Goal: Task Accomplishment & Management: Use online tool/utility

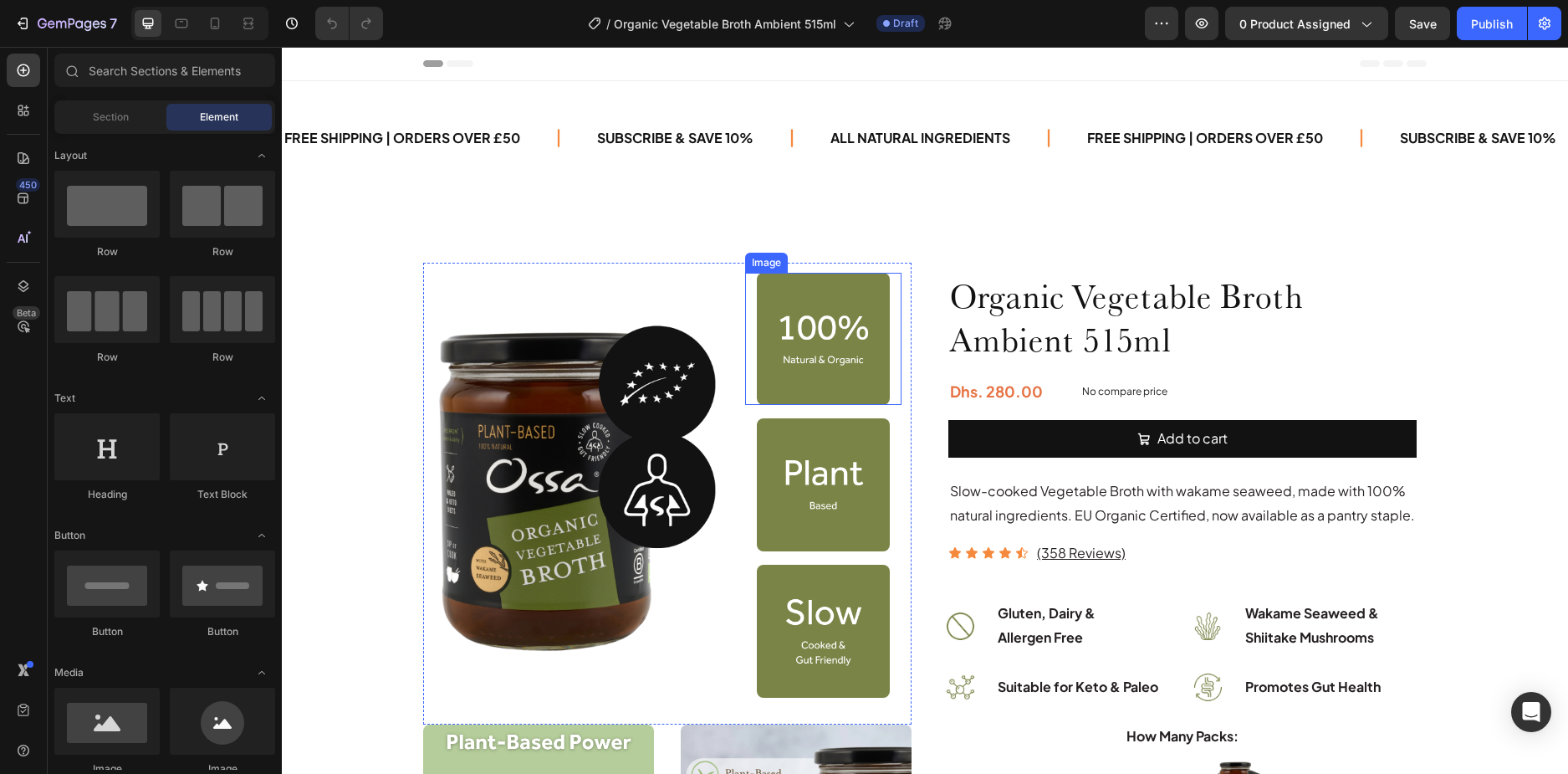
click at [879, 339] on img at bounding box center [823, 339] width 133 height 133
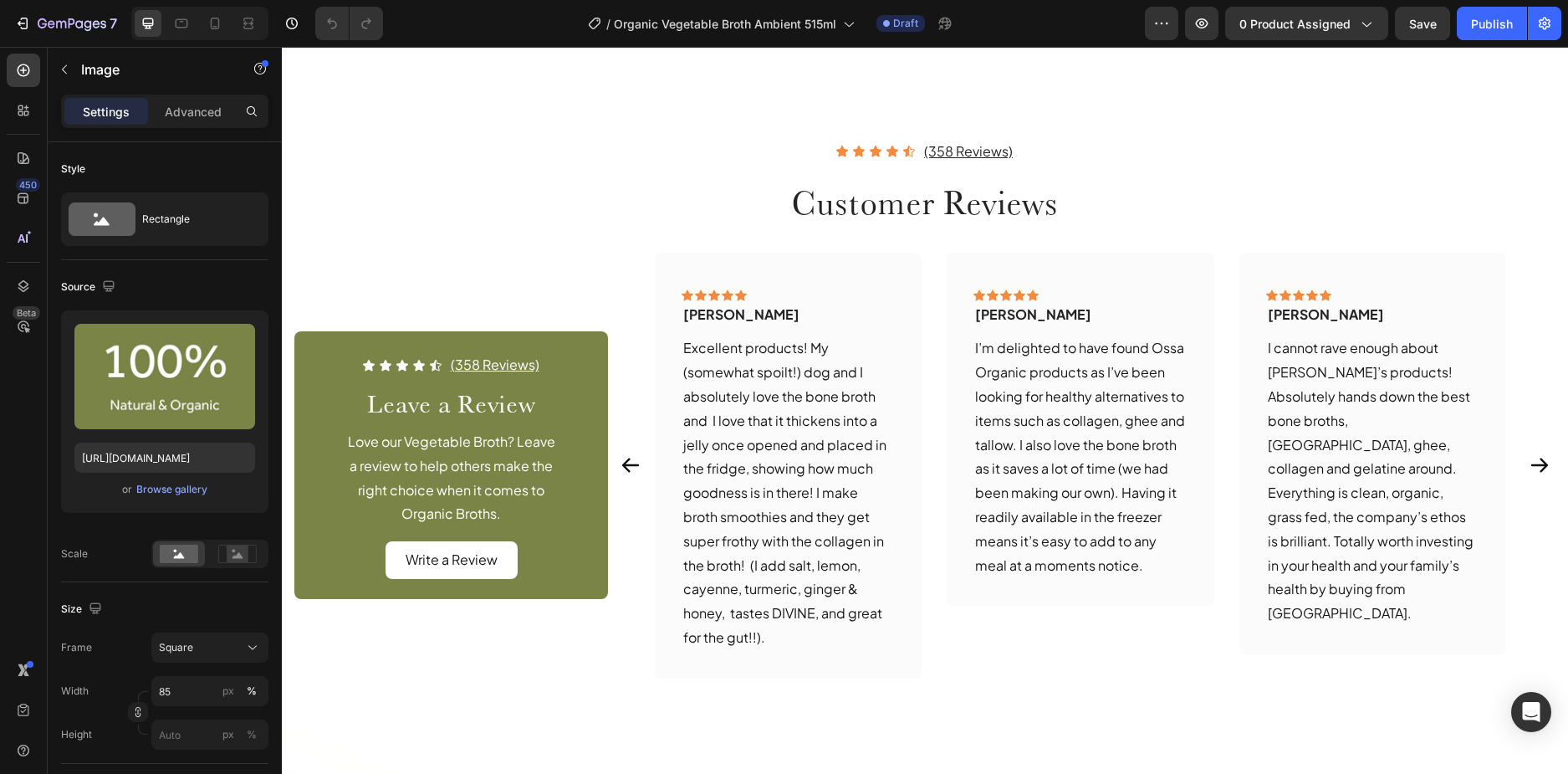
scroll to position [1840, 0]
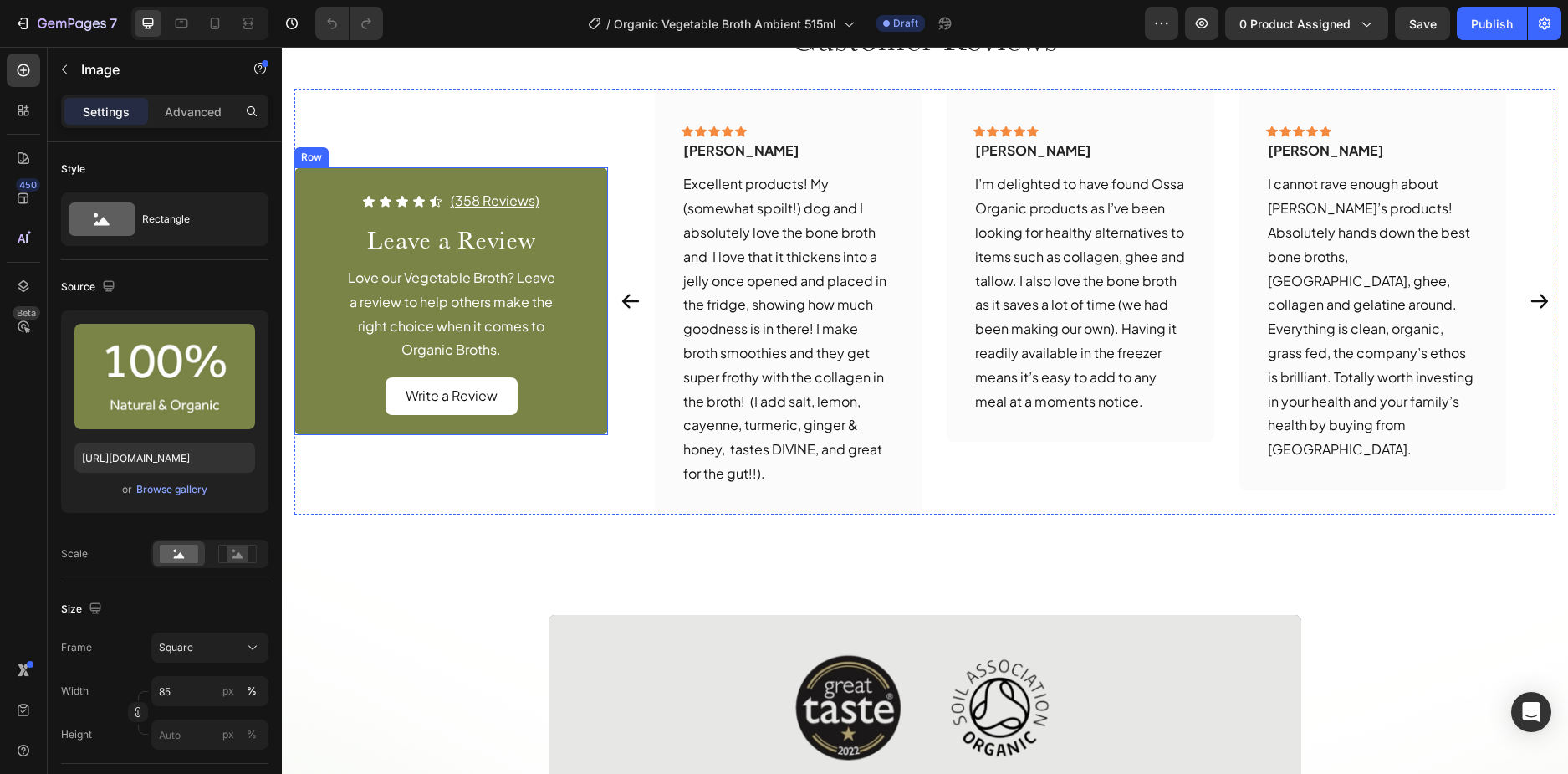
click at [577, 418] on div "Icon Icon Icon Icon Icon Icon List (358 Reviews) Text Block Row Leave a Review …" at bounding box center [451, 301] width 314 height 267
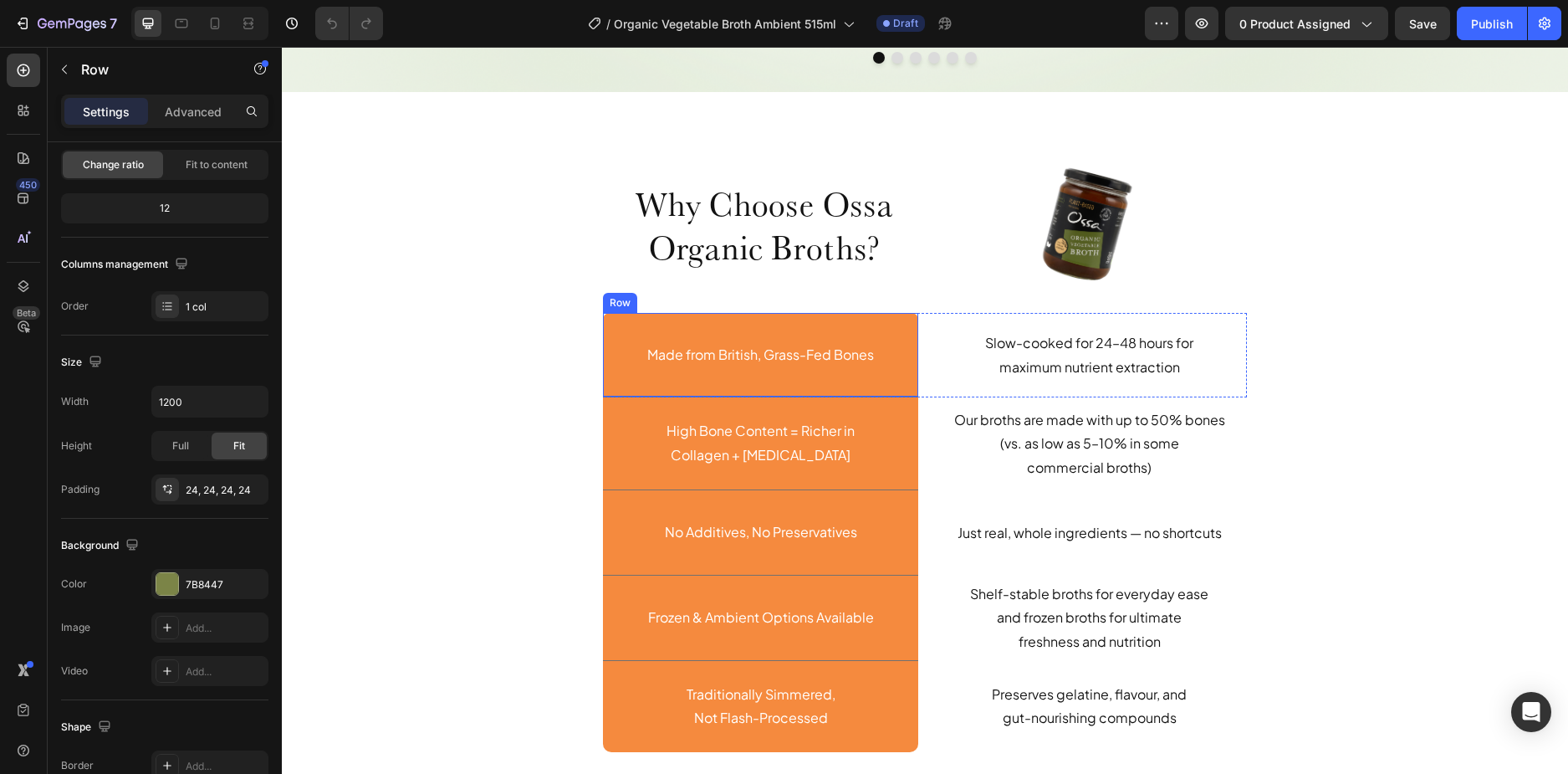
scroll to position [3967, 0]
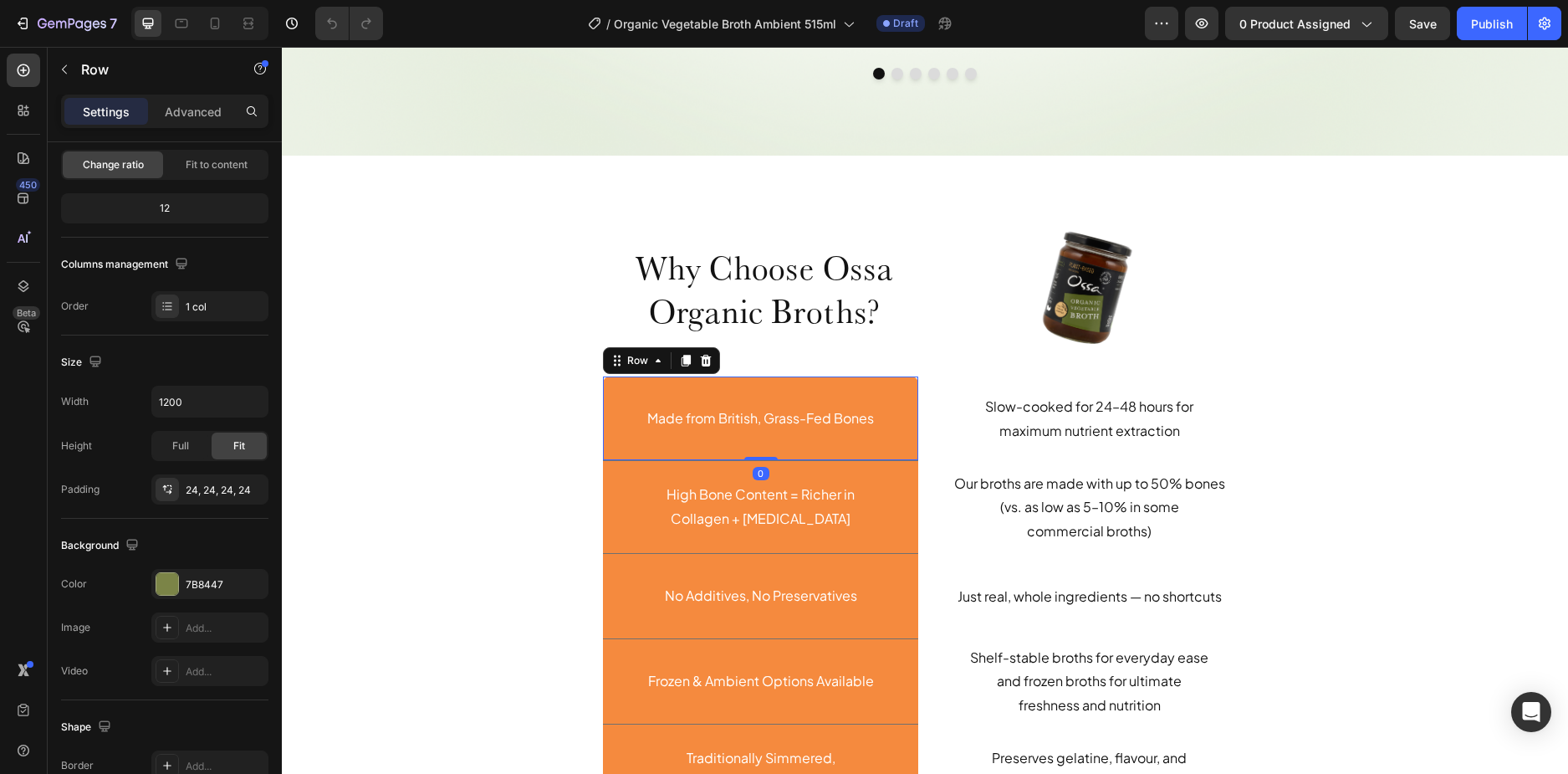
click at [885, 436] on div "Made from British, Grass-Fed Bones Text Block Row 0" at bounding box center [760, 419] width 315 height 86
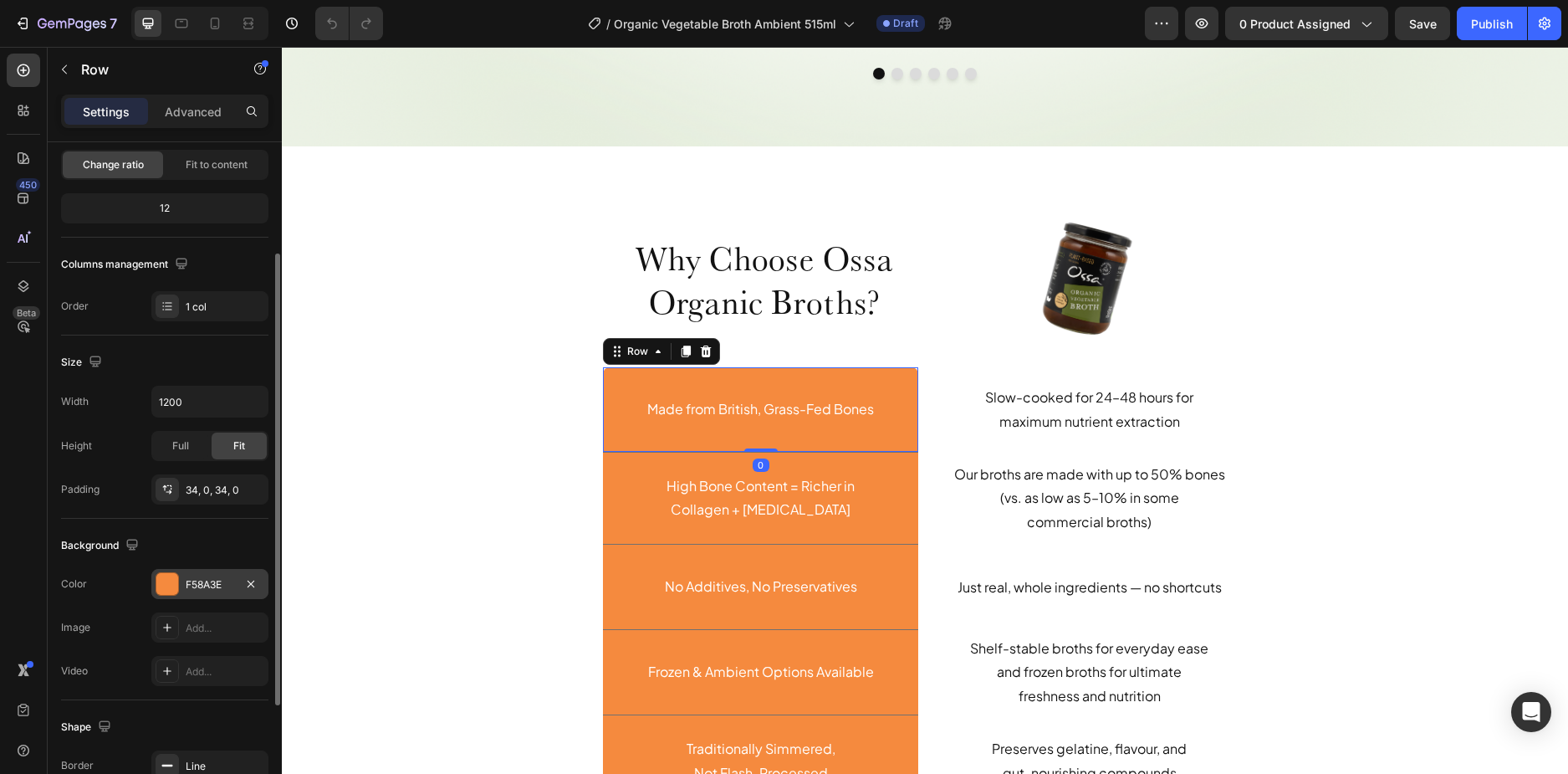
click at [204, 581] on div "F58A3E" at bounding box center [211, 584] width 49 height 15
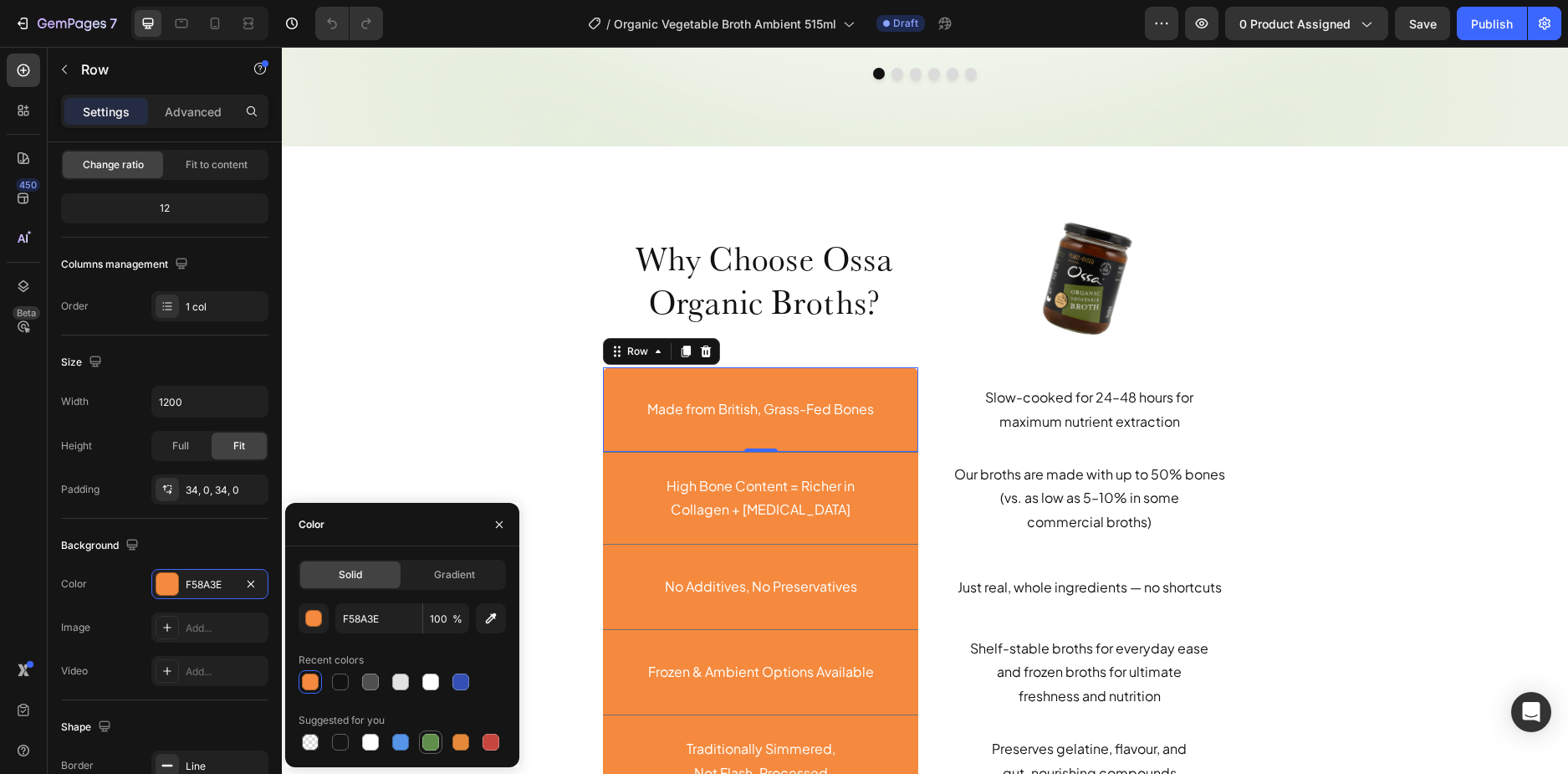
click at [427, 739] on div at bounding box center [430, 742] width 17 height 17
type input "5E8E49"
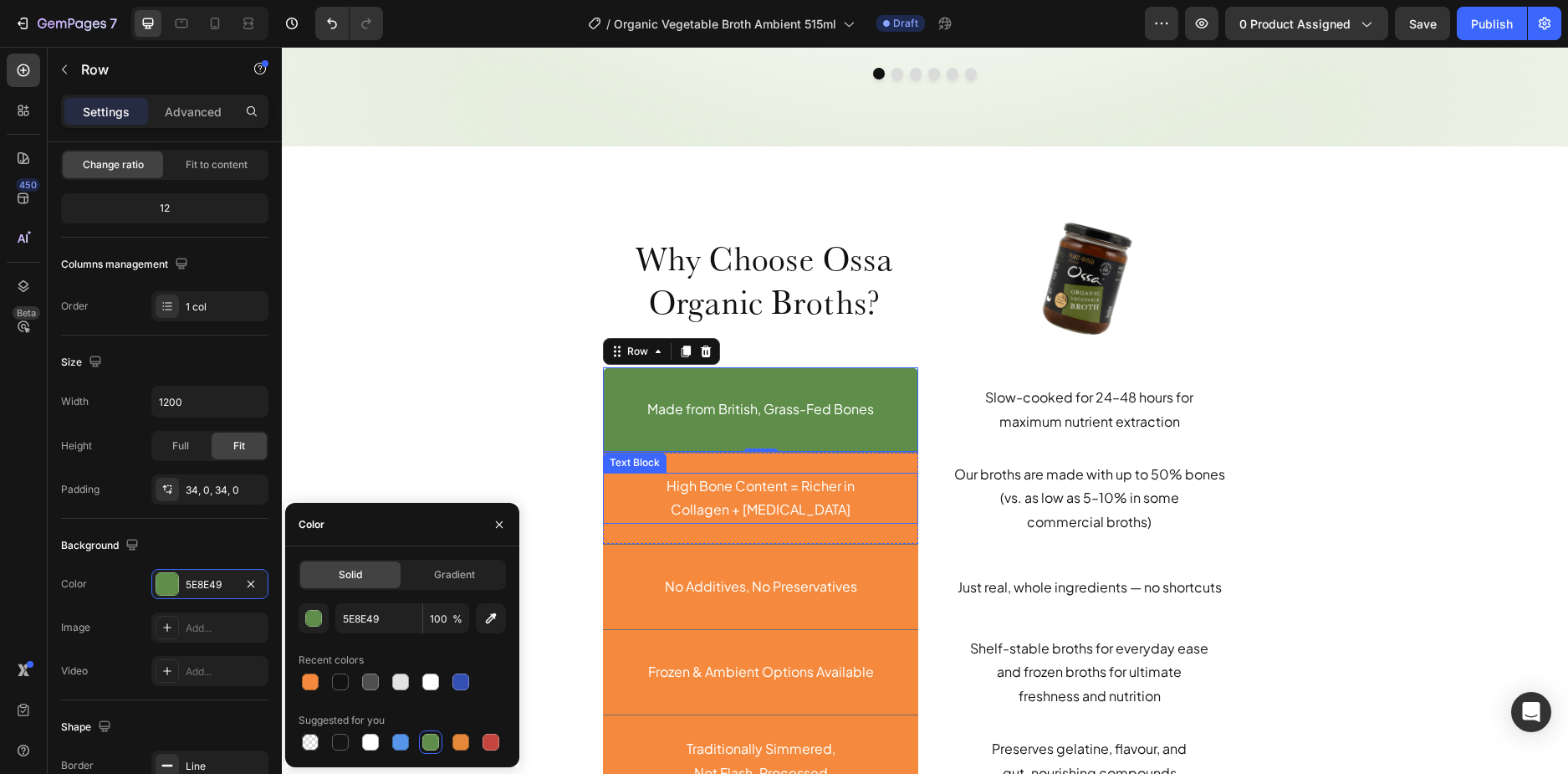
click at [875, 499] on p "Collagen + [MEDICAL_DATA]" at bounding box center [760, 510] width 272 height 24
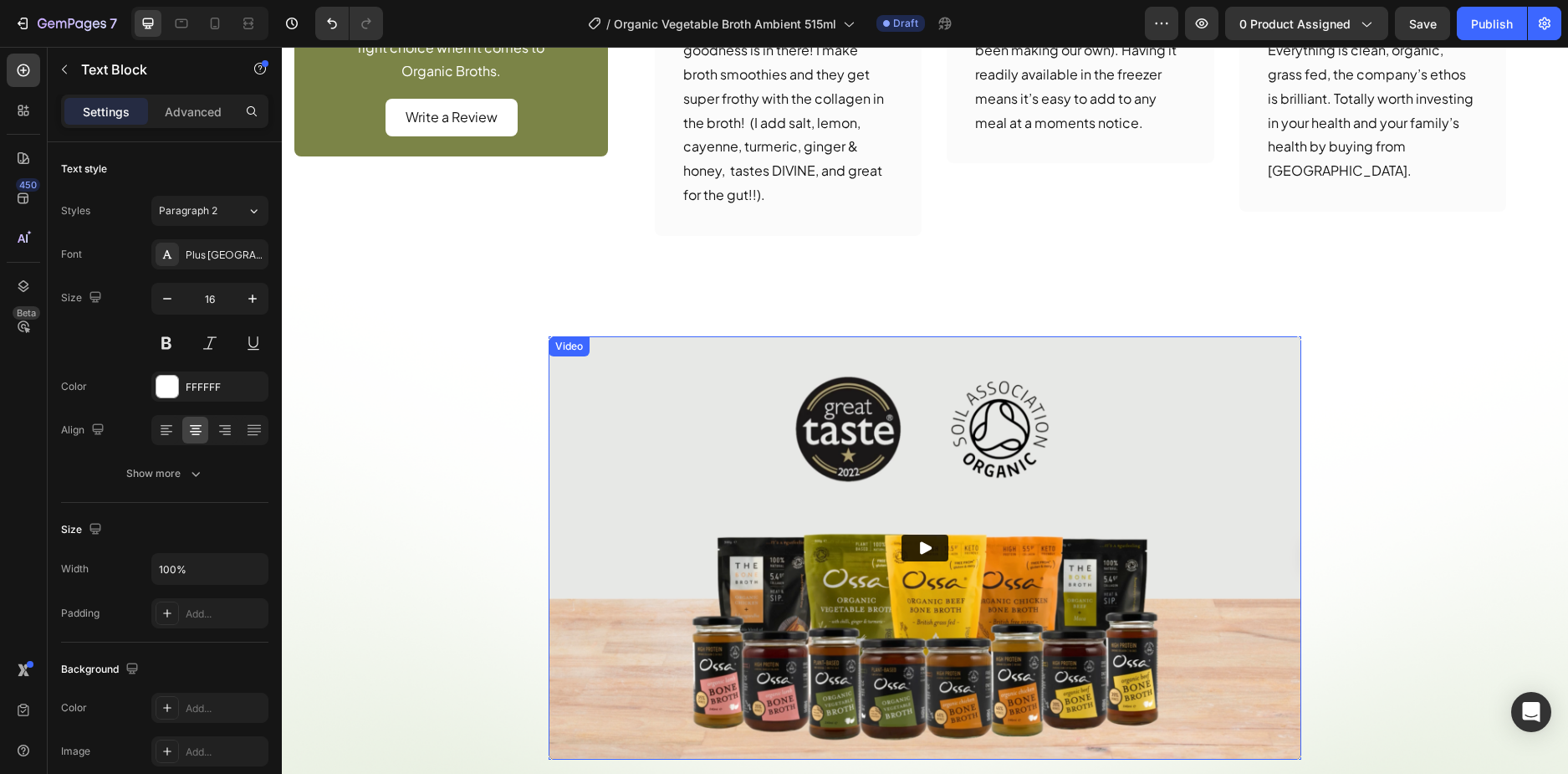
scroll to position [1793, 0]
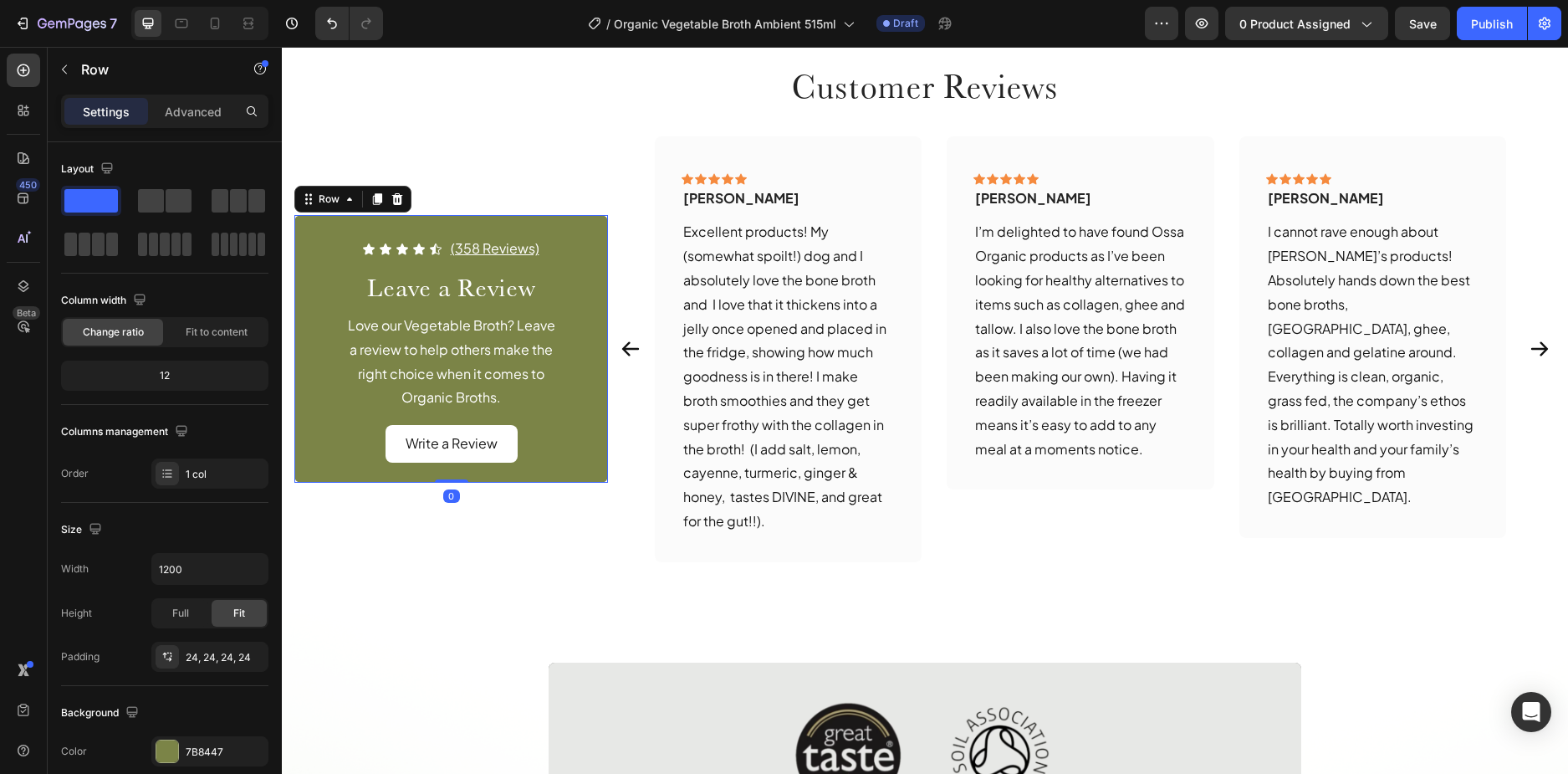
click at [569, 469] on div "Icon Icon Icon Icon Icon Icon List (358 Reviews) Text Block Row Leave a Review …" at bounding box center [451, 349] width 314 height 267
click at [218, 756] on div "7B8447" at bounding box center [211, 751] width 49 height 15
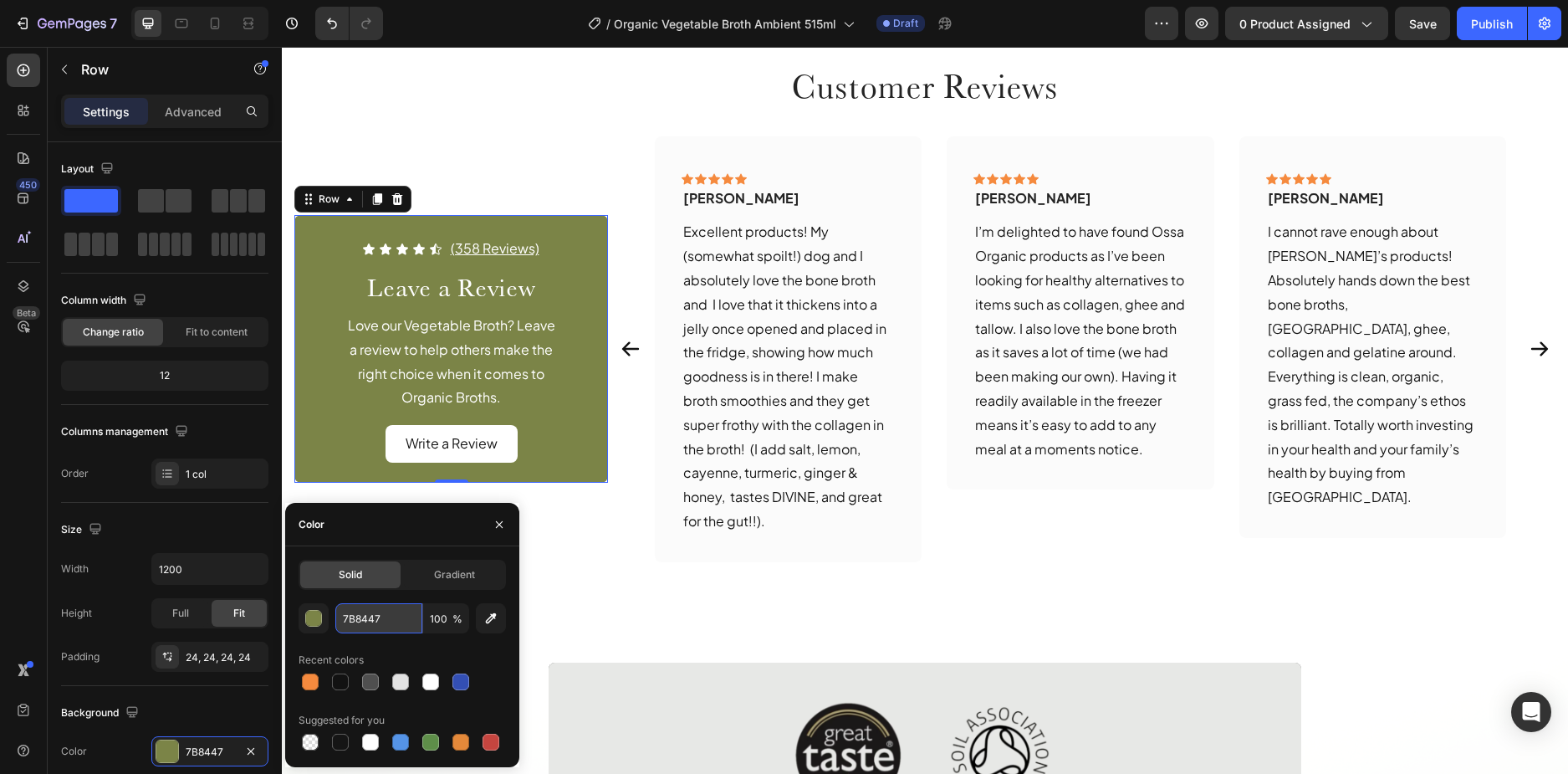
click at [388, 623] on input "7B8447" at bounding box center [379, 618] width 87 height 30
click at [713, 574] on div "Icon Icon Icon Icon Icon Icon List (358 Reviews) Text Block Row Customer Review…" at bounding box center [925, 283] width 1286 height 657
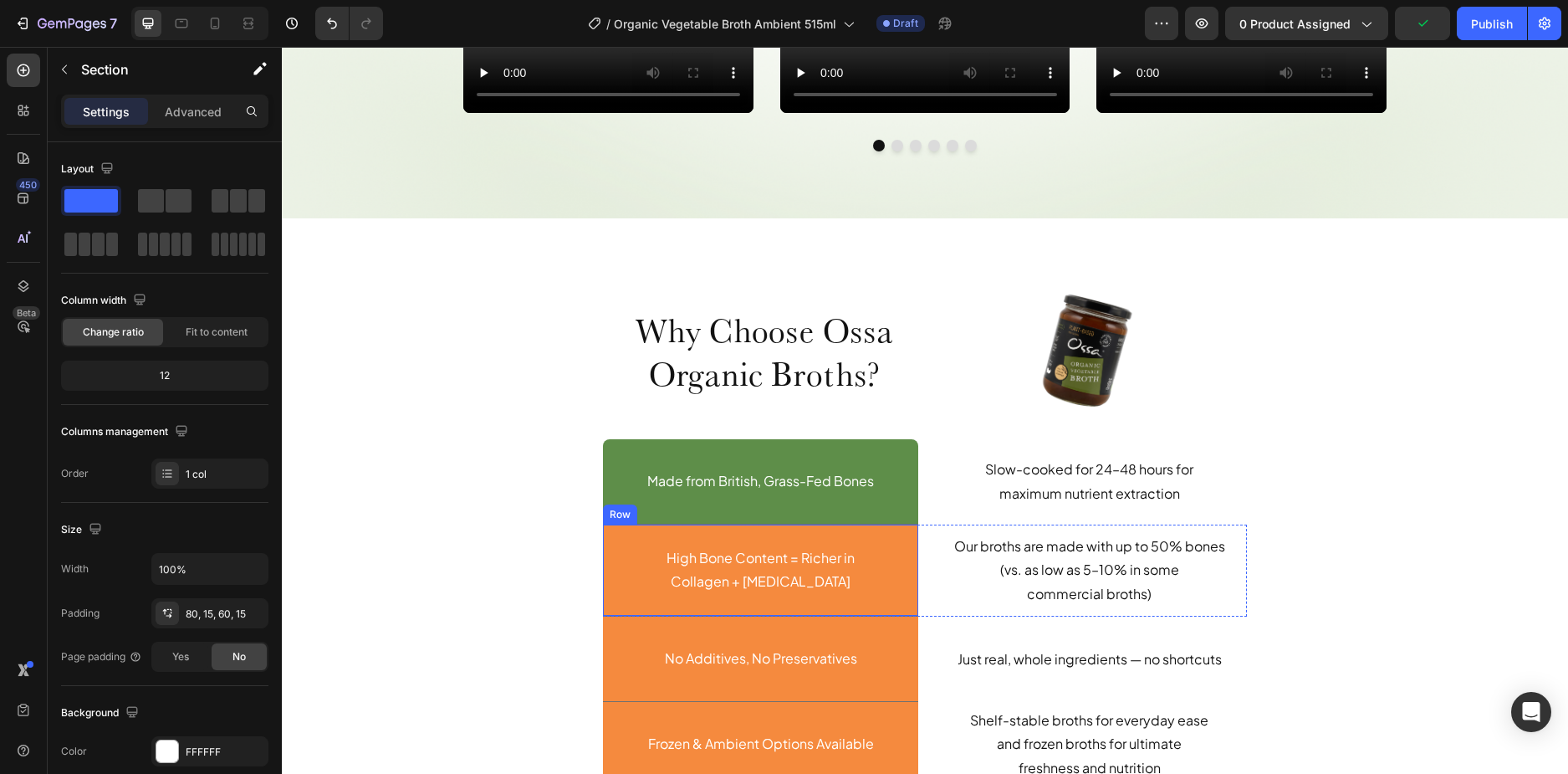
scroll to position [4051, 0]
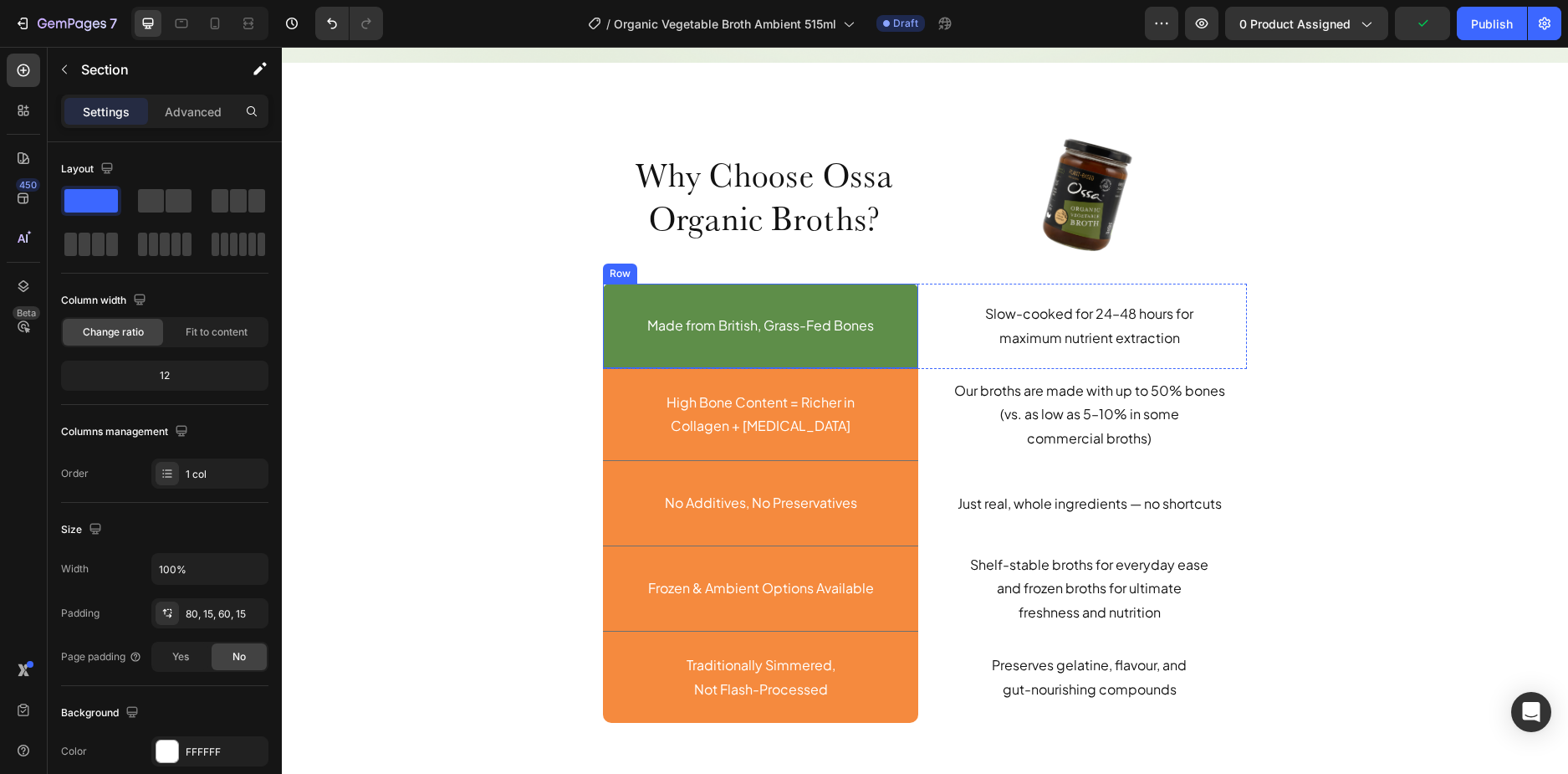
click at [878, 356] on div "Made from British, Grass-Fed Bones Text Block Row" at bounding box center [760, 327] width 315 height 86
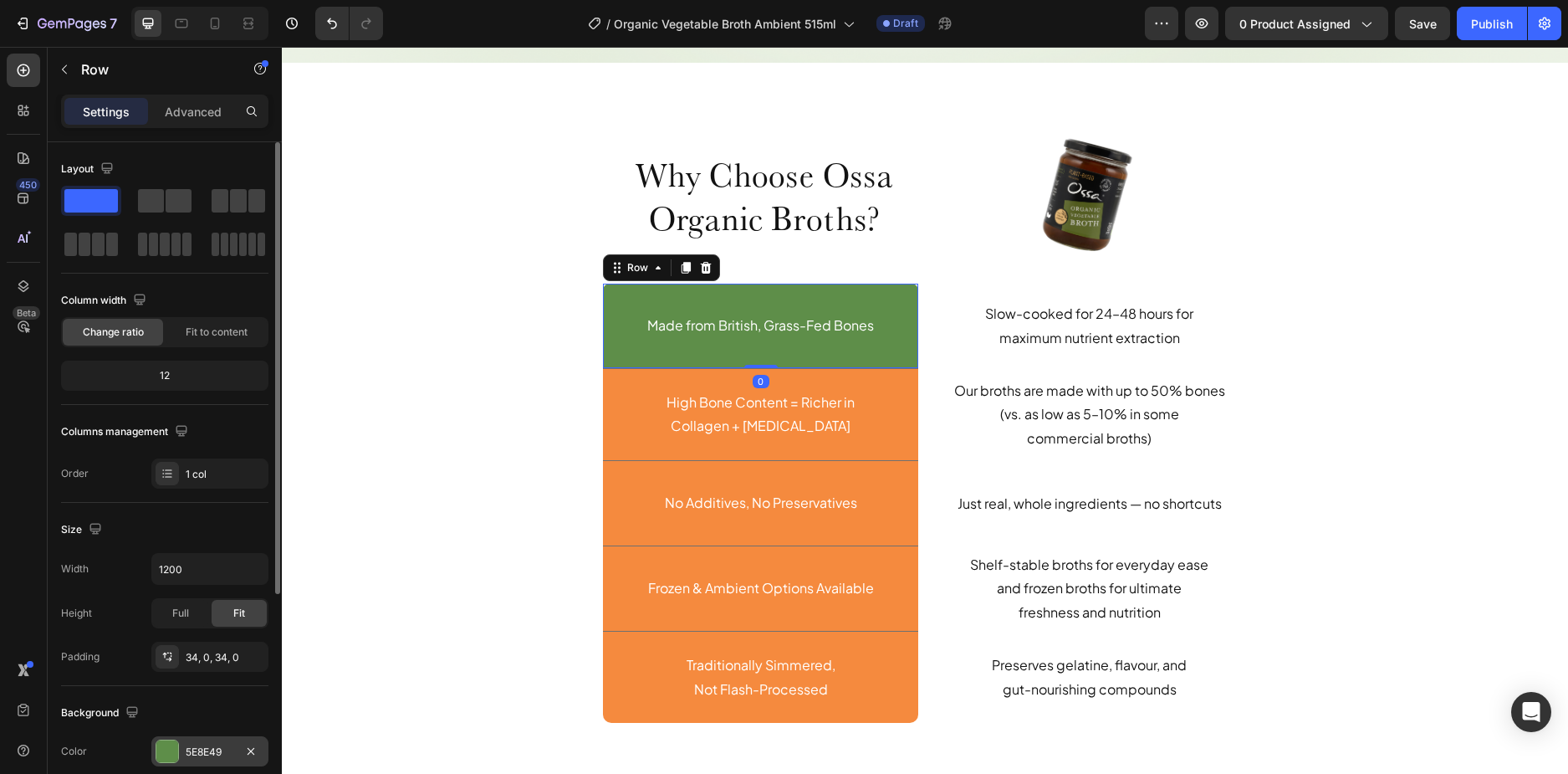
click at [194, 755] on div "5E8E49" at bounding box center [211, 751] width 49 height 15
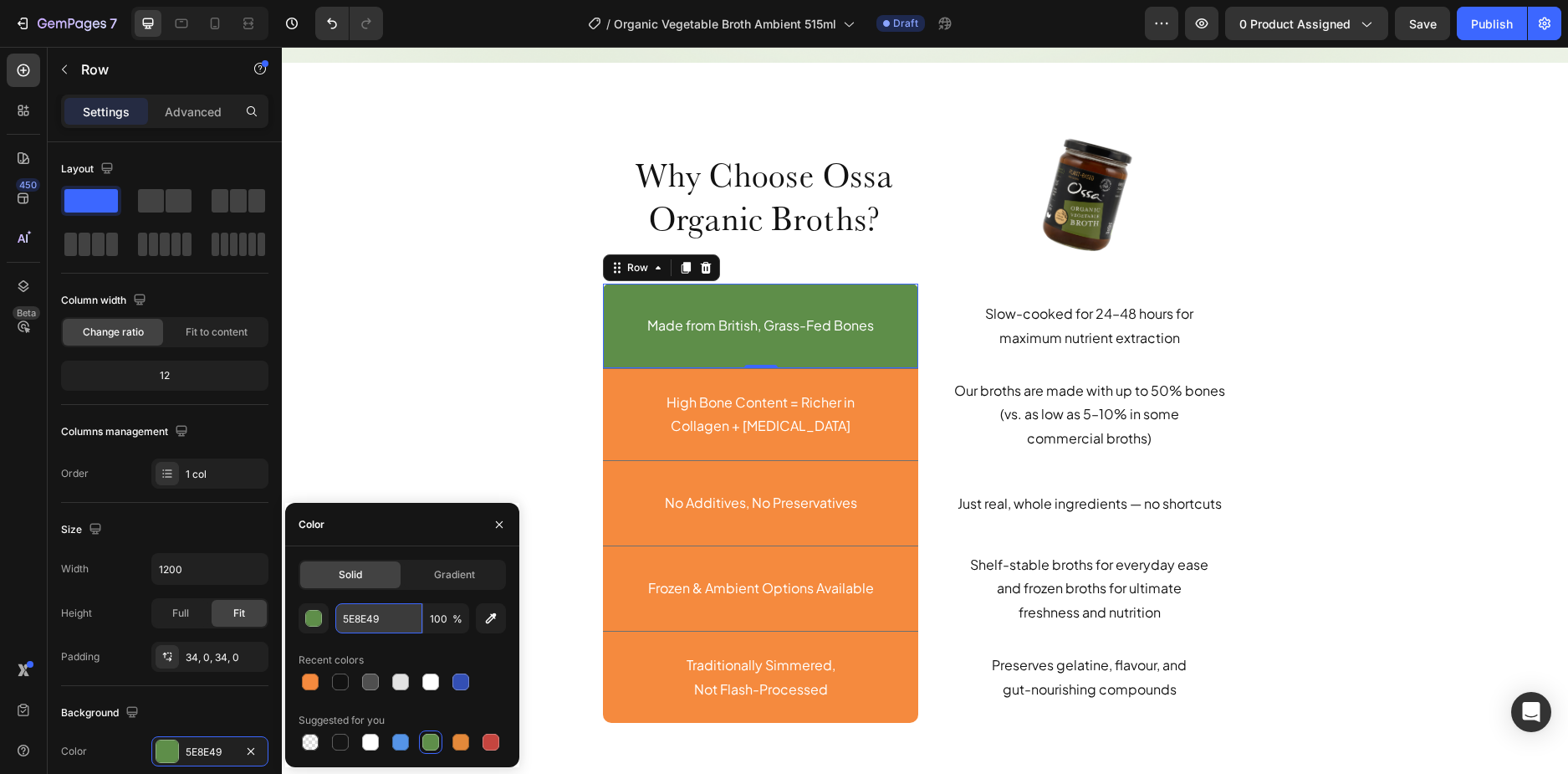
click at [382, 618] on input "5E8E49" at bounding box center [379, 618] width 87 height 30
paste input "7B8447"
type input "7B8447"
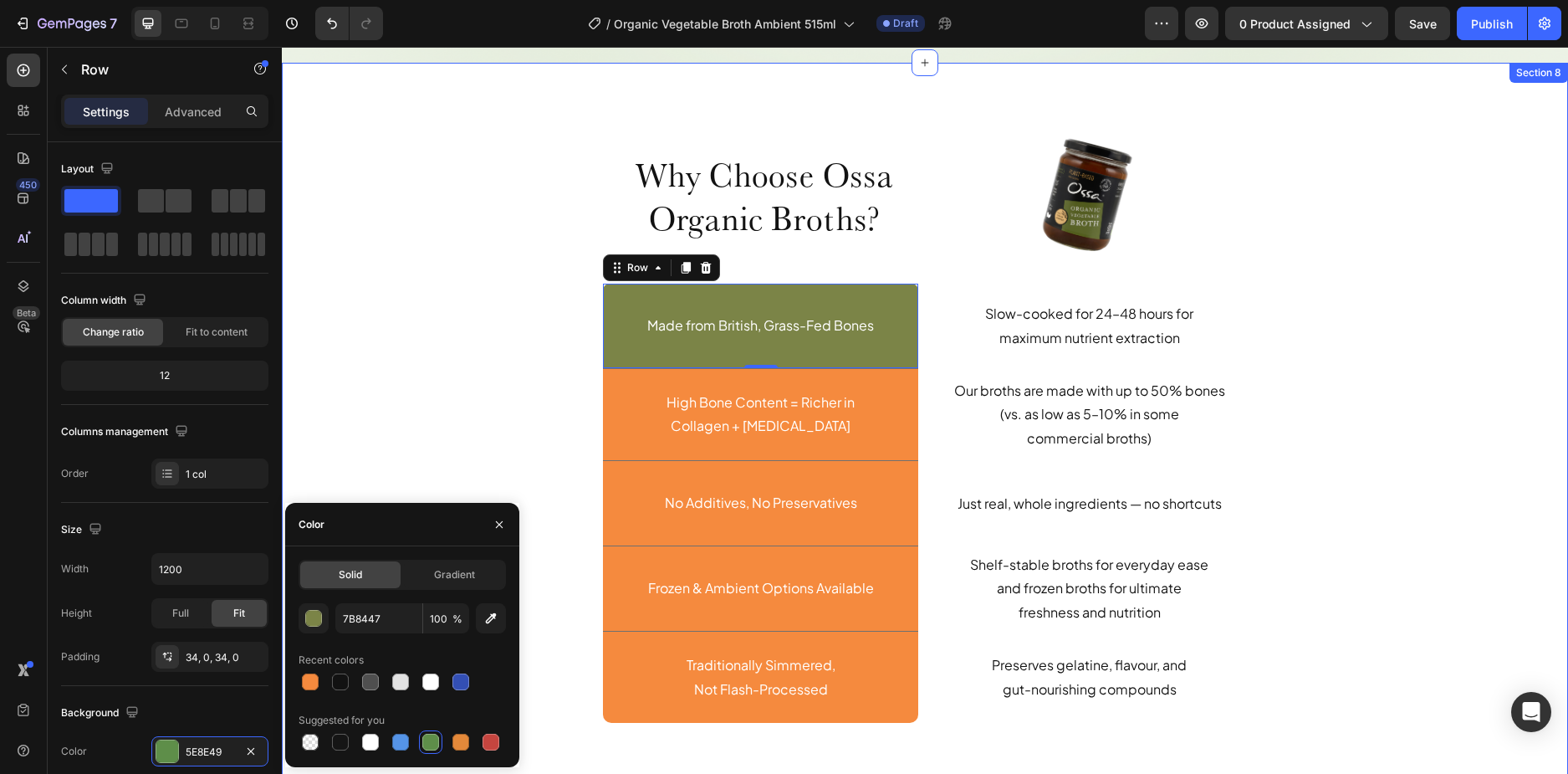
click at [531, 401] on div "Why Choose Ossa Organic Broths? Heading Row Image Row Made from British, Grass-…" at bounding box center [925, 439] width 1261 height 620
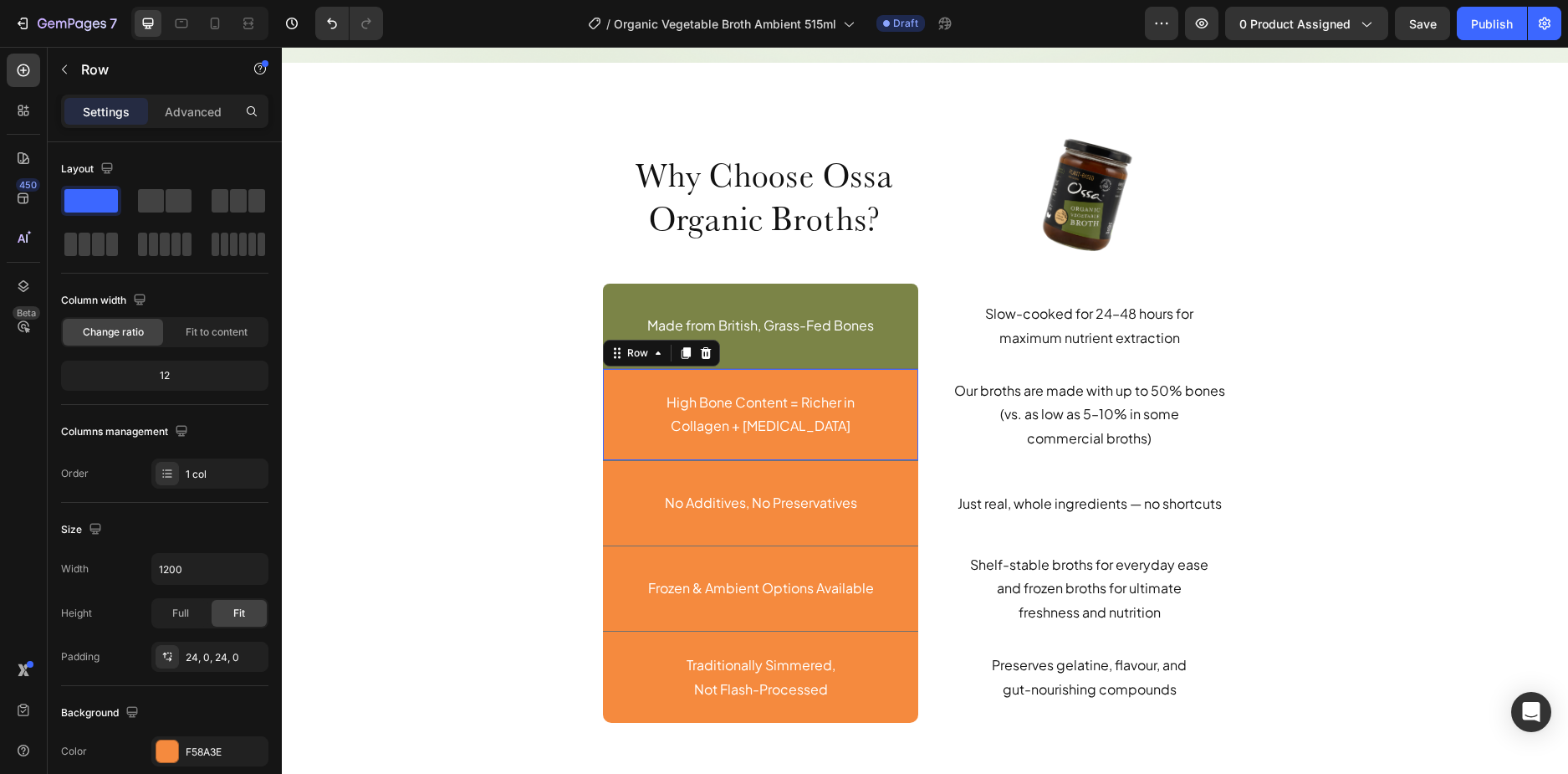
click at [625, 451] on div "High Bone Content = Richer in Collagen + Amino Acids Text Block Row 0" at bounding box center [760, 415] width 315 height 93
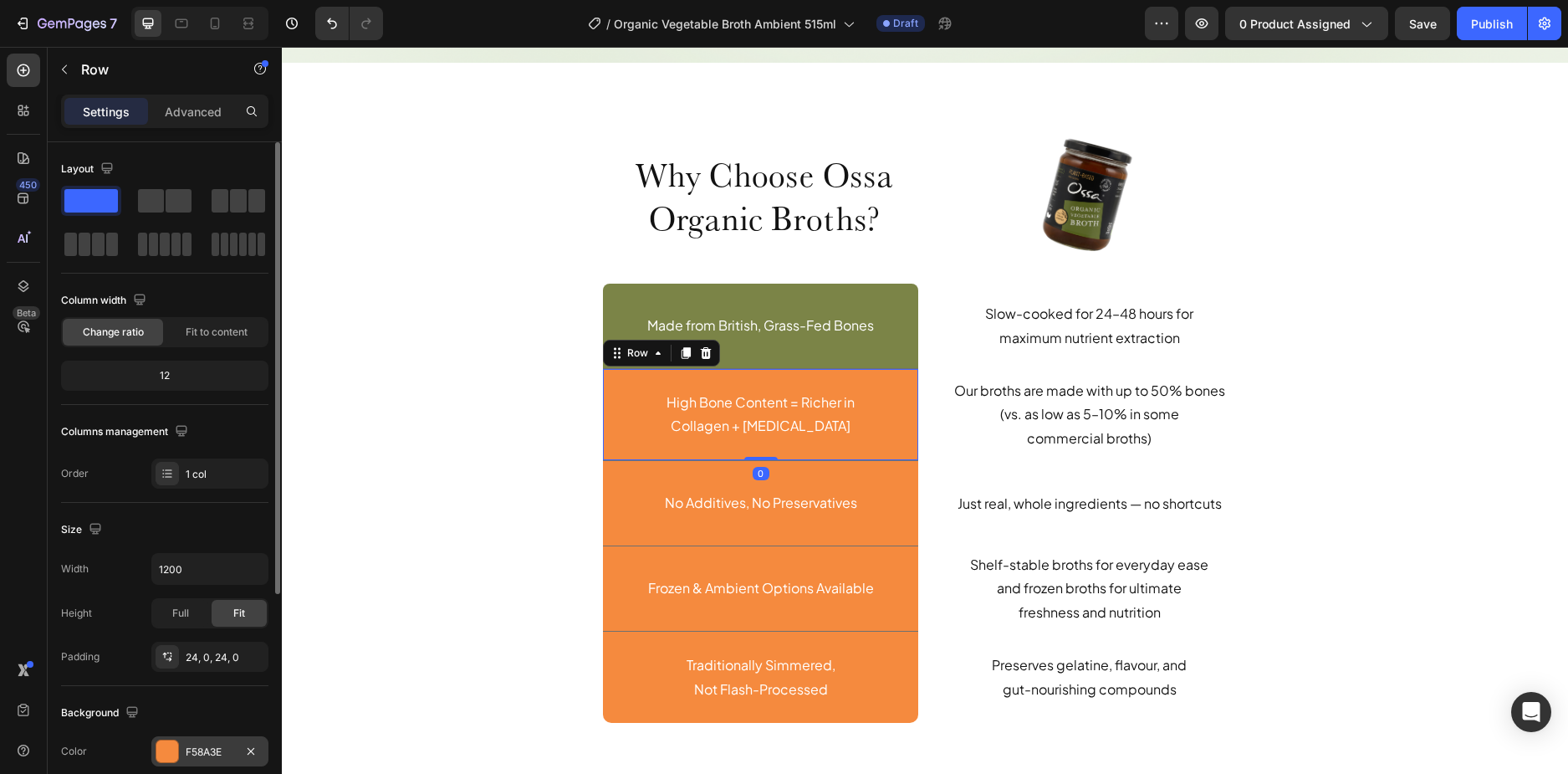
drag, startPoint x: 202, startPoint y: 755, endPoint x: 1, endPoint y: 657, distance: 223.6
click at [202, 755] on div "F58A3E" at bounding box center [211, 751] width 49 height 15
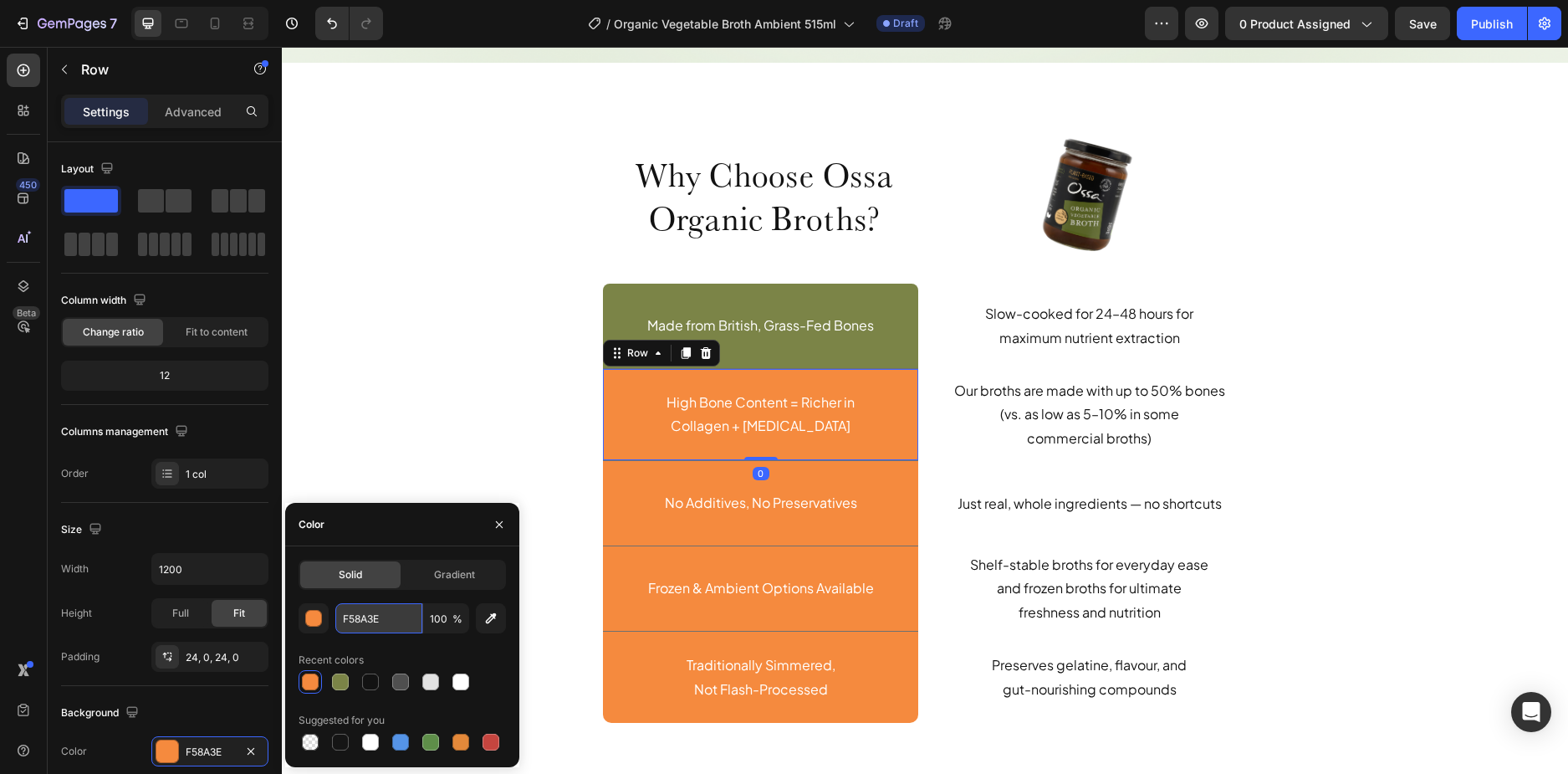
click at [386, 615] on input "F58A3E" at bounding box center [379, 618] width 87 height 30
paste input "7B8447"
type input "7B8447"
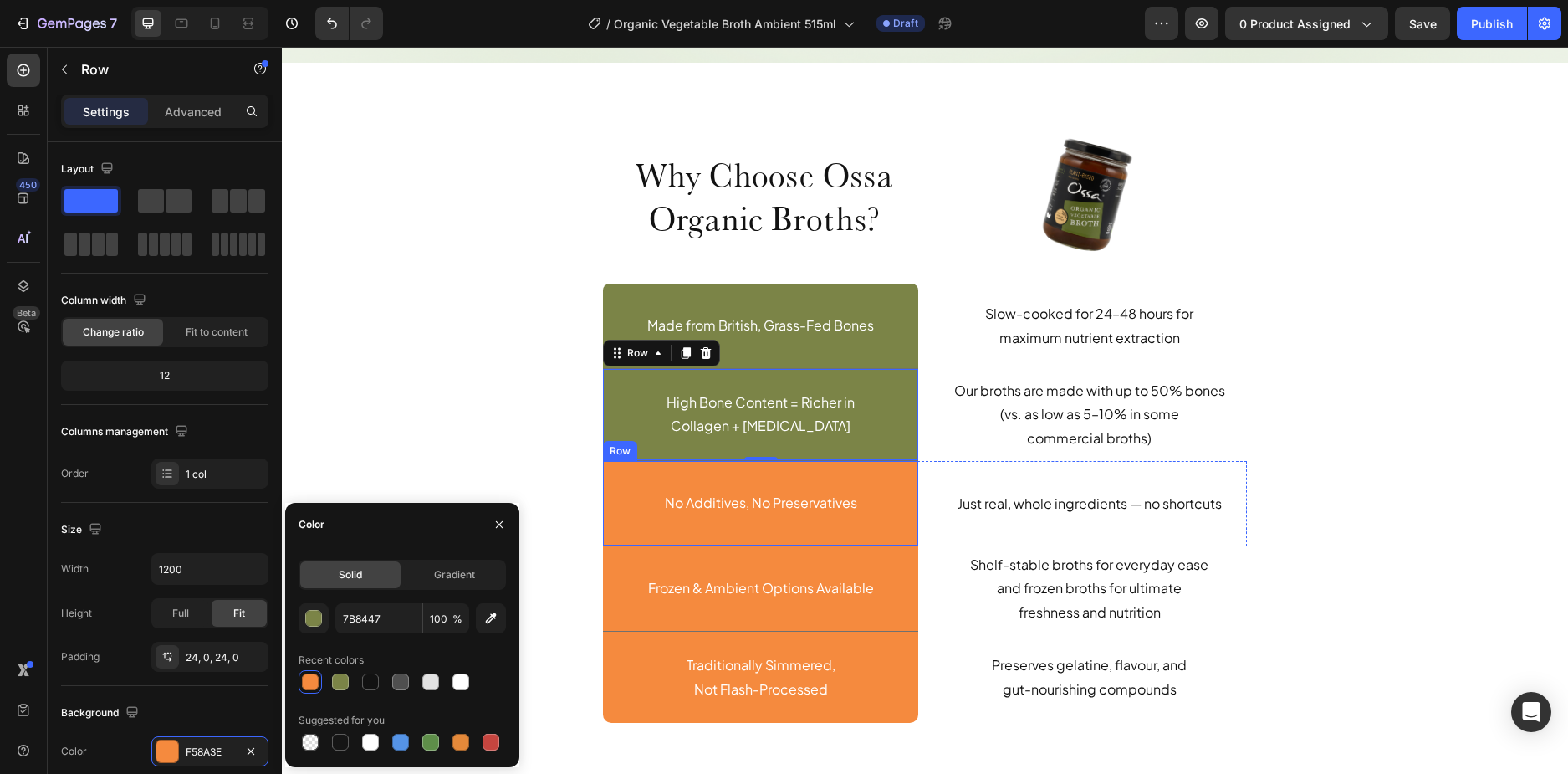
click at [637, 528] on div "No Additives, No Preservatives Text Block Row" at bounding box center [760, 504] width 315 height 86
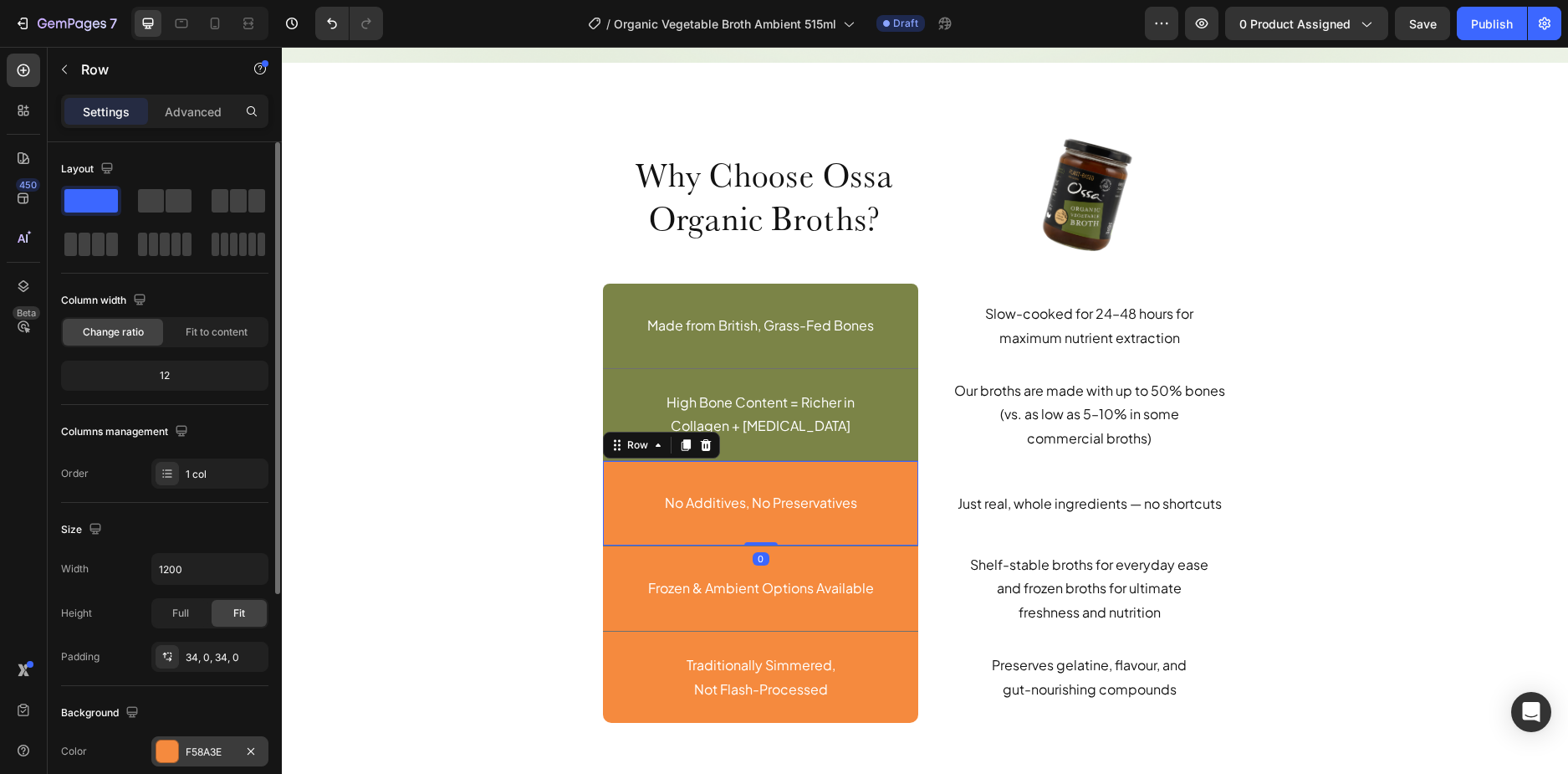
click at [194, 756] on div "F58A3E" at bounding box center [211, 751] width 49 height 15
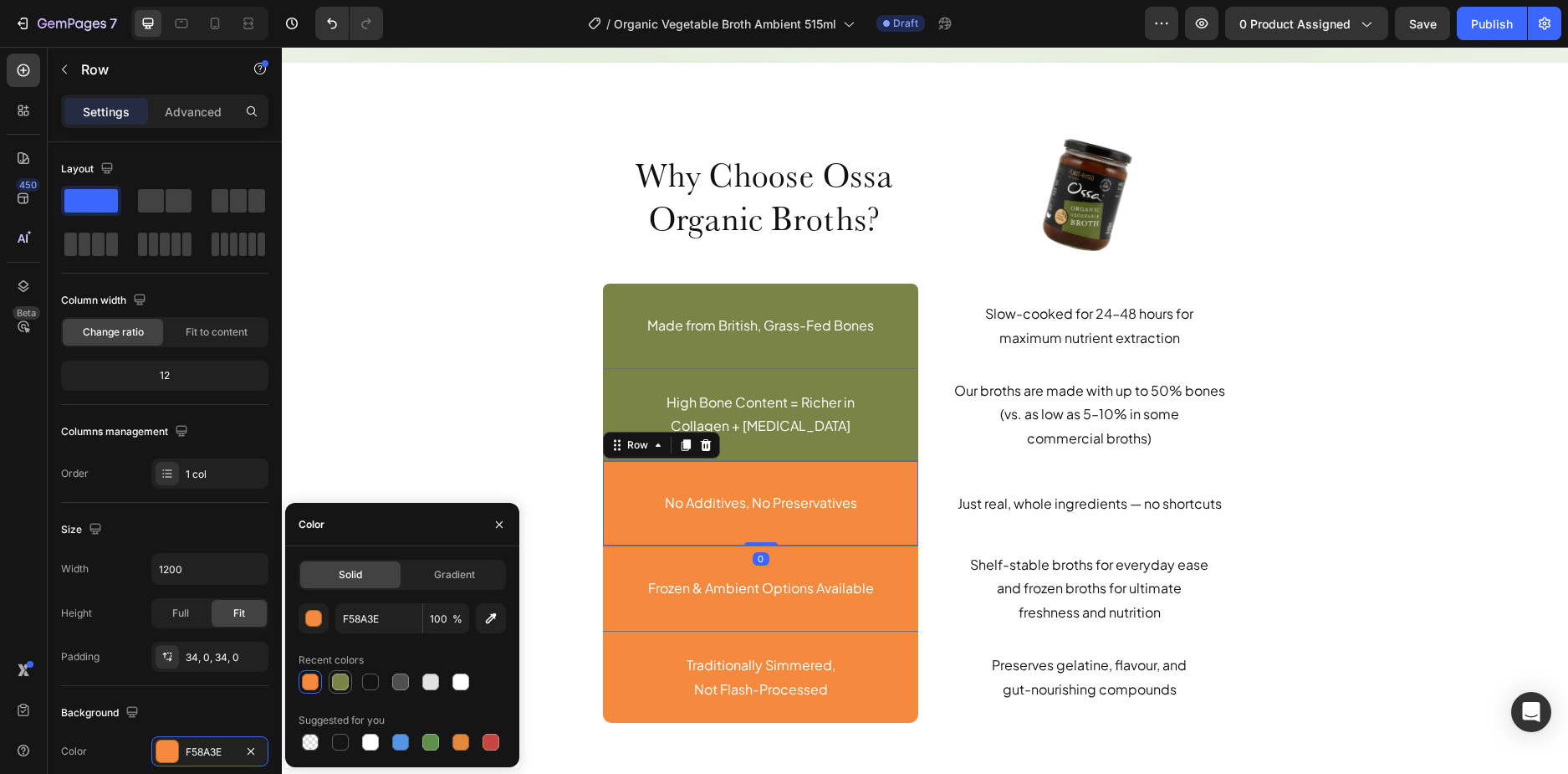
click at [336, 680] on div at bounding box center [340, 681] width 17 height 17
type input "7B8447"
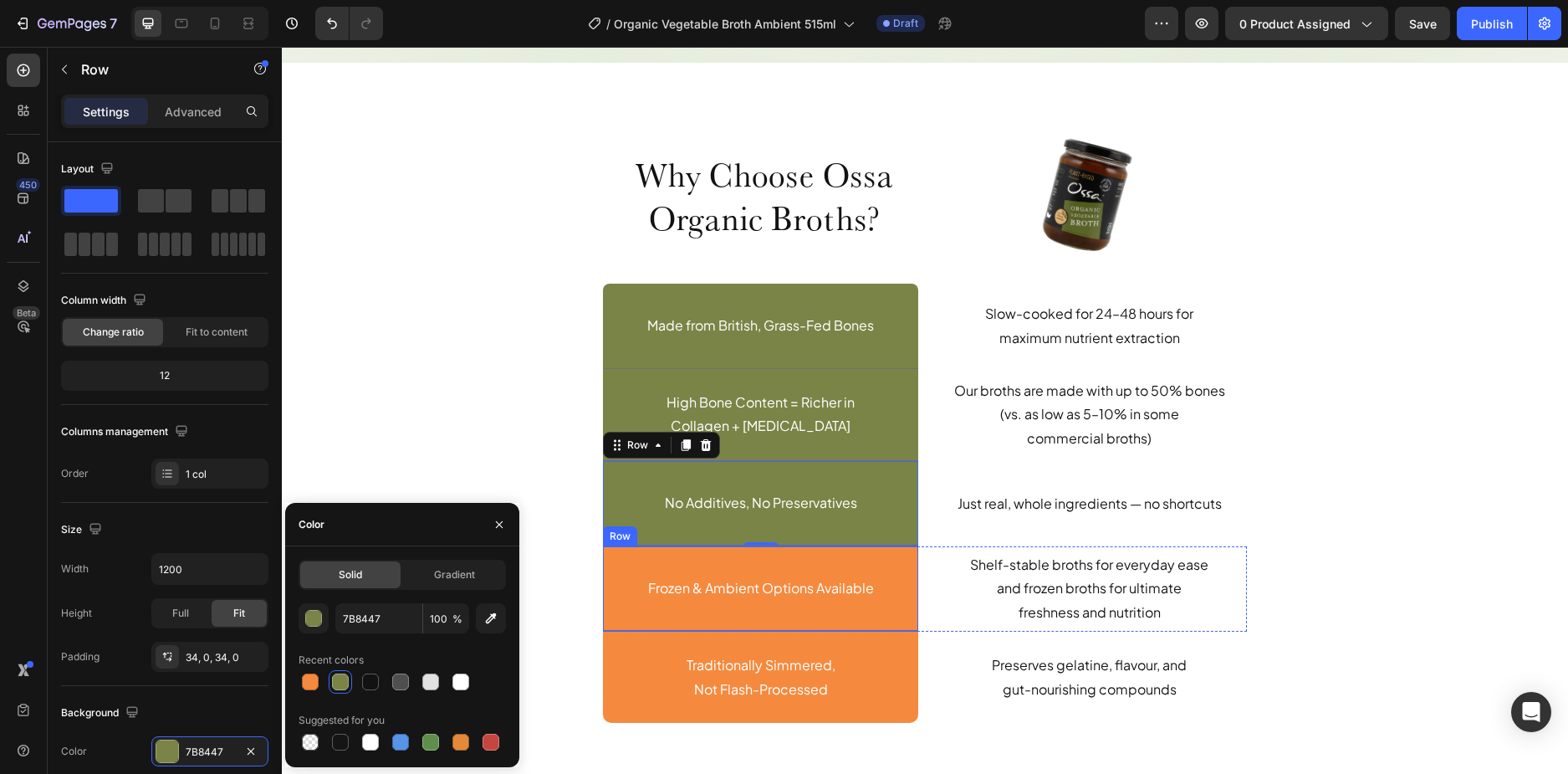
click at [624, 616] on div "Frozen & Ambient Options Available Text Block Row" at bounding box center [760, 589] width 315 height 86
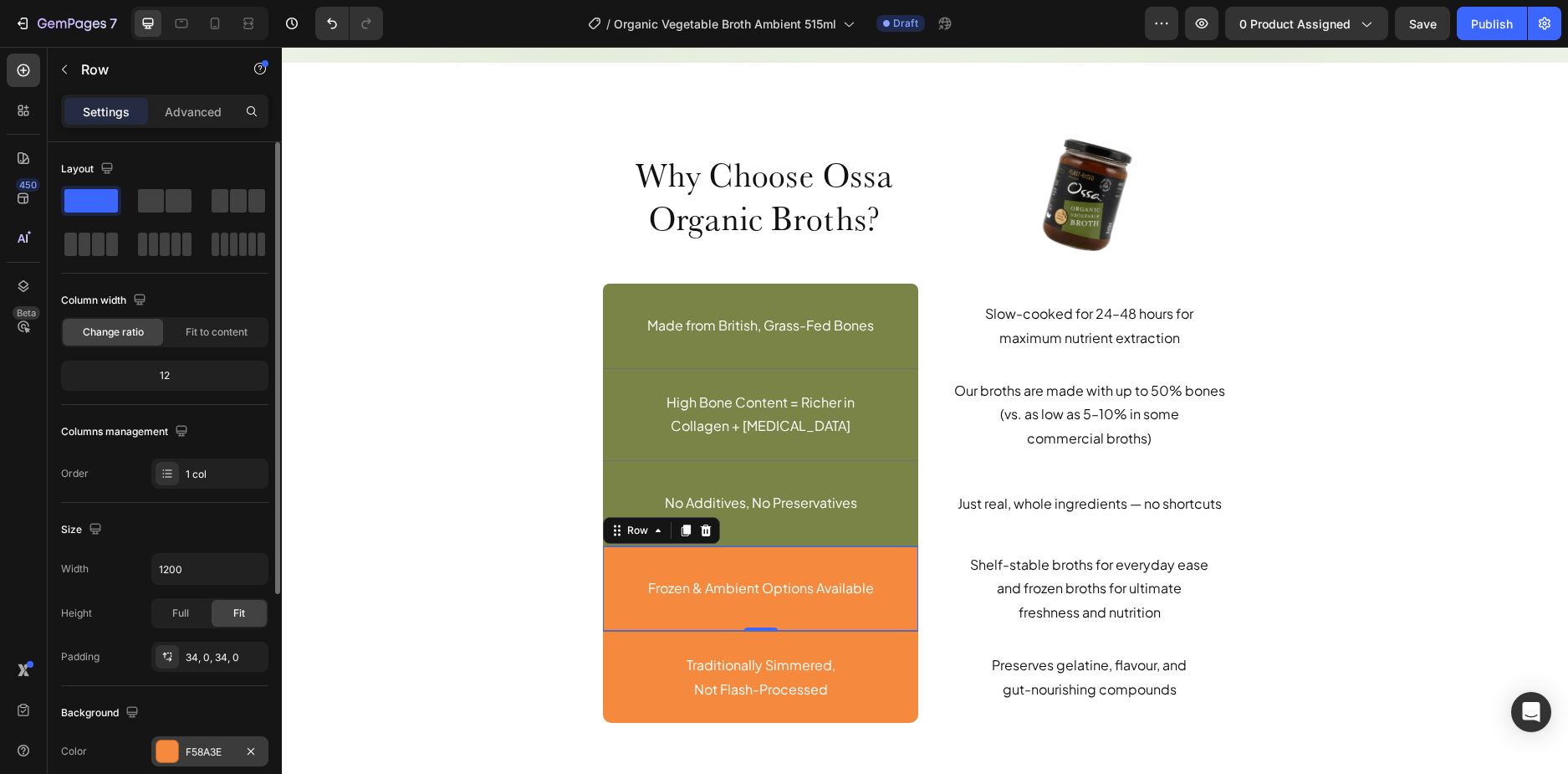
click at [186, 746] on div "F58A3E" at bounding box center [211, 751] width 49 height 15
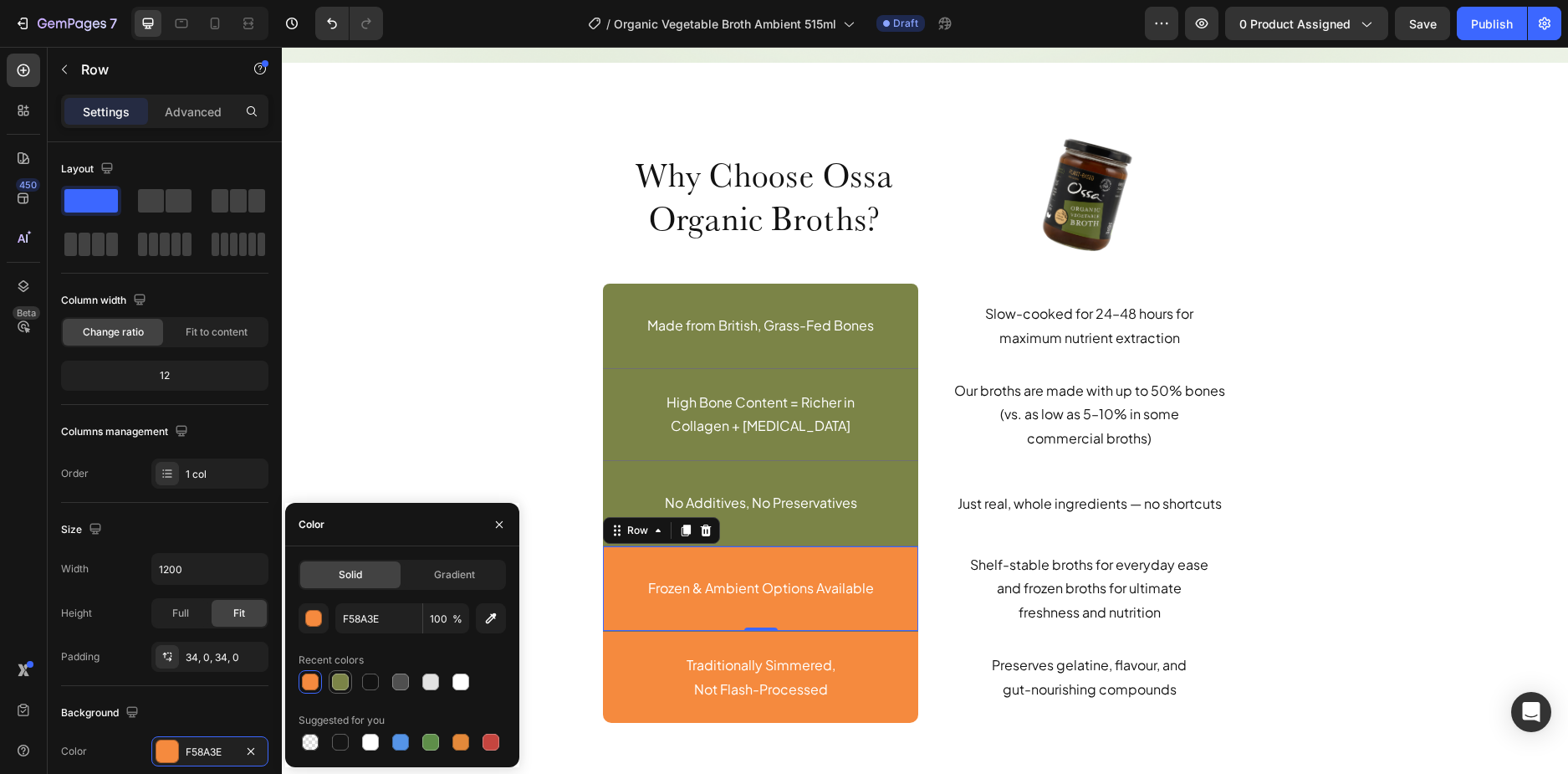
click at [345, 688] on div at bounding box center [340, 681] width 17 height 17
type input "7B8447"
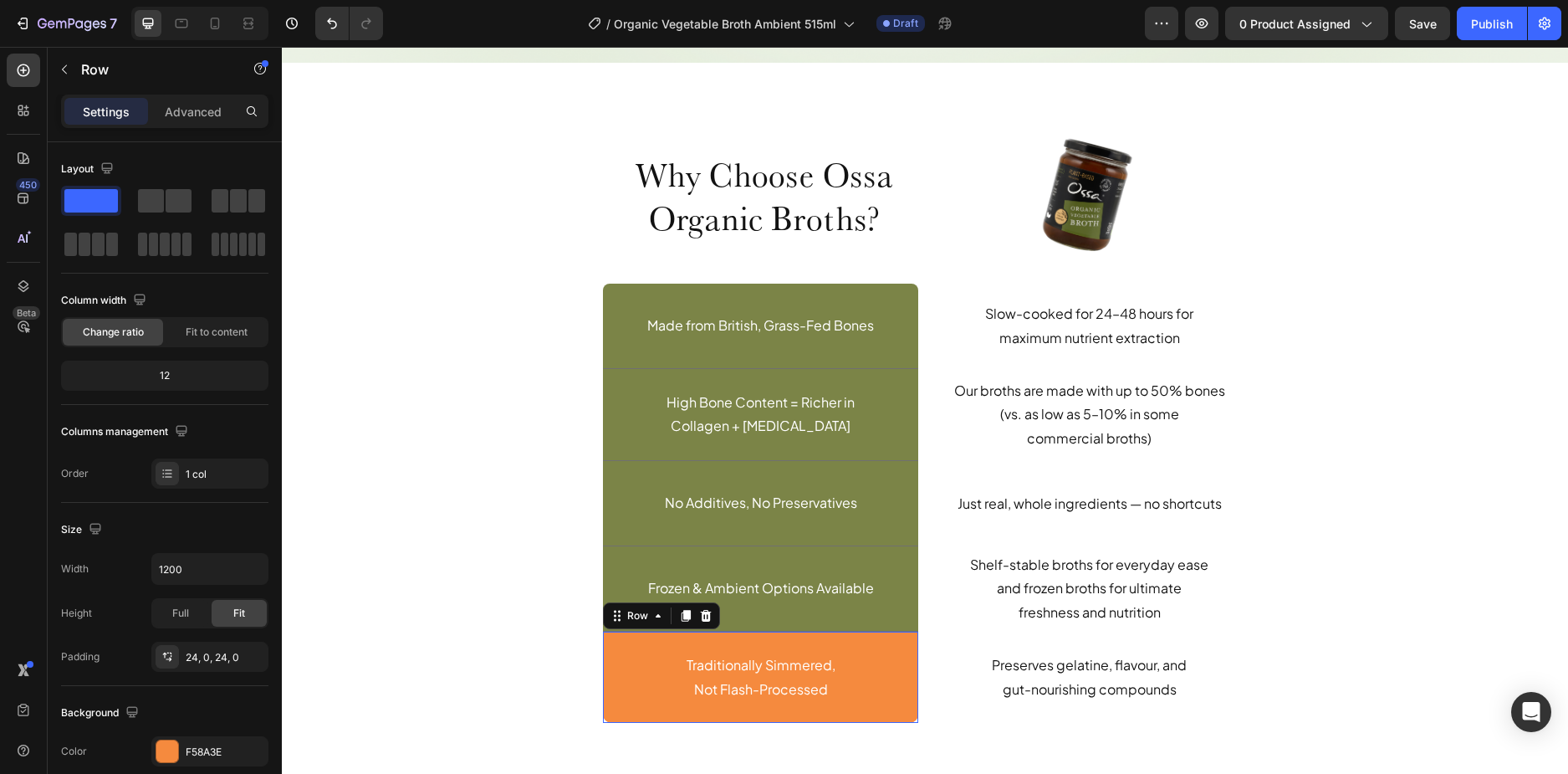
click at [872, 713] on div "Traditionally Simmered, Not Flash-Processed Text Block Row 0" at bounding box center [760, 677] width 315 height 92
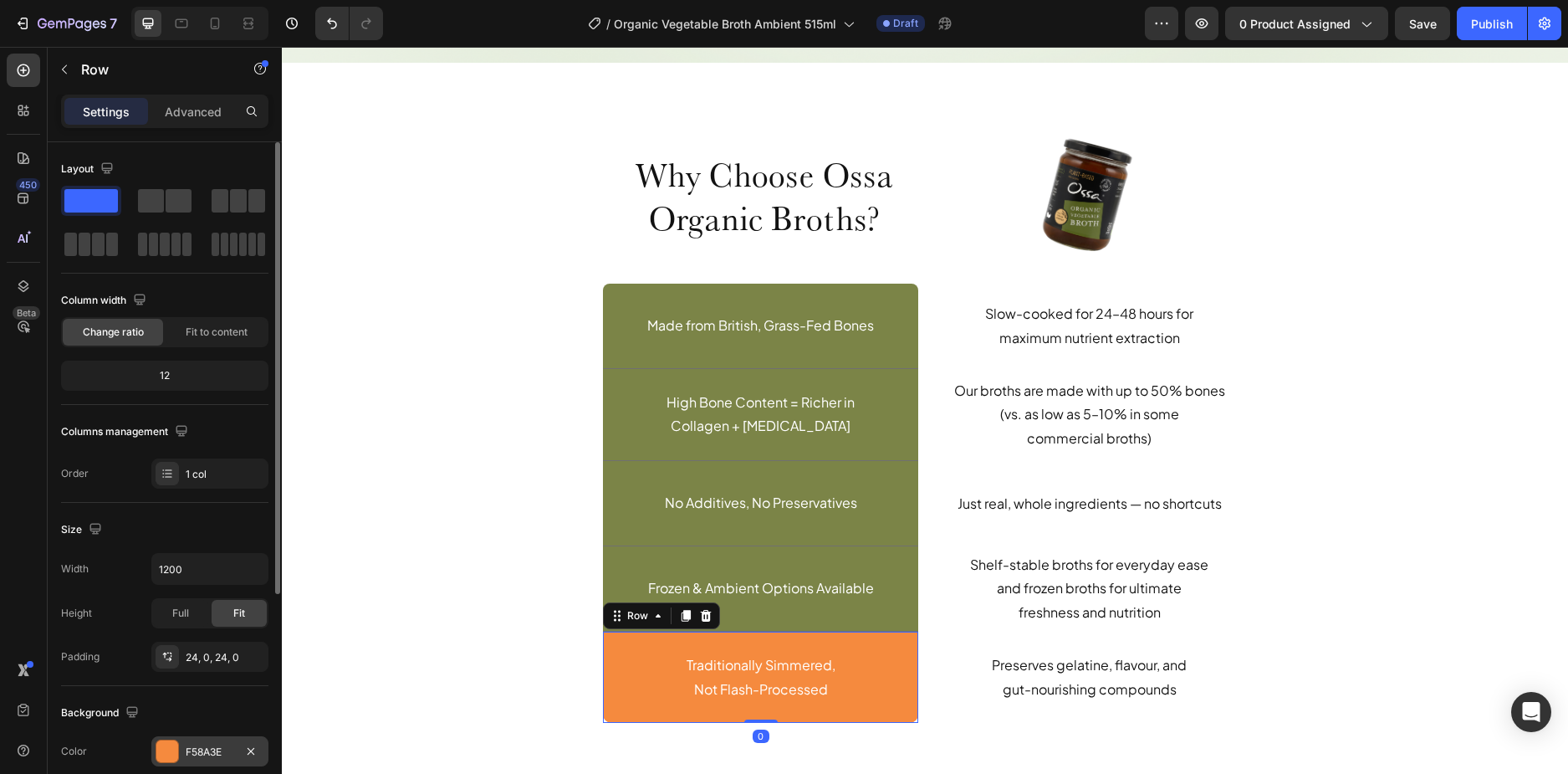
click at [184, 744] on div "F58A3E" at bounding box center [210, 750] width 117 height 30
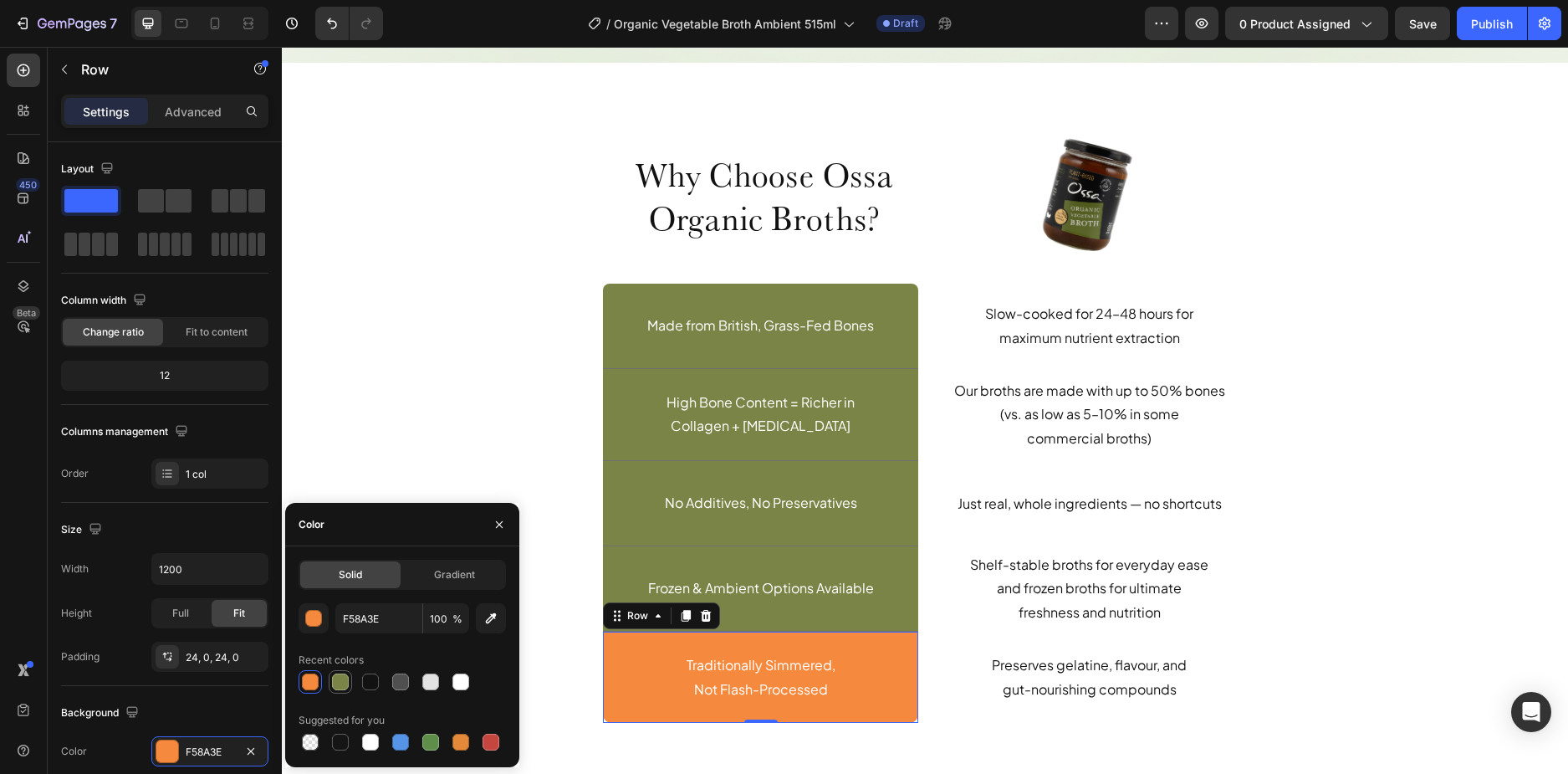
click at [347, 681] on div at bounding box center [340, 681] width 17 height 17
type input "7B8447"
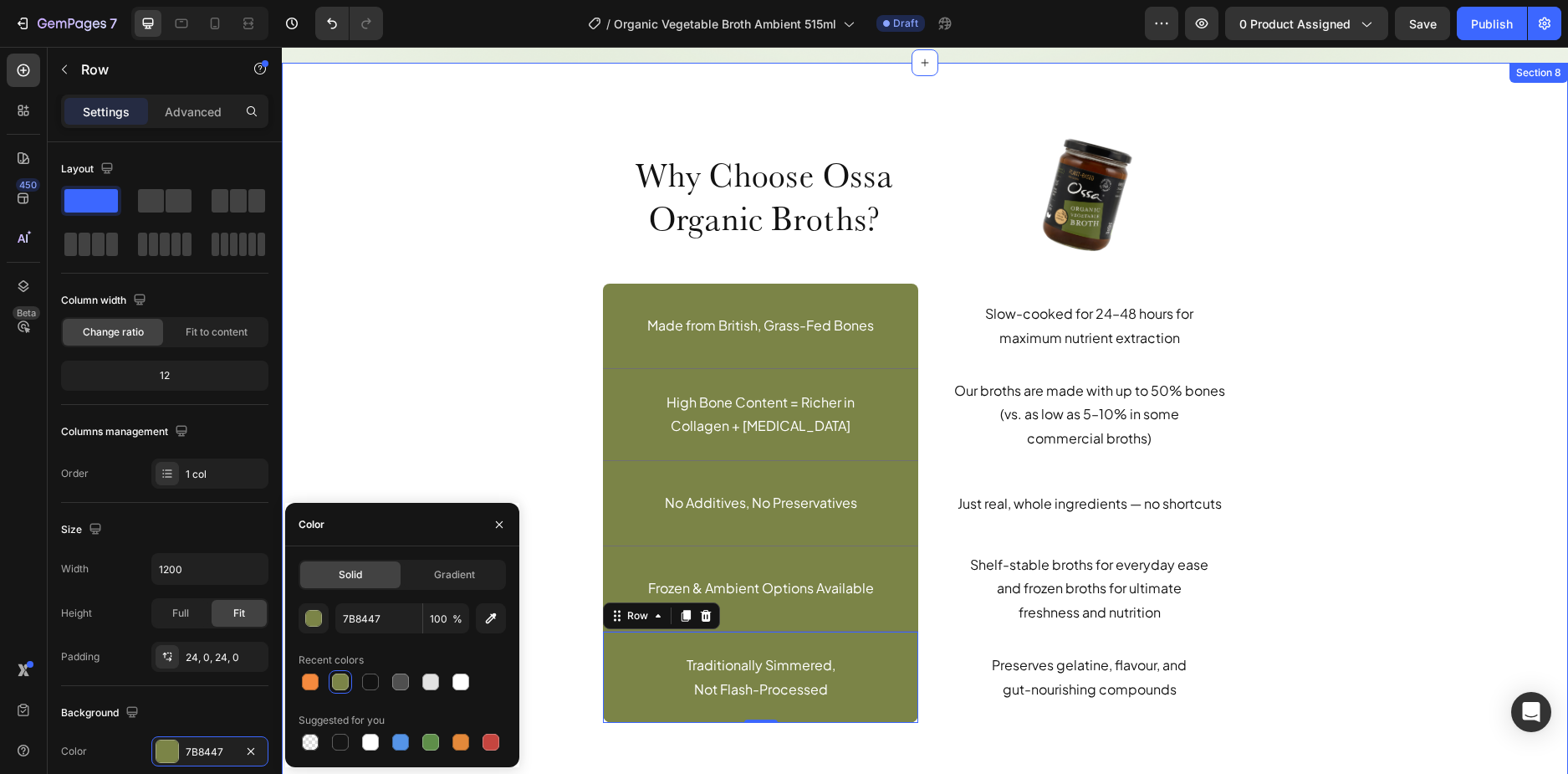
click at [525, 323] on div "Why Choose Ossa Organic Broths? Heading Row Image Row Made from British, Grass-…" at bounding box center [925, 439] width 1261 height 620
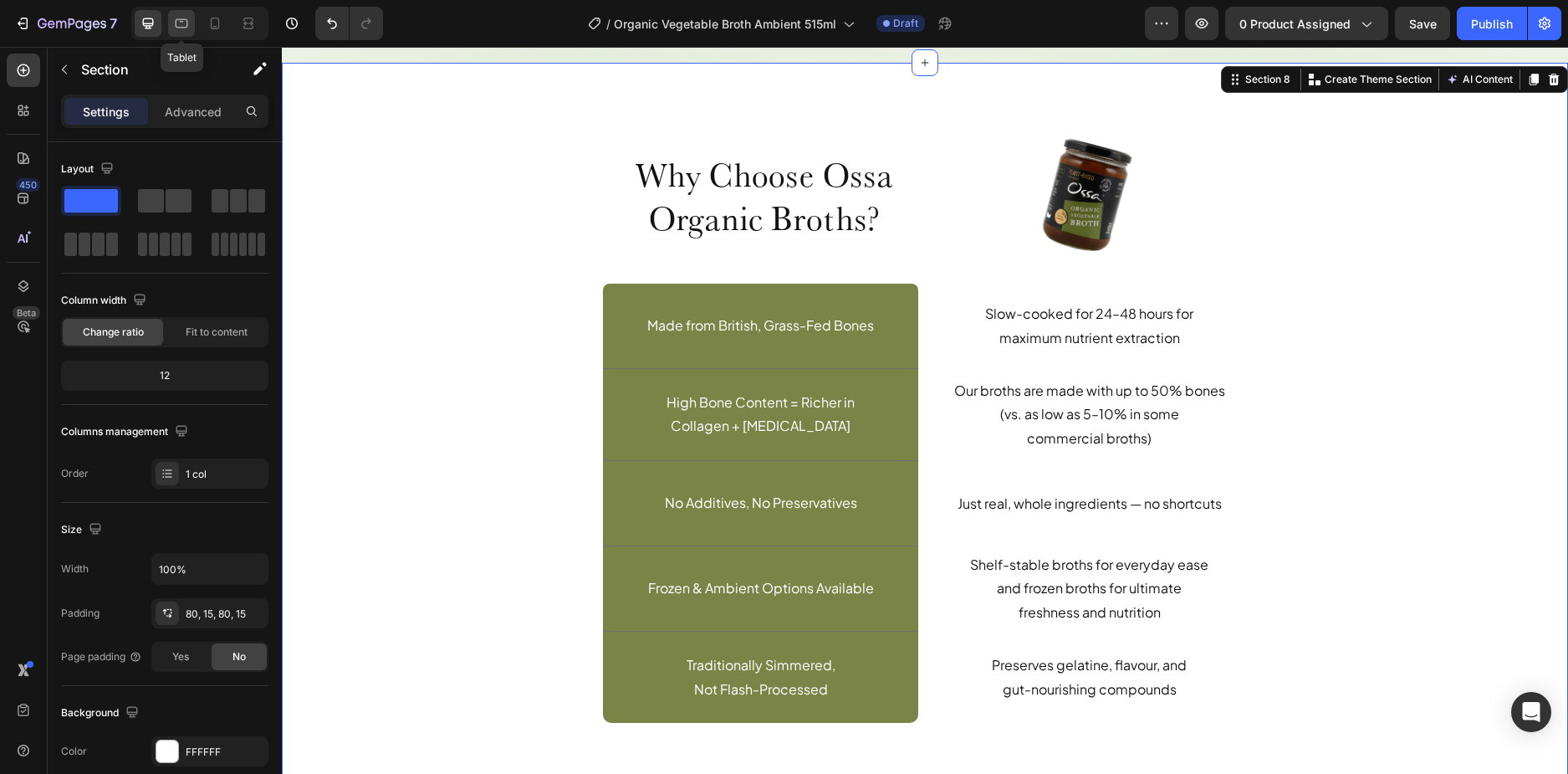
click at [178, 32] on div at bounding box center [181, 23] width 27 height 27
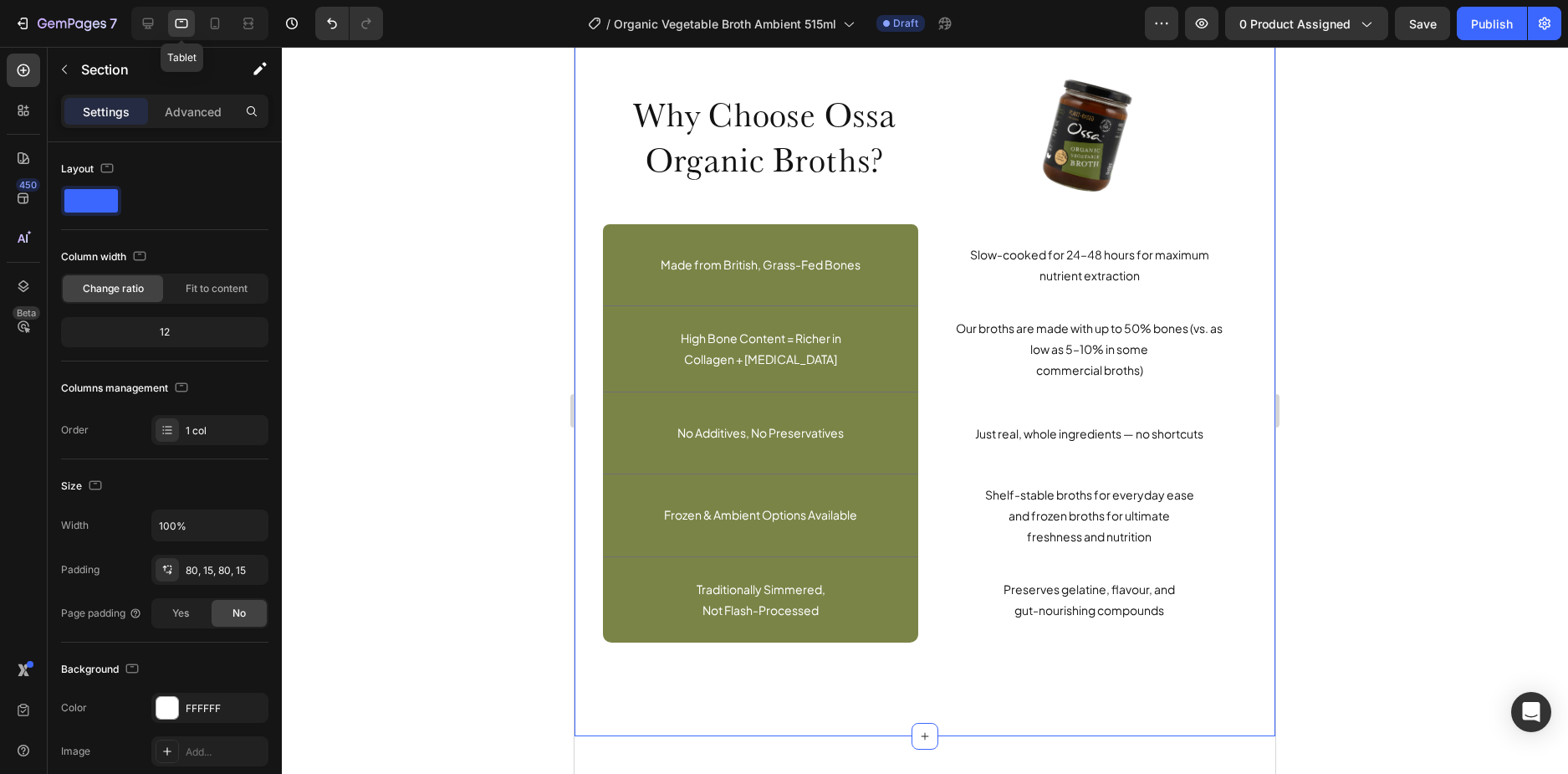
scroll to position [3949, 0]
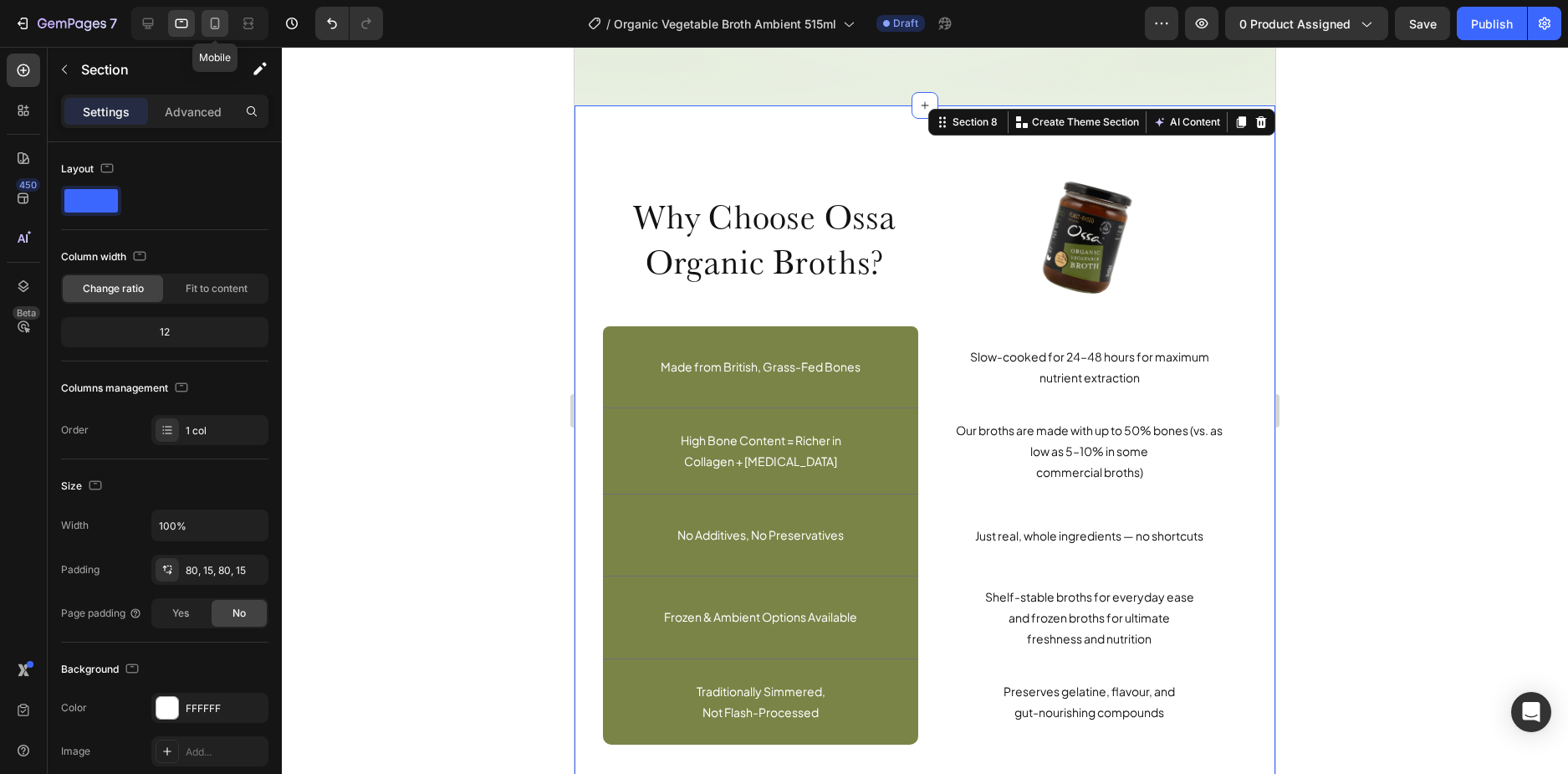
click at [215, 30] on icon at bounding box center [215, 23] width 10 height 11
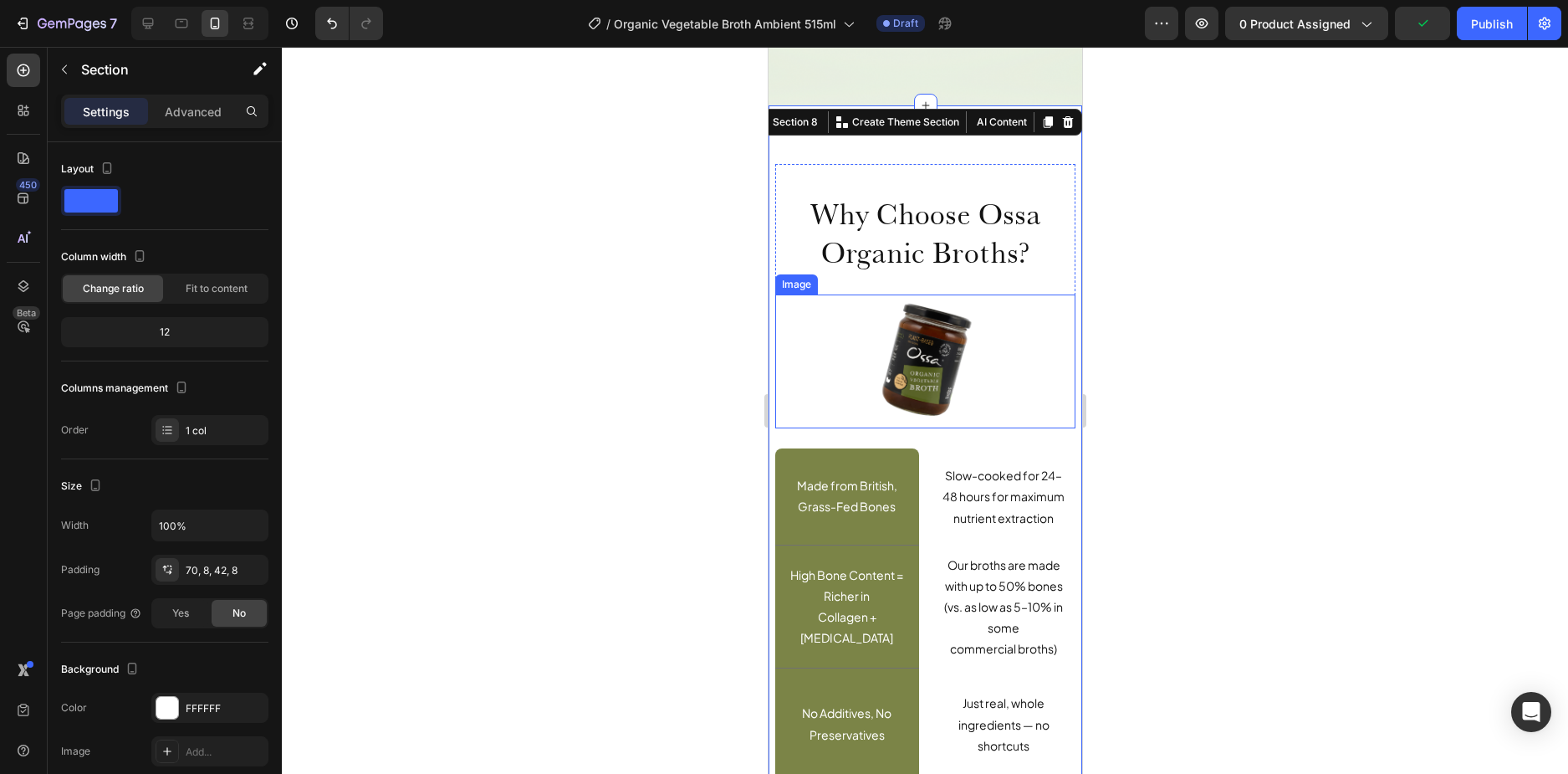
scroll to position [3149, 0]
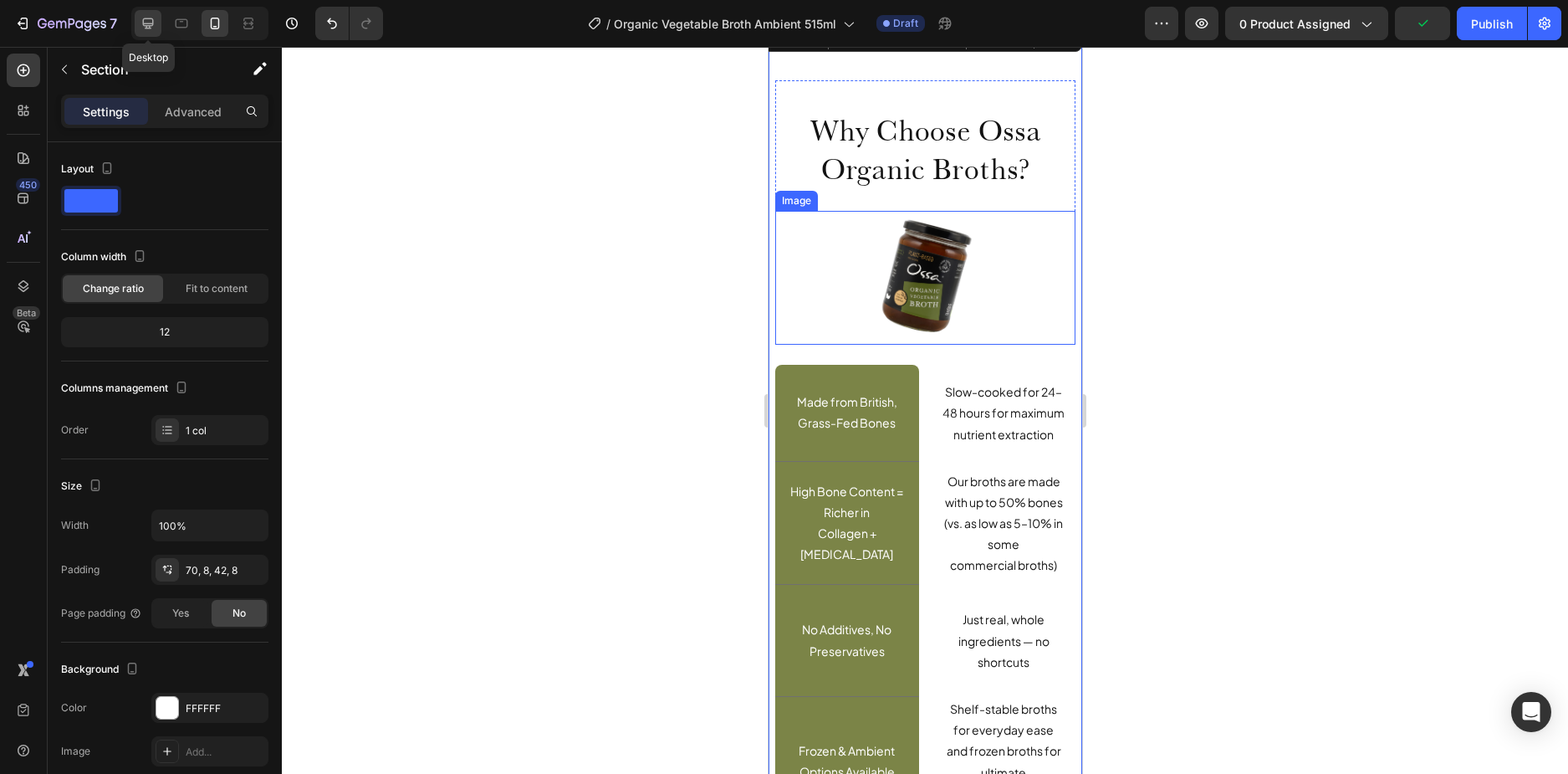
click at [152, 17] on icon at bounding box center [148, 23] width 17 height 17
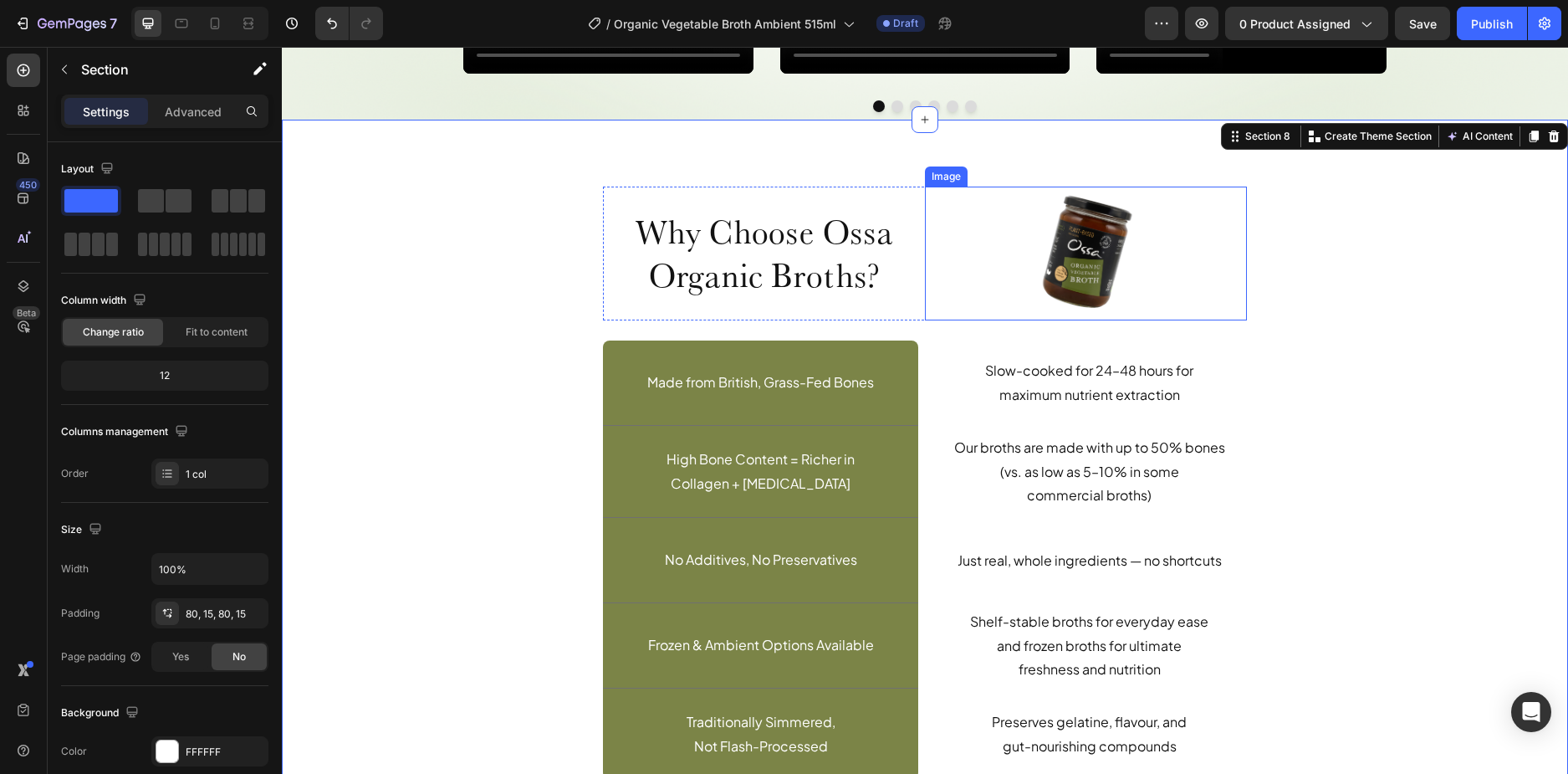
scroll to position [3721, 0]
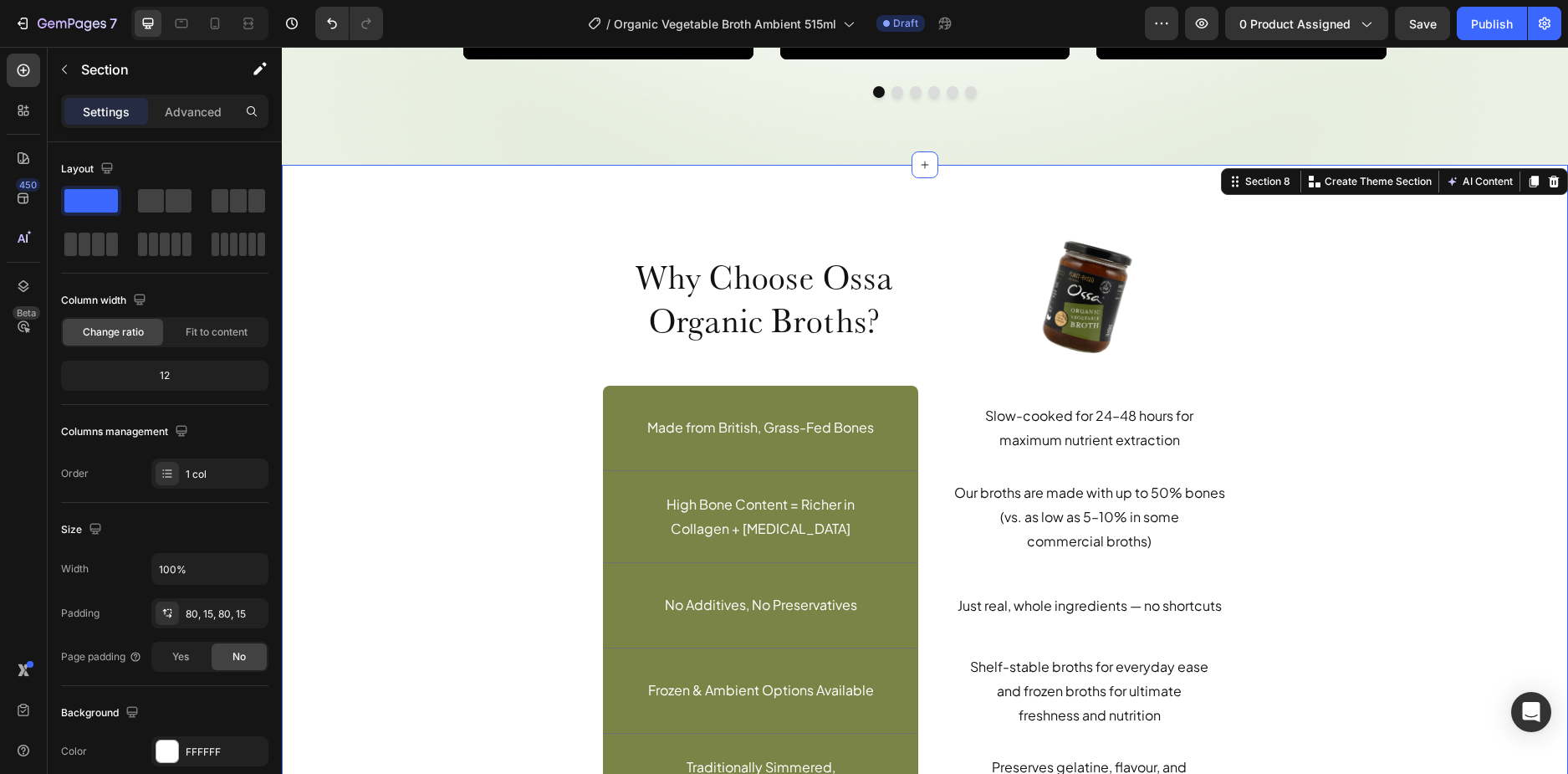
click at [537, 370] on div "Why Choose Ossa Organic Broths? Heading Row Image Row Made from British, Grass-…" at bounding box center [925, 542] width 1261 height 620
click at [1422, 31] on div "Save" at bounding box center [1423, 24] width 28 height 17
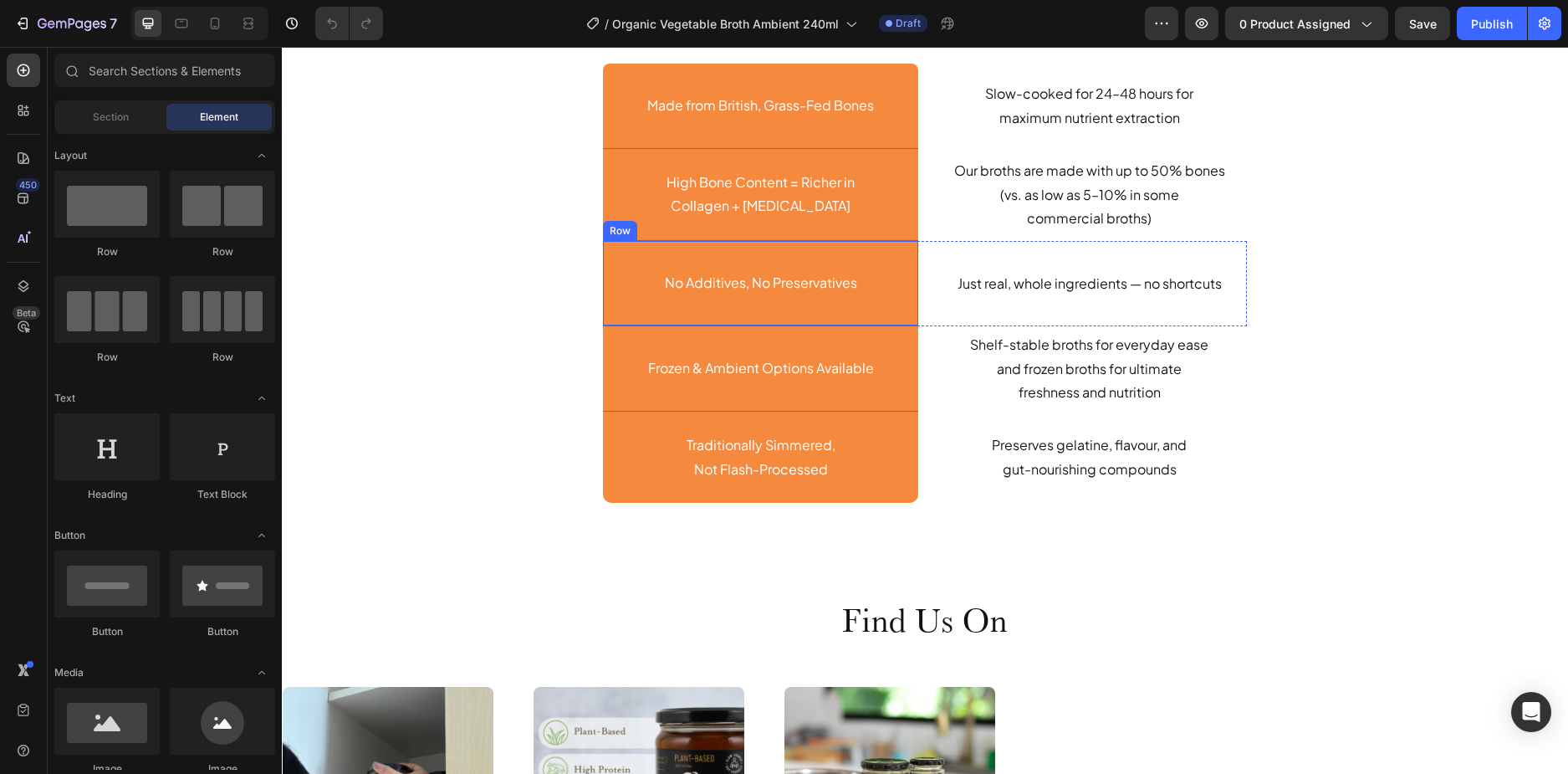
scroll to position [4098, 0]
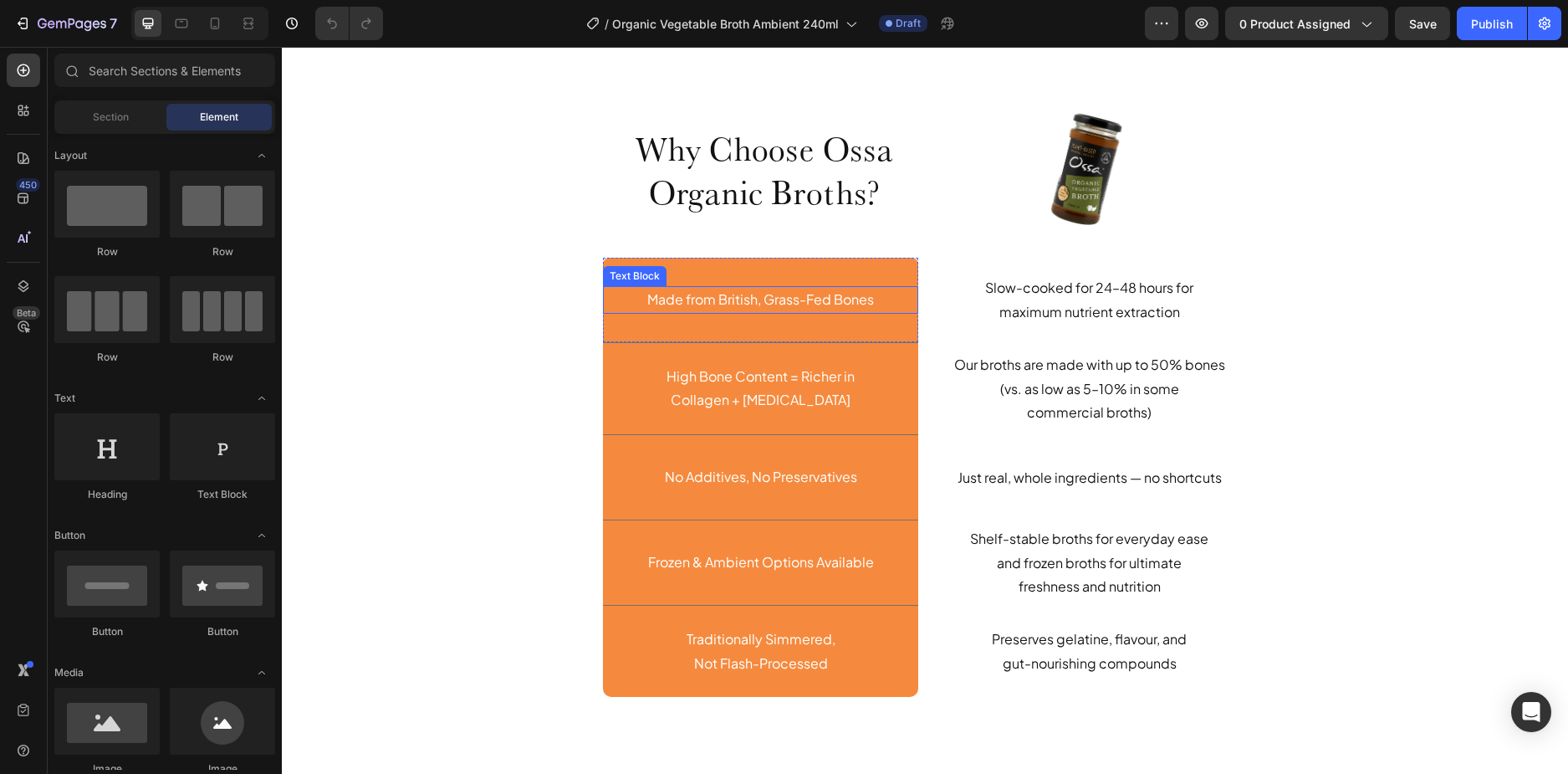
click at [612, 311] on div "Made from British, Grass-Fed Bones Text Block" at bounding box center [760, 300] width 315 height 28
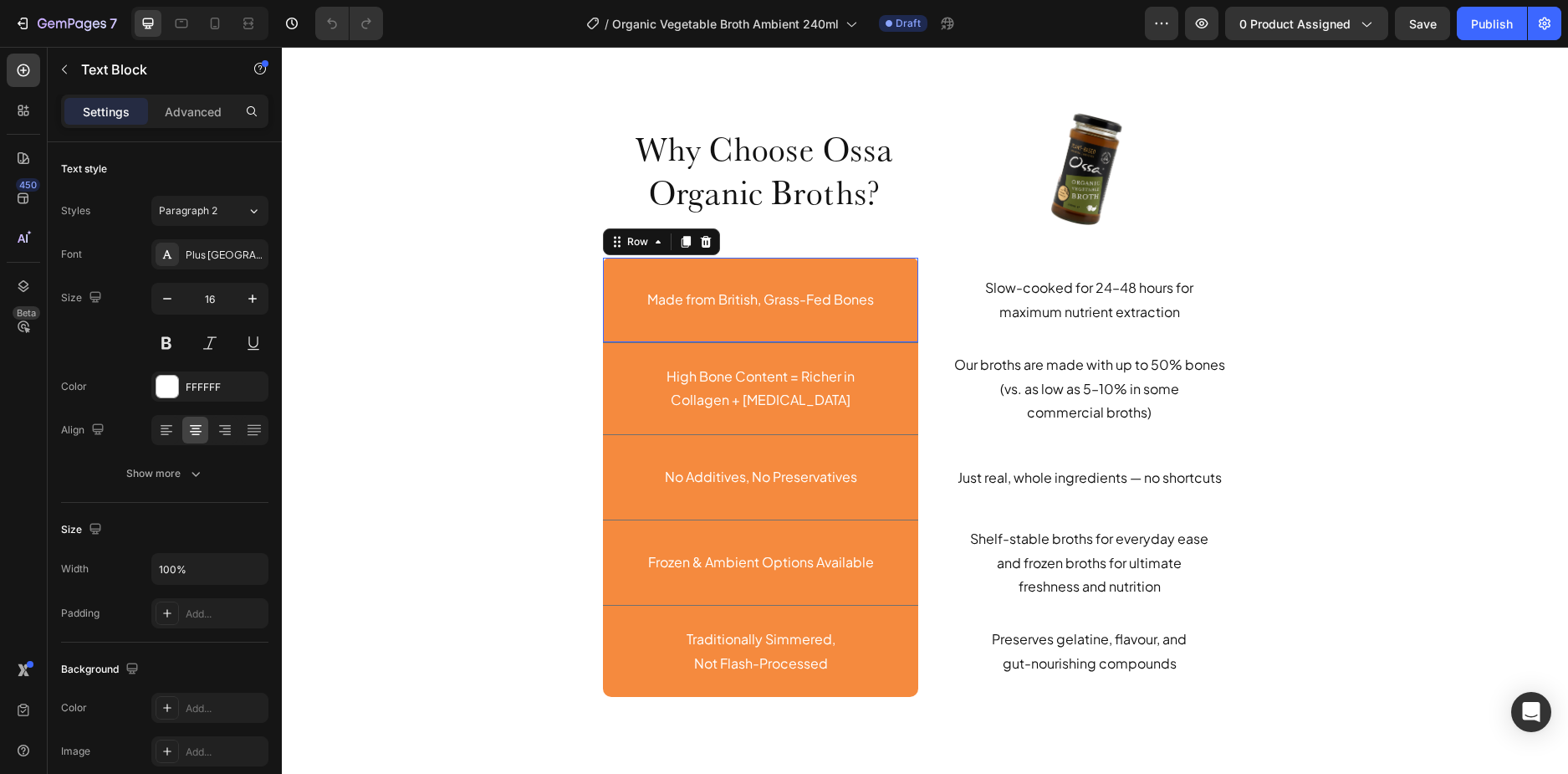
click at [615, 328] on div "Made from British, Grass-Fed Bones Text Block Row 0" at bounding box center [760, 301] width 315 height 86
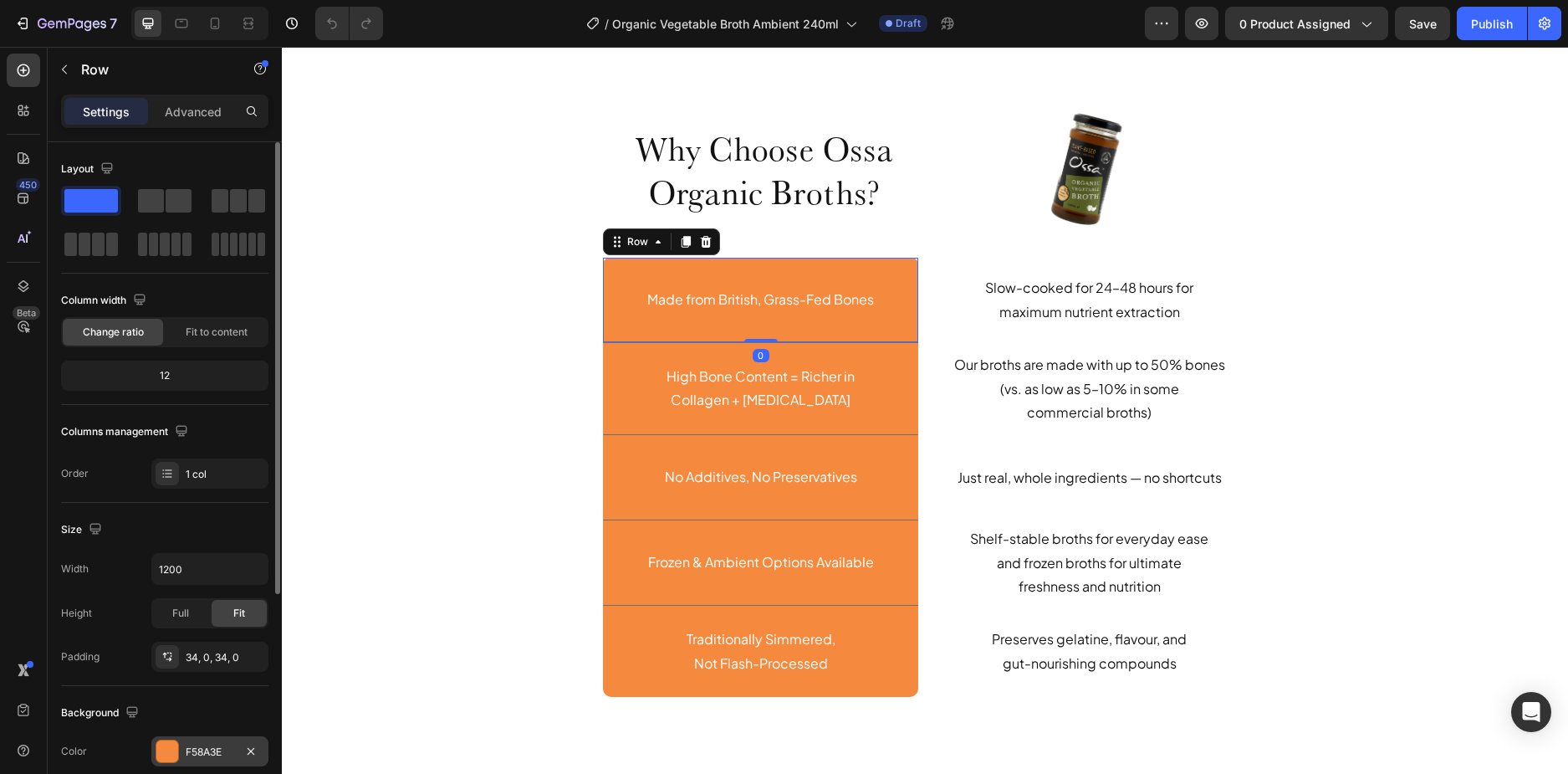
click at [196, 739] on div "F58A3E" at bounding box center [210, 750] width 117 height 30
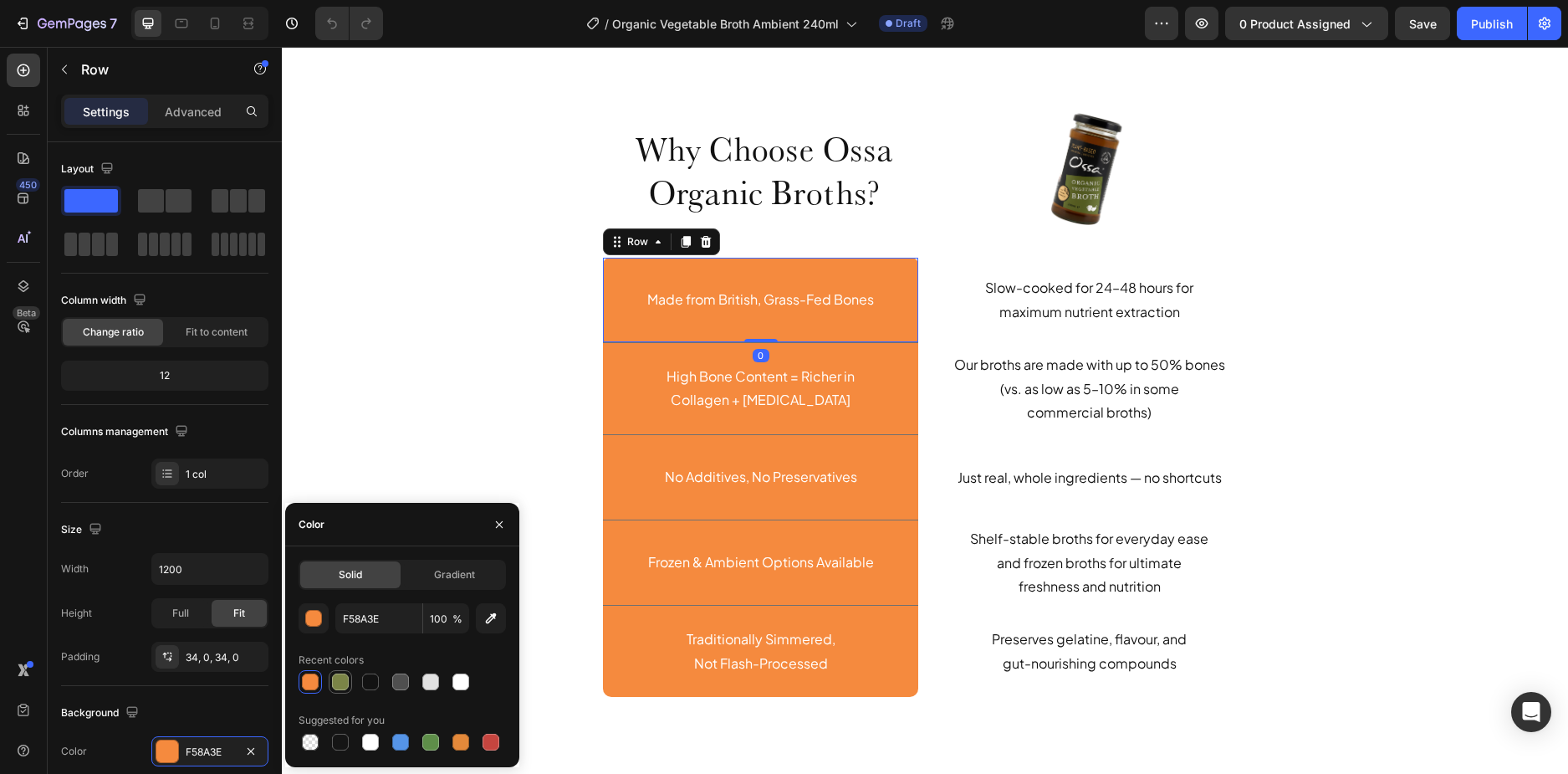
drag, startPoint x: 346, startPoint y: 685, endPoint x: 353, endPoint y: 504, distance: 181.1
click at [346, 685] on div at bounding box center [340, 681] width 17 height 17
type input "7B8447"
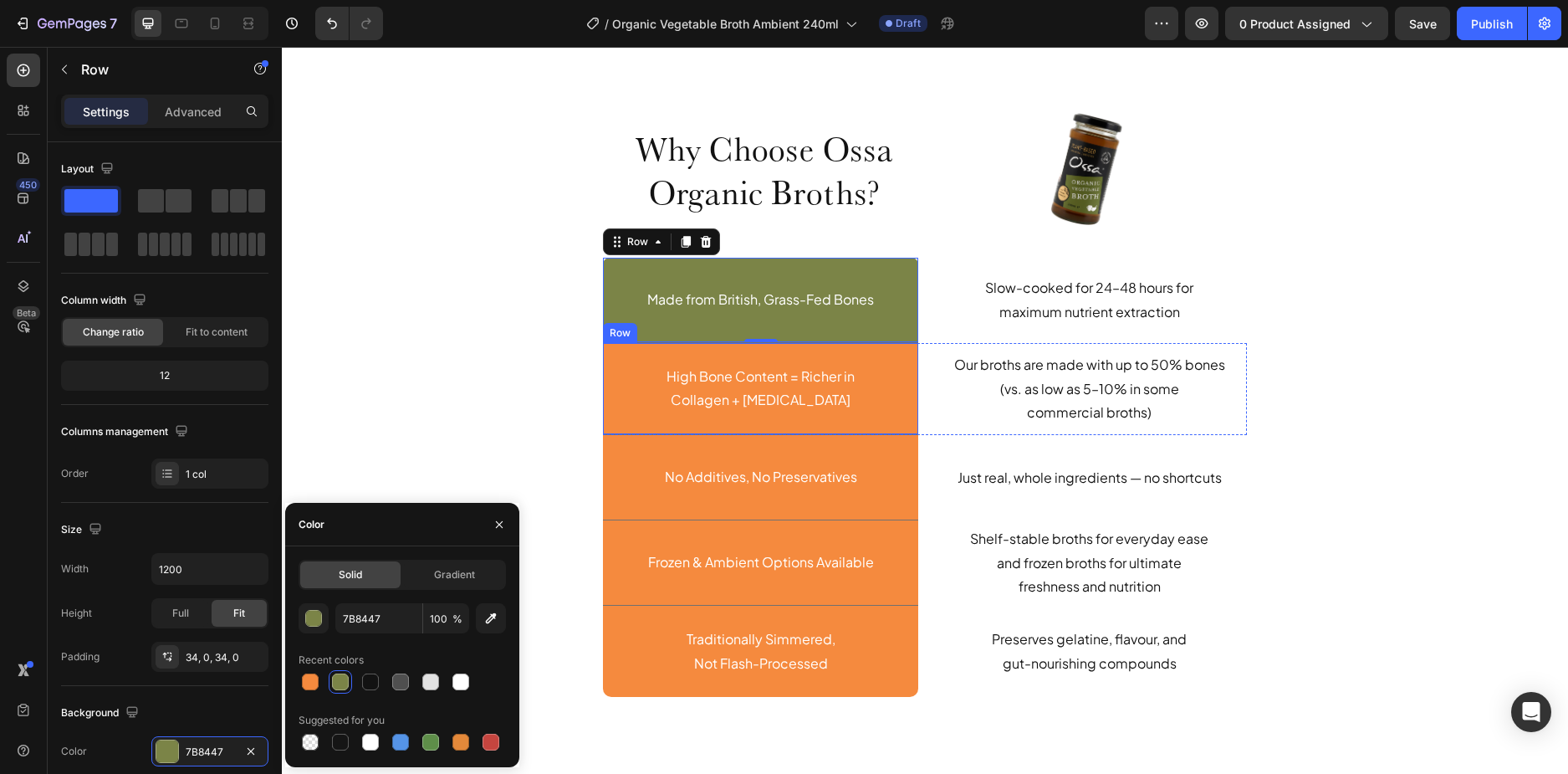
click at [640, 423] on div "High Bone Content = Richer in Collagen + [MEDICAL_DATA] Text Block Row" at bounding box center [760, 390] width 315 height 93
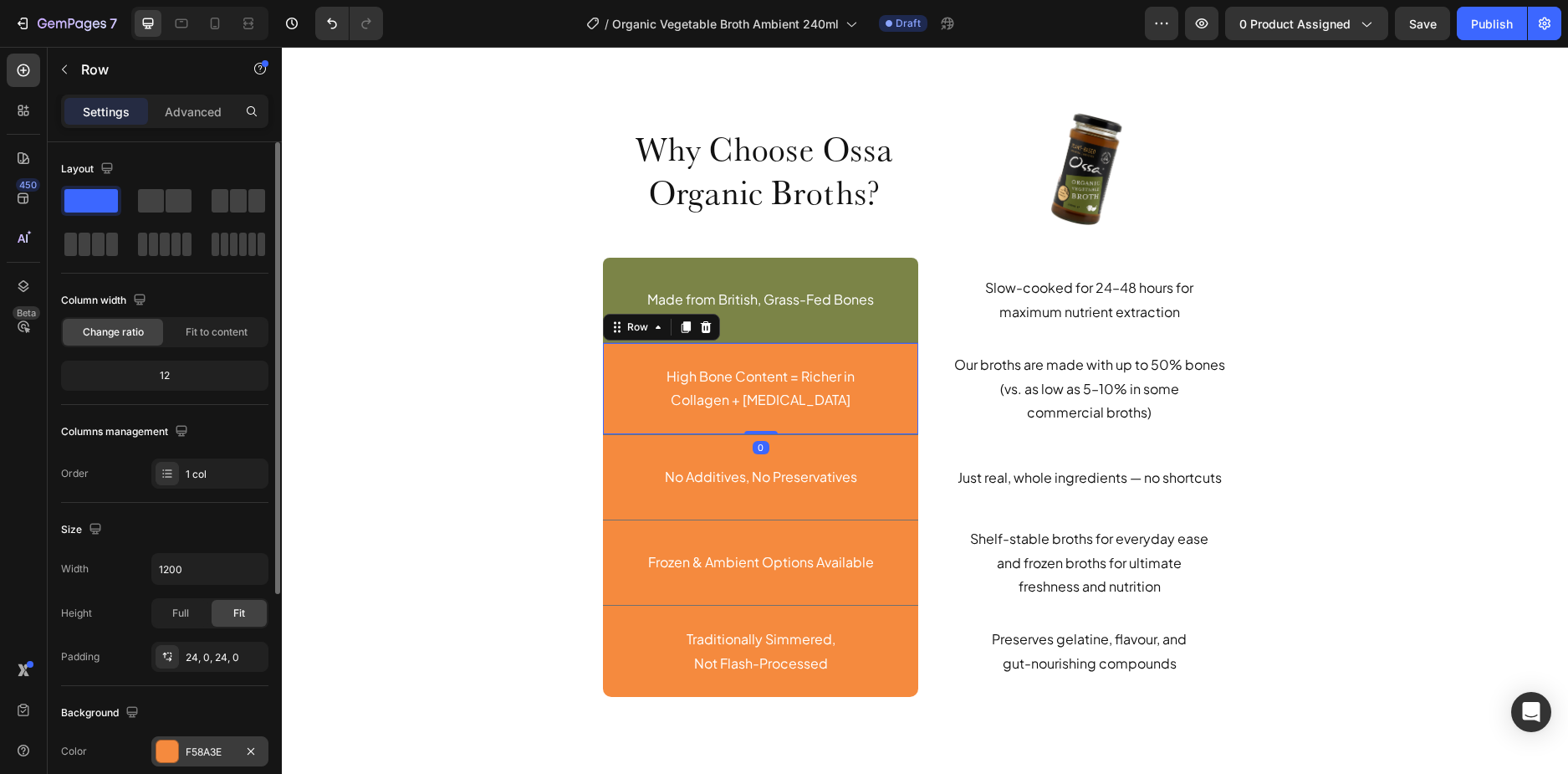
click at [197, 749] on div "F58A3E" at bounding box center [211, 751] width 49 height 15
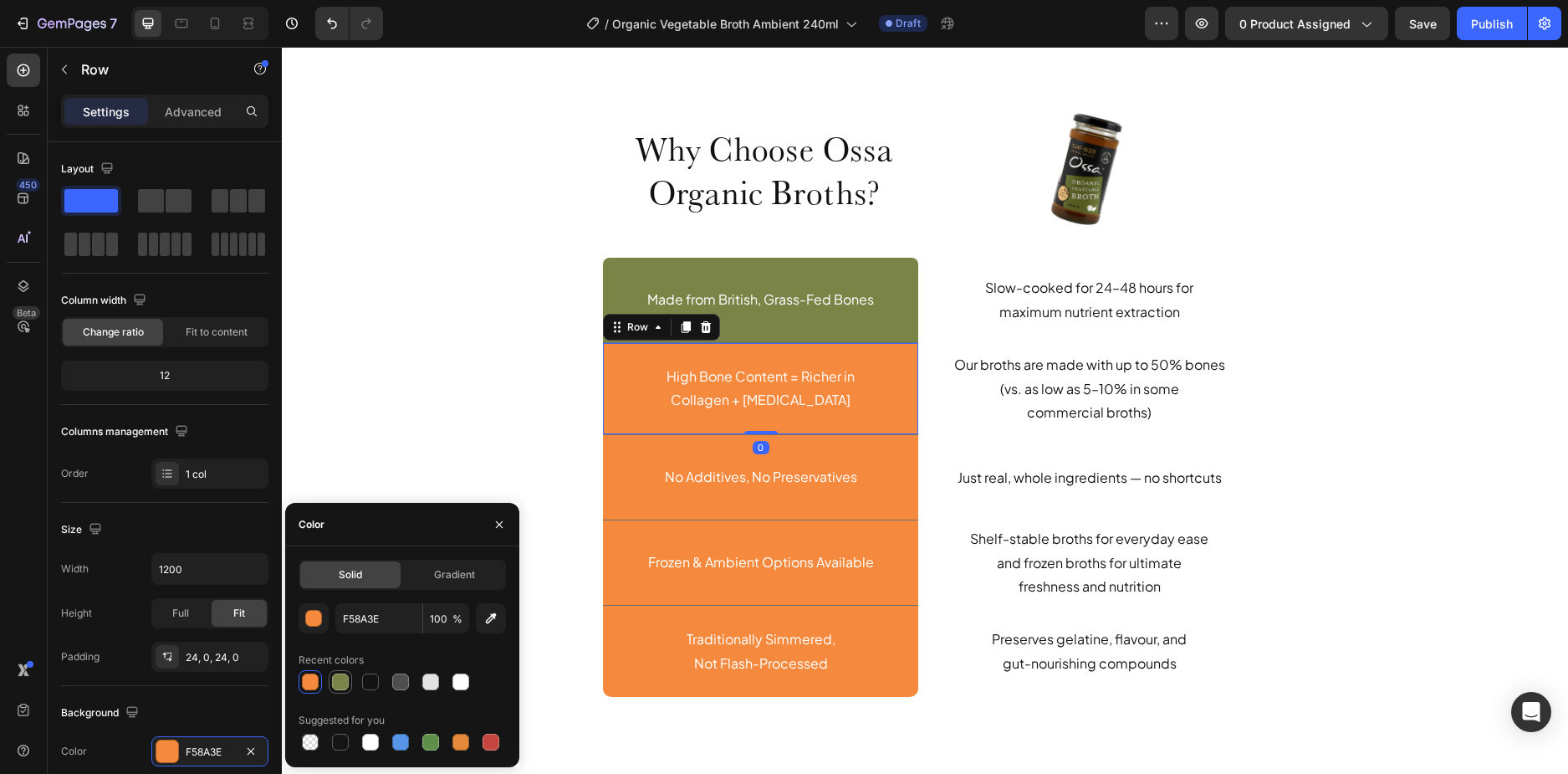
click at [345, 688] on div at bounding box center [340, 681] width 17 height 17
type input "7B8447"
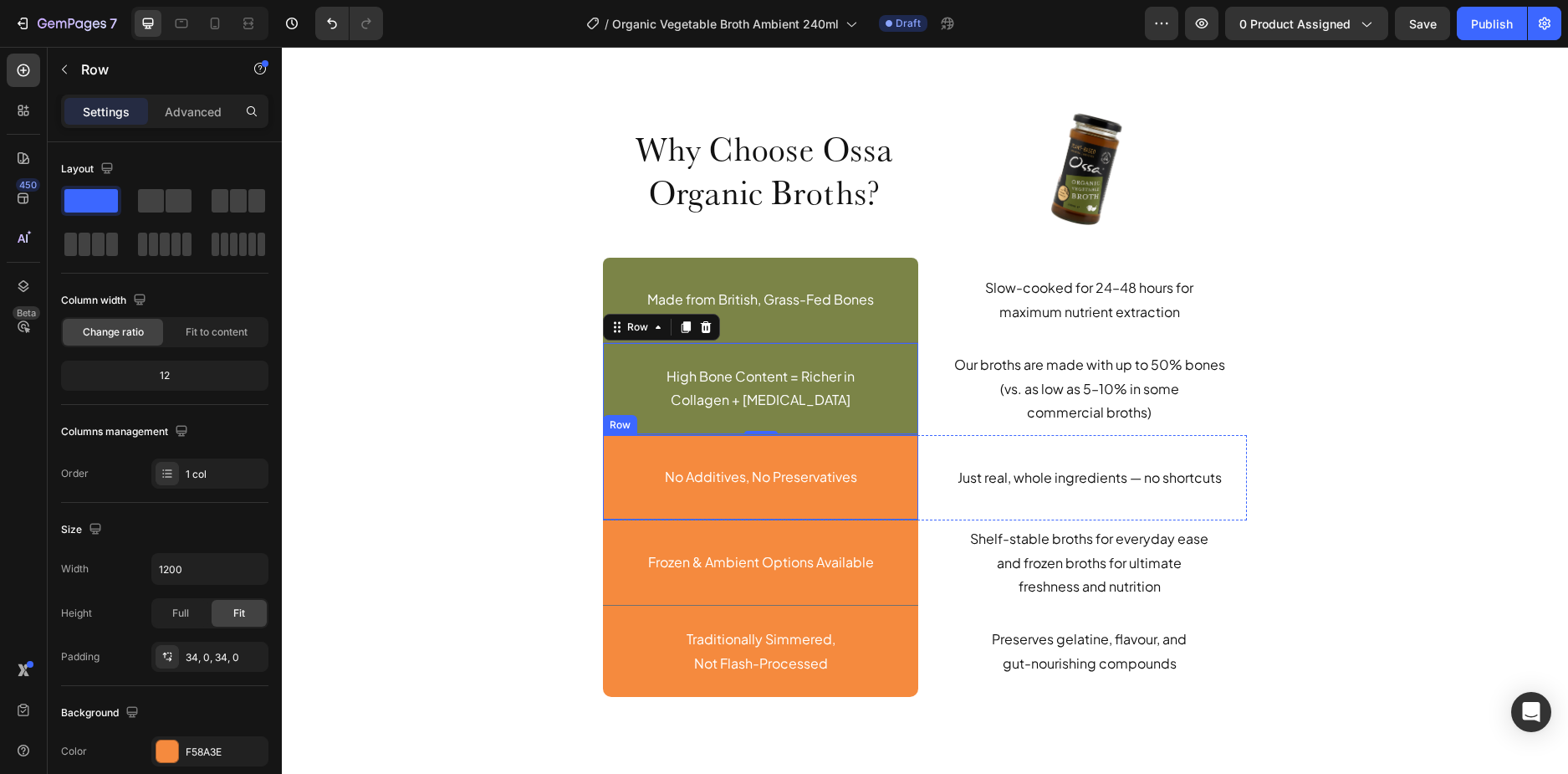
click at [631, 498] on div "No Additives, No Preservatives Text Block Row" at bounding box center [760, 478] width 315 height 86
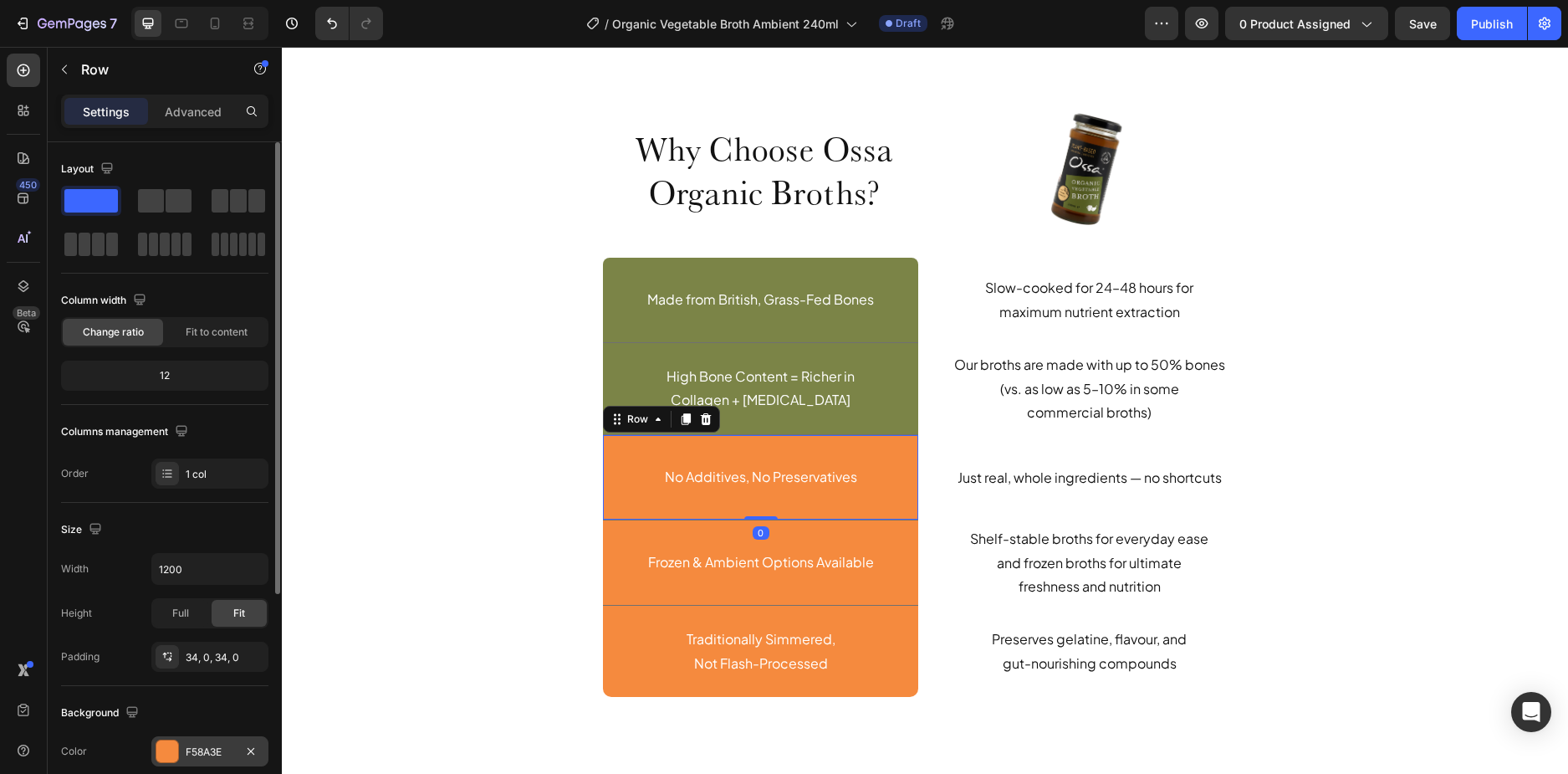
click at [185, 744] on div "F58A3E" at bounding box center [210, 750] width 117 height 30
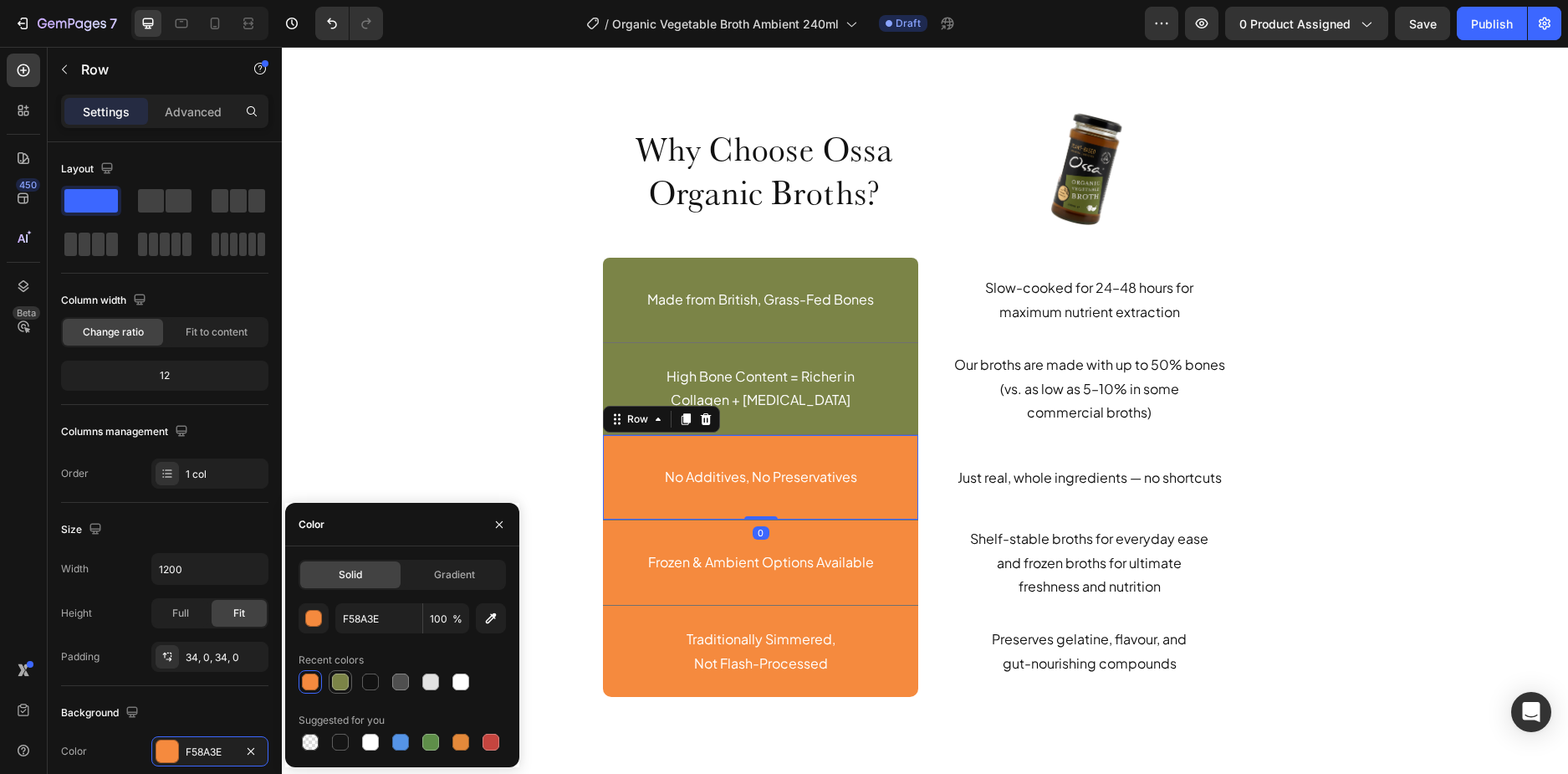
click at [343, 681] on div at bounding box center [340, 681] width 17 height 17
type input "7B8447"
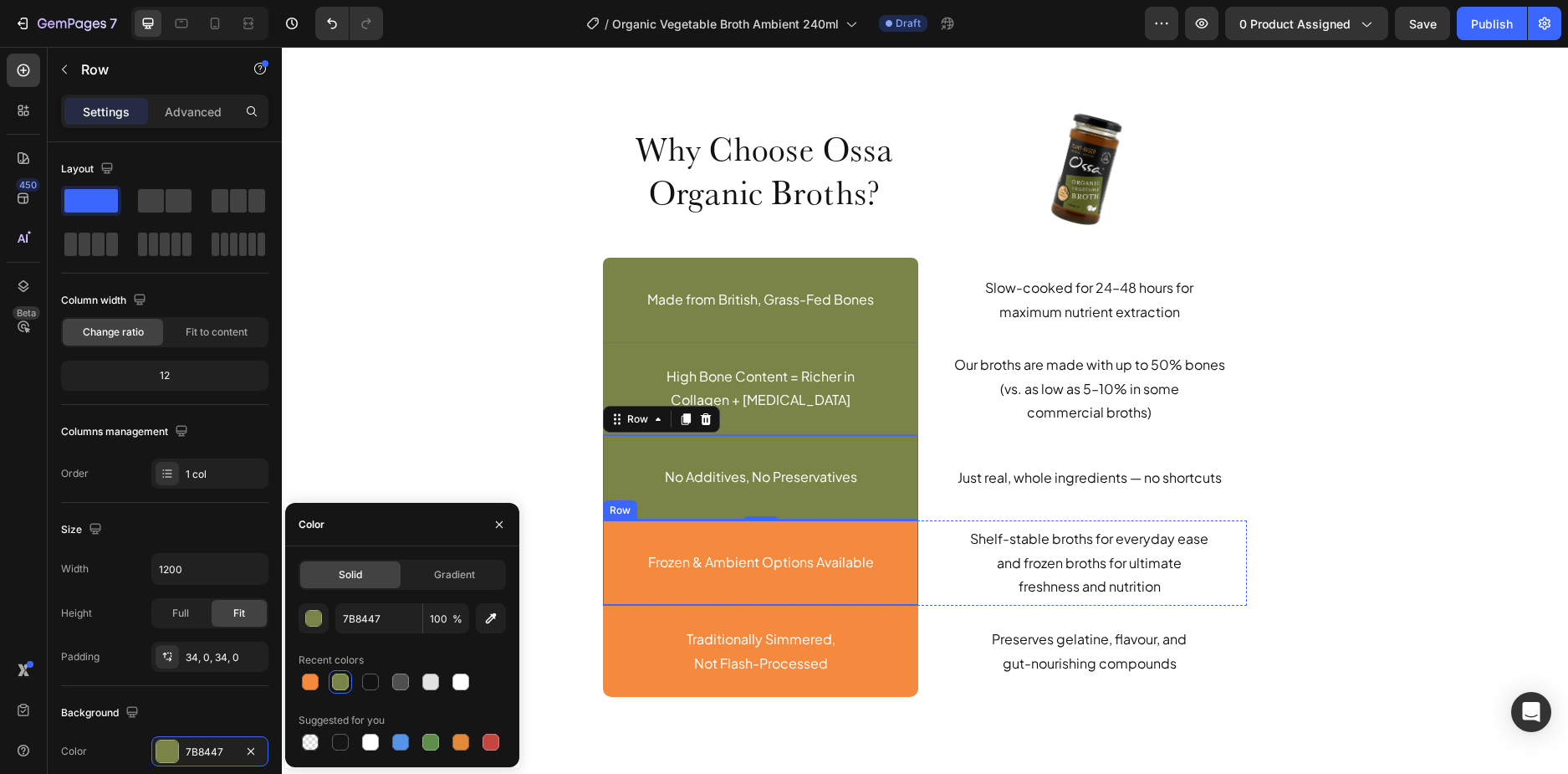
click at [629, 594] on div "Frozen & Ambient Options Available Text Block Row" at bounding box center [760, 563] width 315 height 86
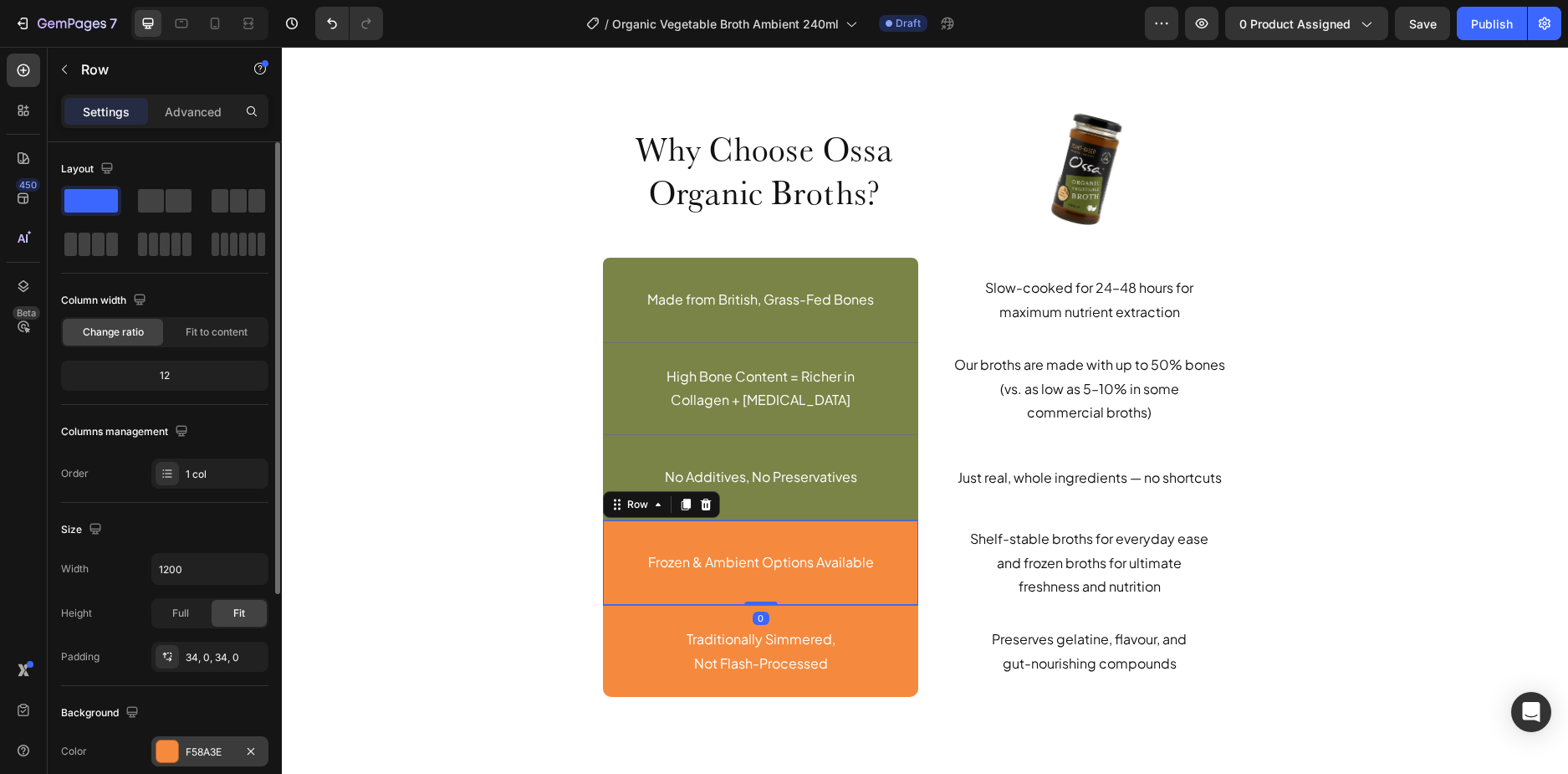
click at [188, 752] on div "F58A3E" at bounding box center [211, 751] width 49 height 15
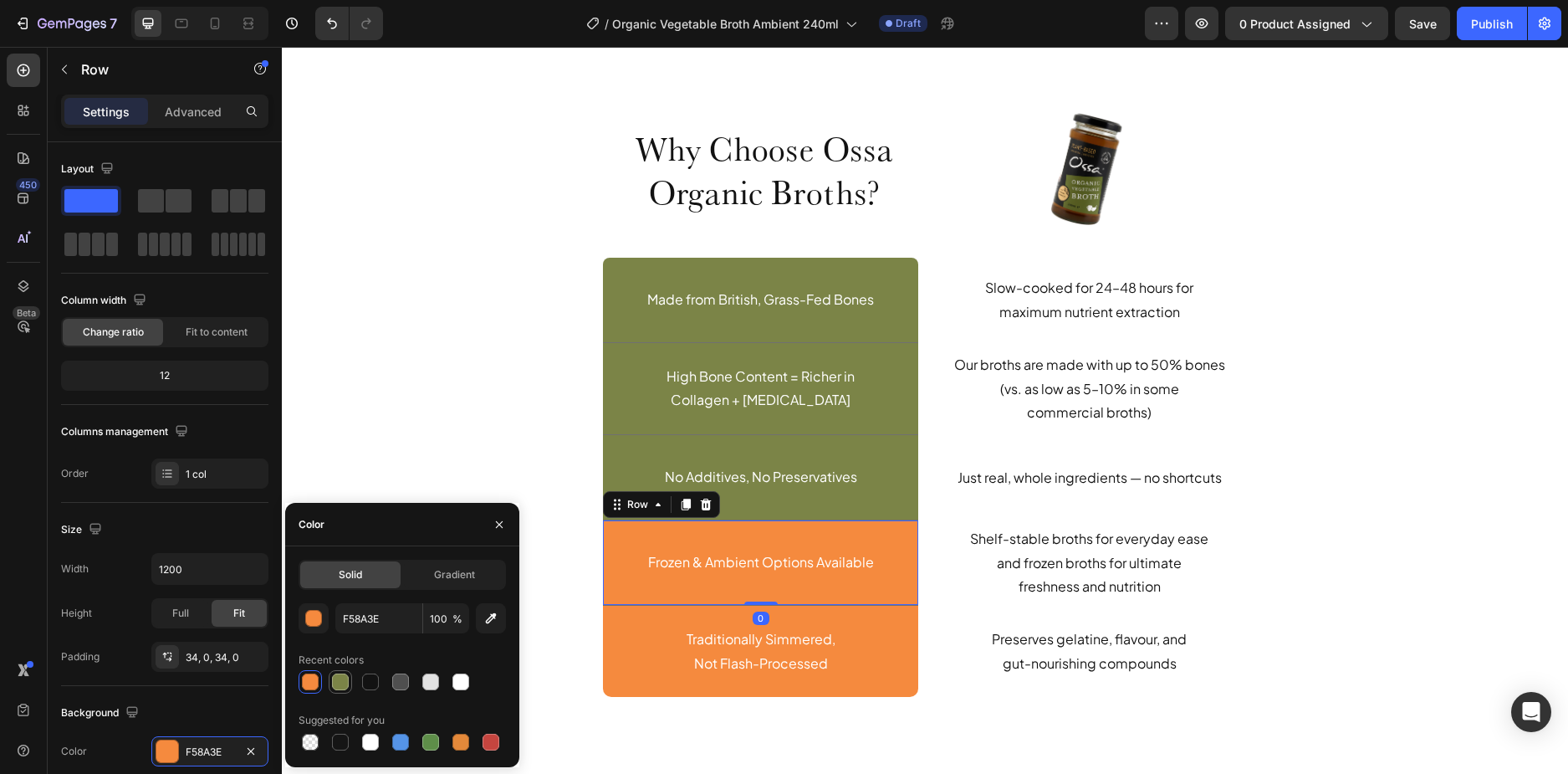
click at [345, 676] on div at bounding box center [340, 681] width 17 height 17
type input "7B8447"
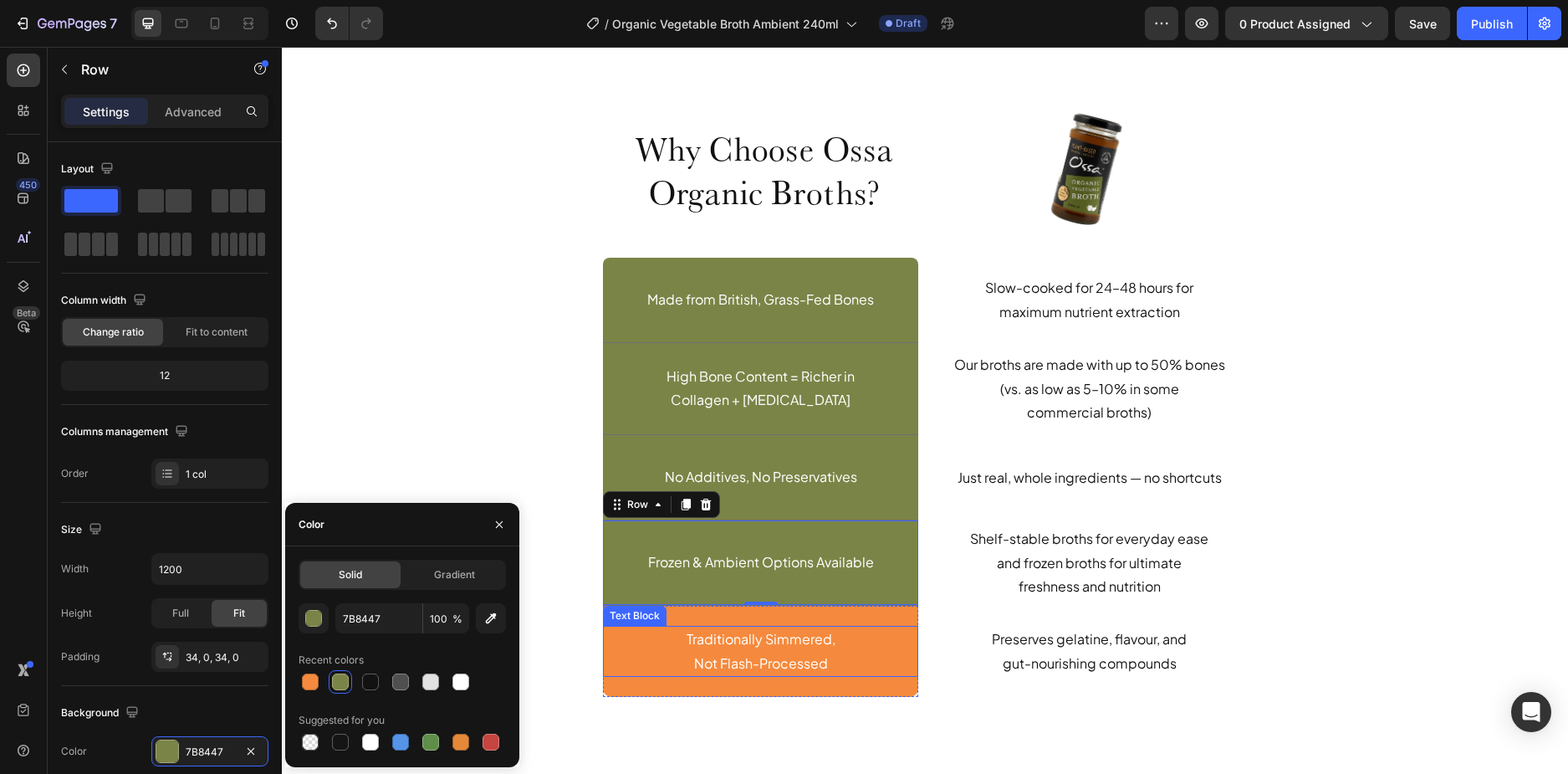
click at [625, 671] on p "Not Flash-Processed" at bounding box center [760, 664] width 272 height 24
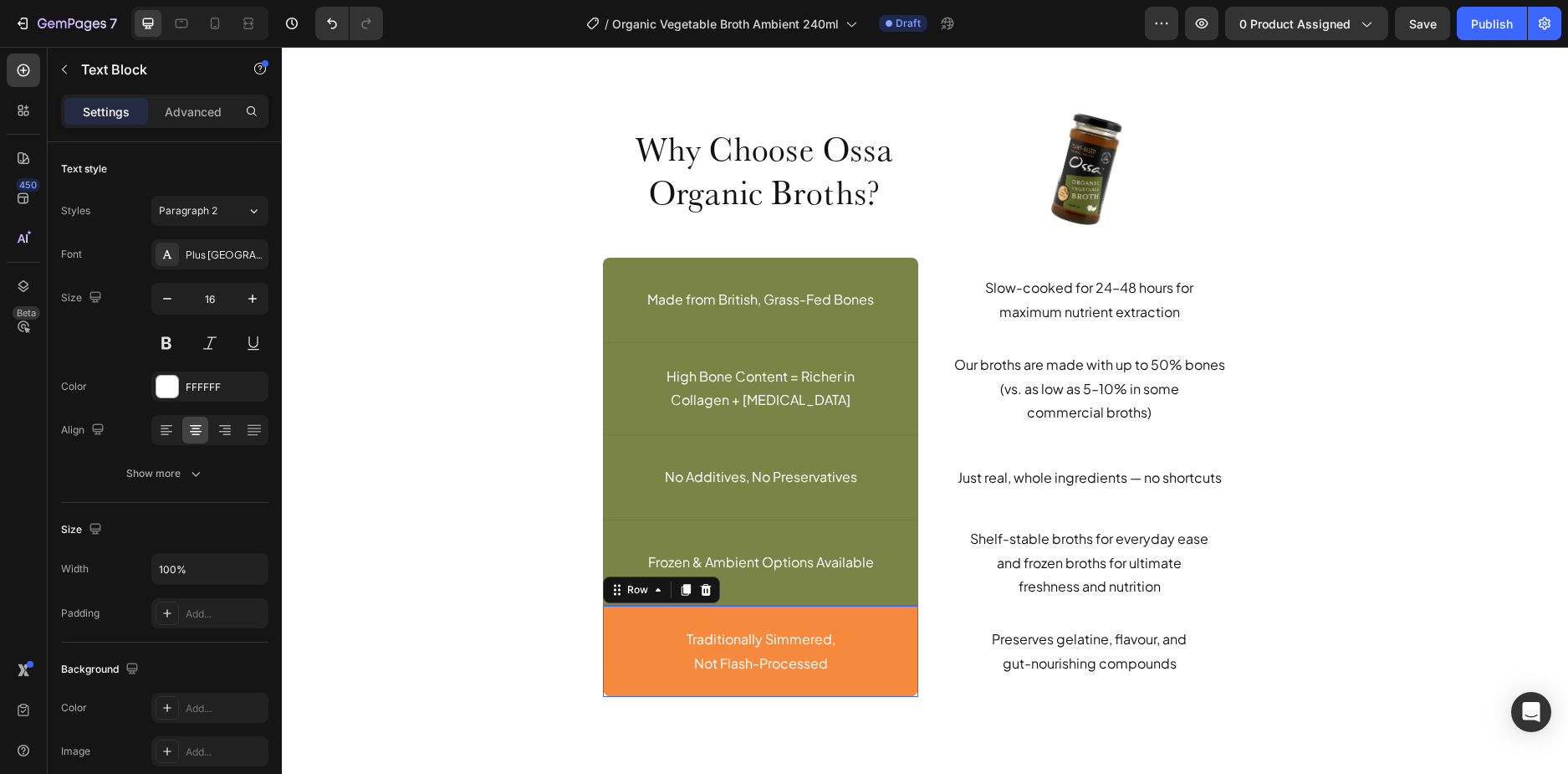
click at [618, 688] on div "Traditionally Simmered, Not Flash-Processed Text Block Row 0" at bounding box center [760, 651] width 315 height 92
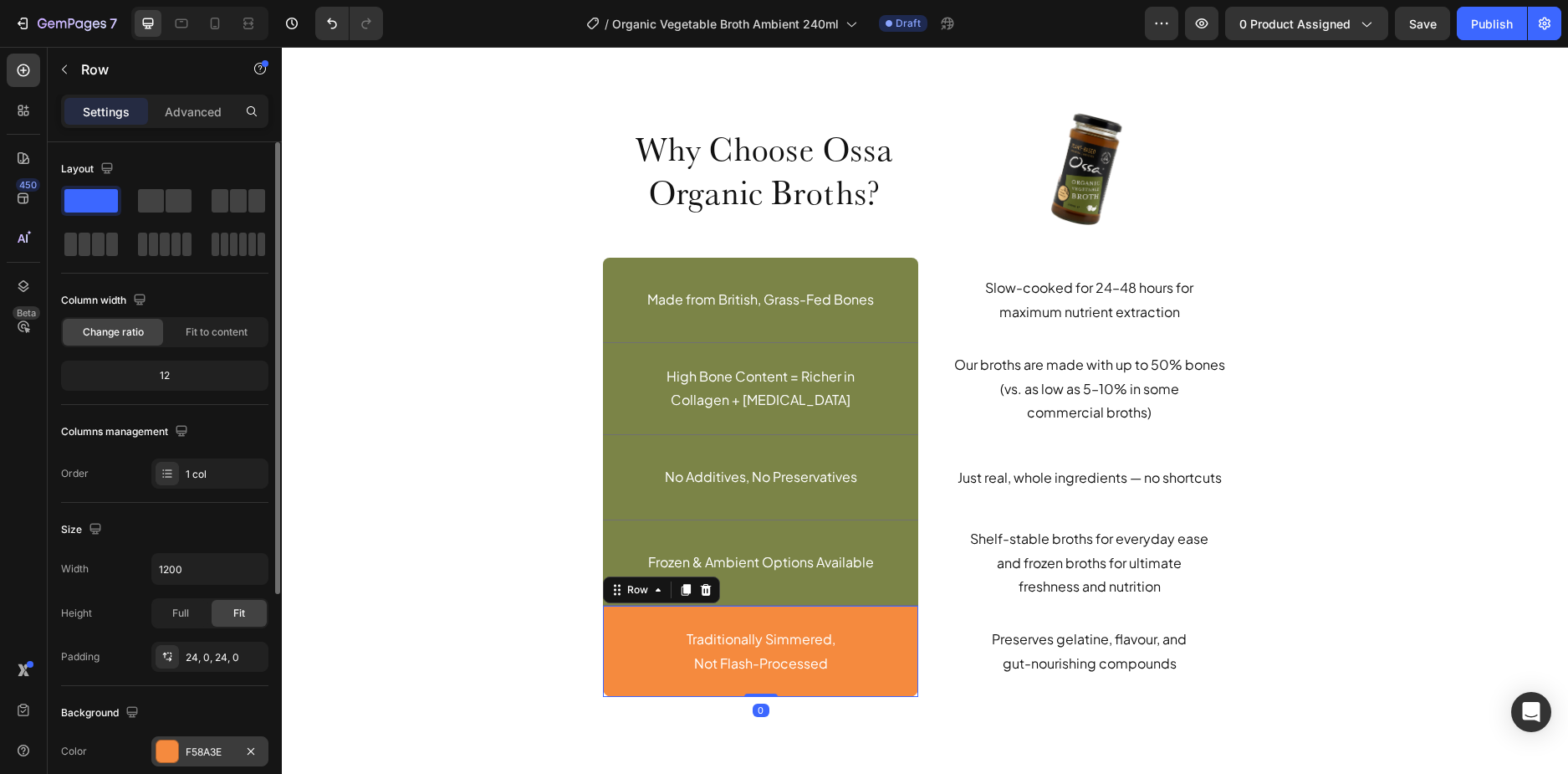
click at [206, 752] on div "F58A3E" at bounding box center [211, 751] width 49 height 15
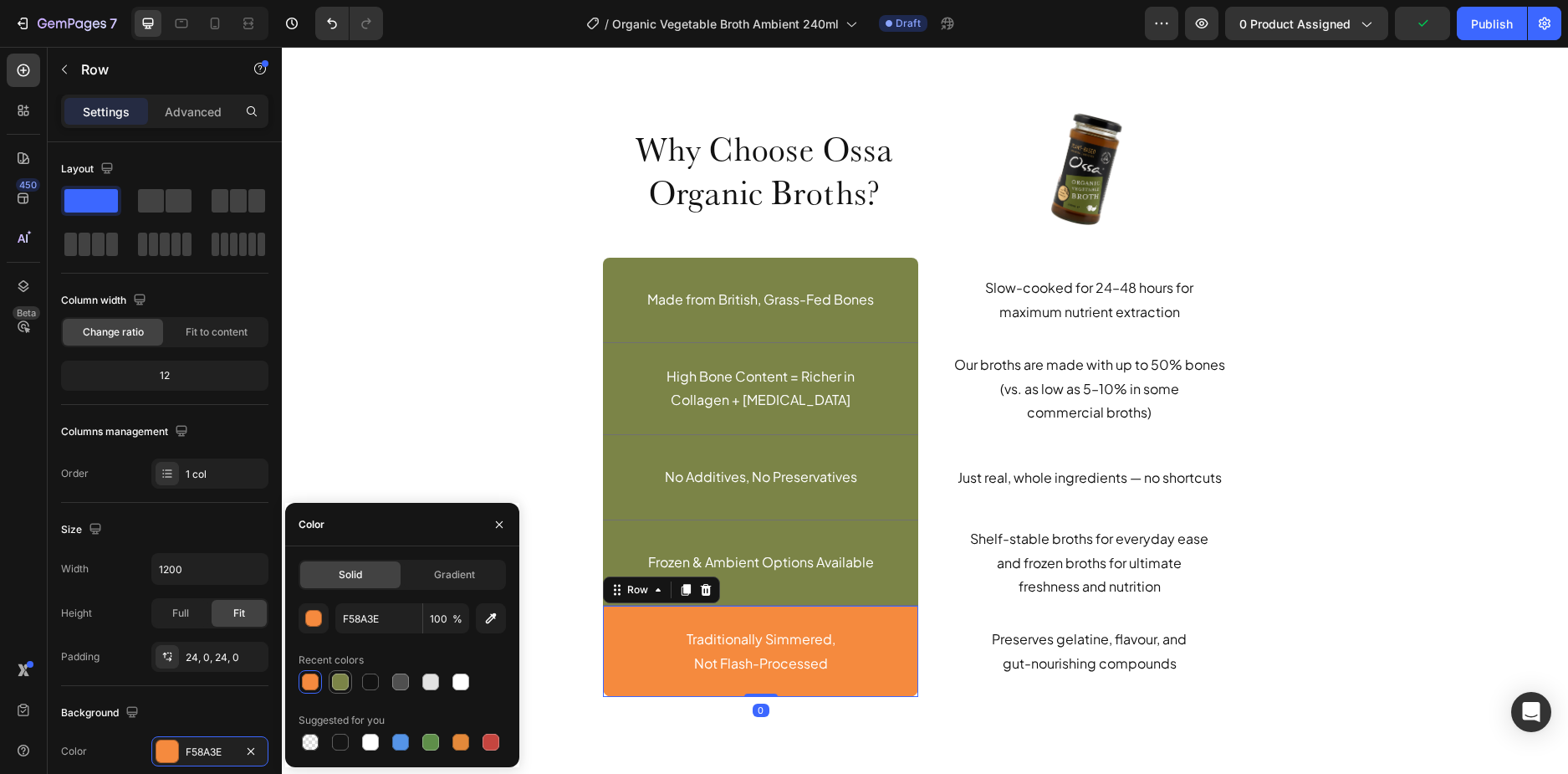
click at [343, 687] on div at bounding box center [340, 681] width 17 height 17
type input "7B8447"
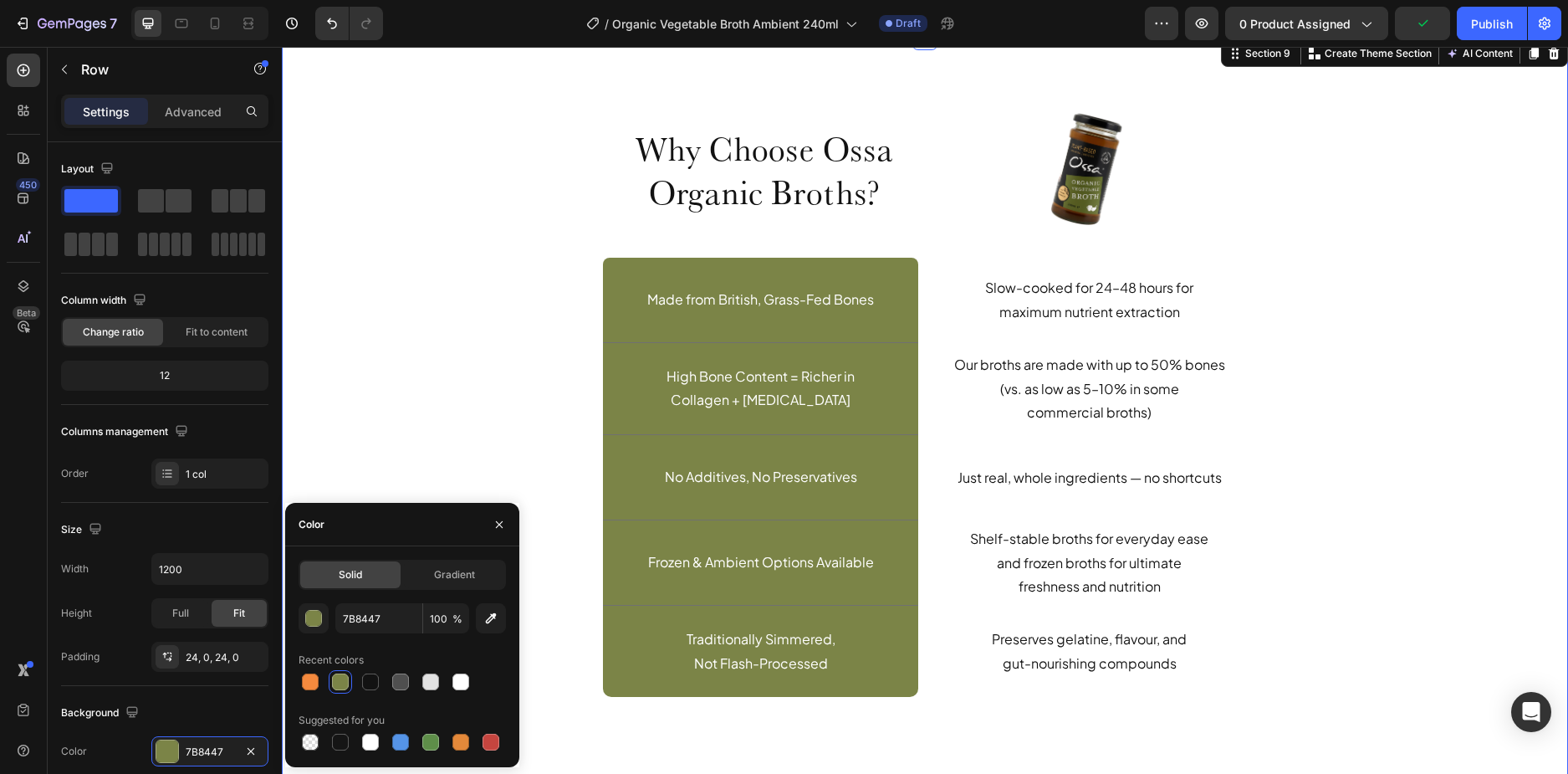
click at [462, 371] on div "Why Choose Ossa Organic Broths? Heading Row Image Row Made from British, Grass-…" at bounding box center [925, 414] width 1261 height 620
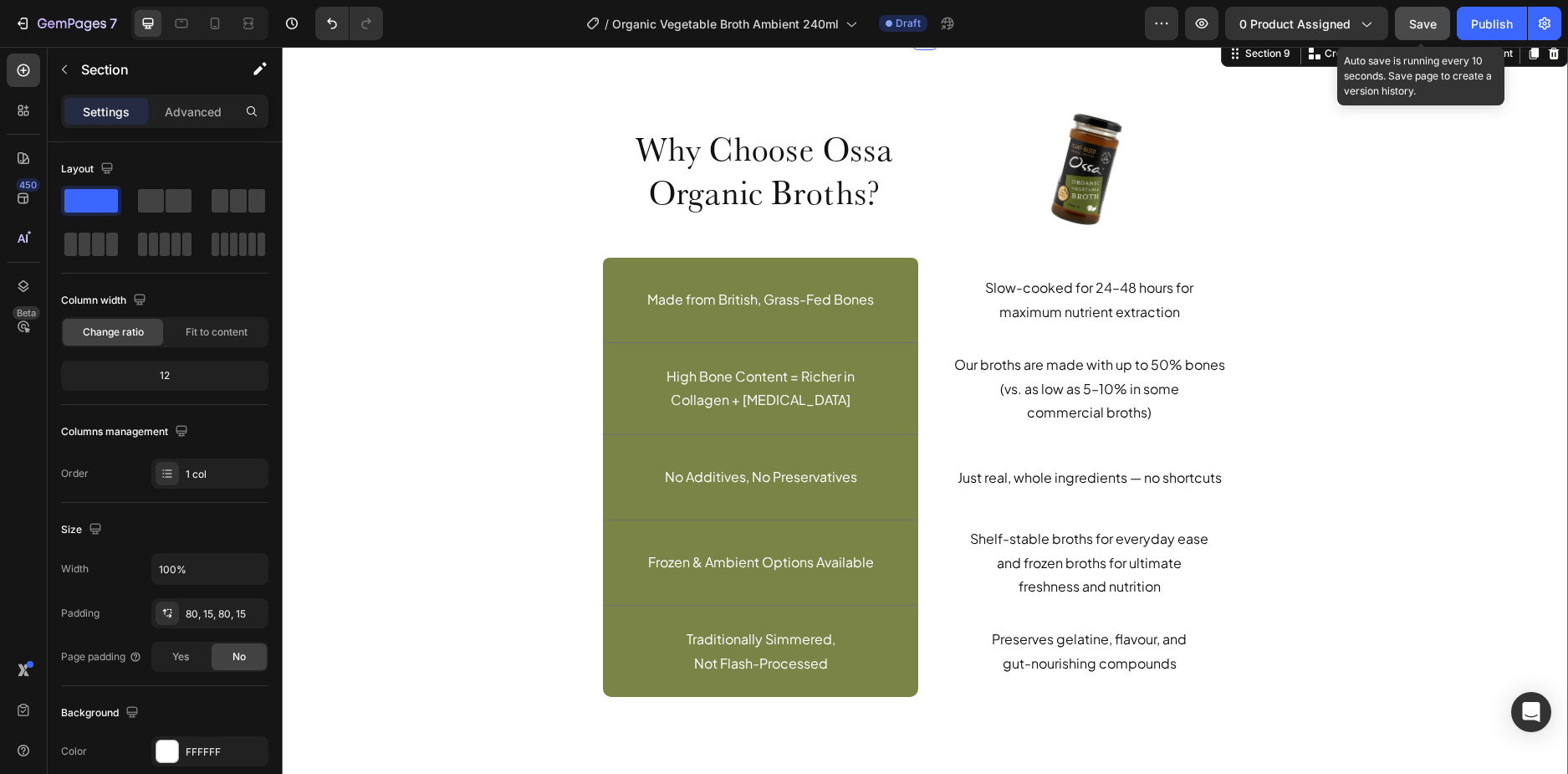
click at [1423, 20] on span "Save" at bounding box center [1423, 24] width 28 height 14
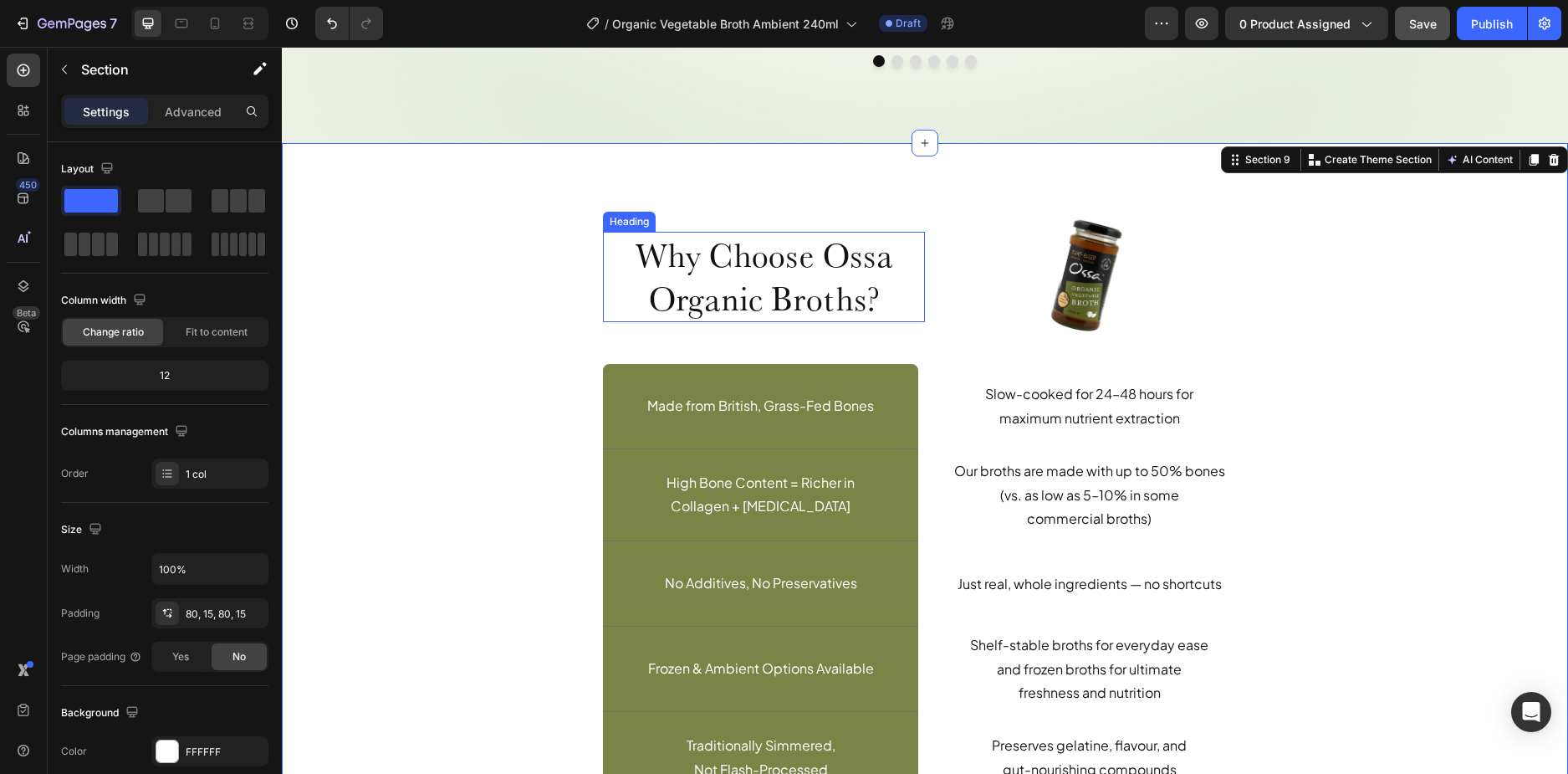
scroll to position [3931, 0]
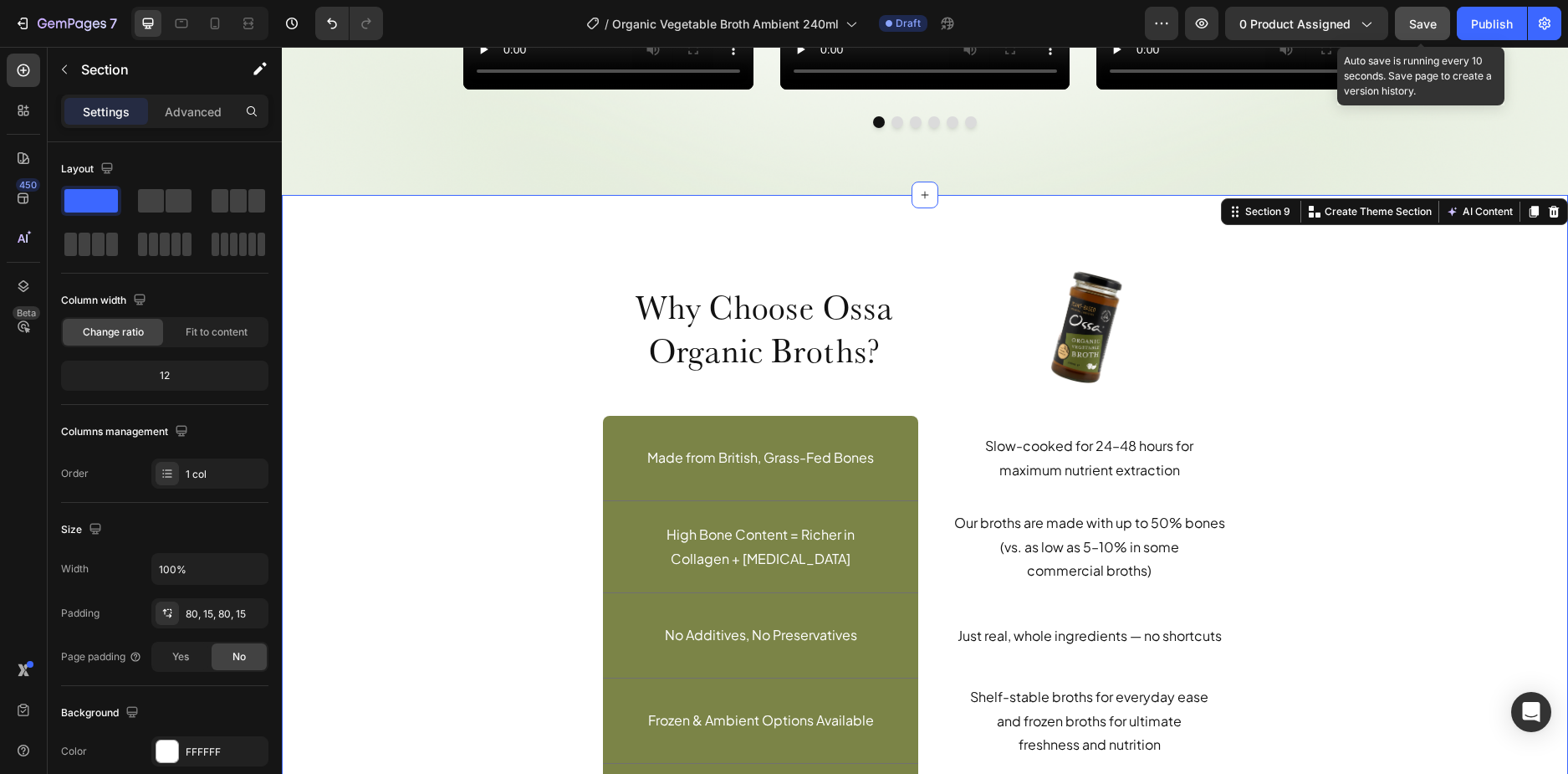
click at [1437, 24] on span "Save" at bounding box center [1423, 24] width 28 height 14
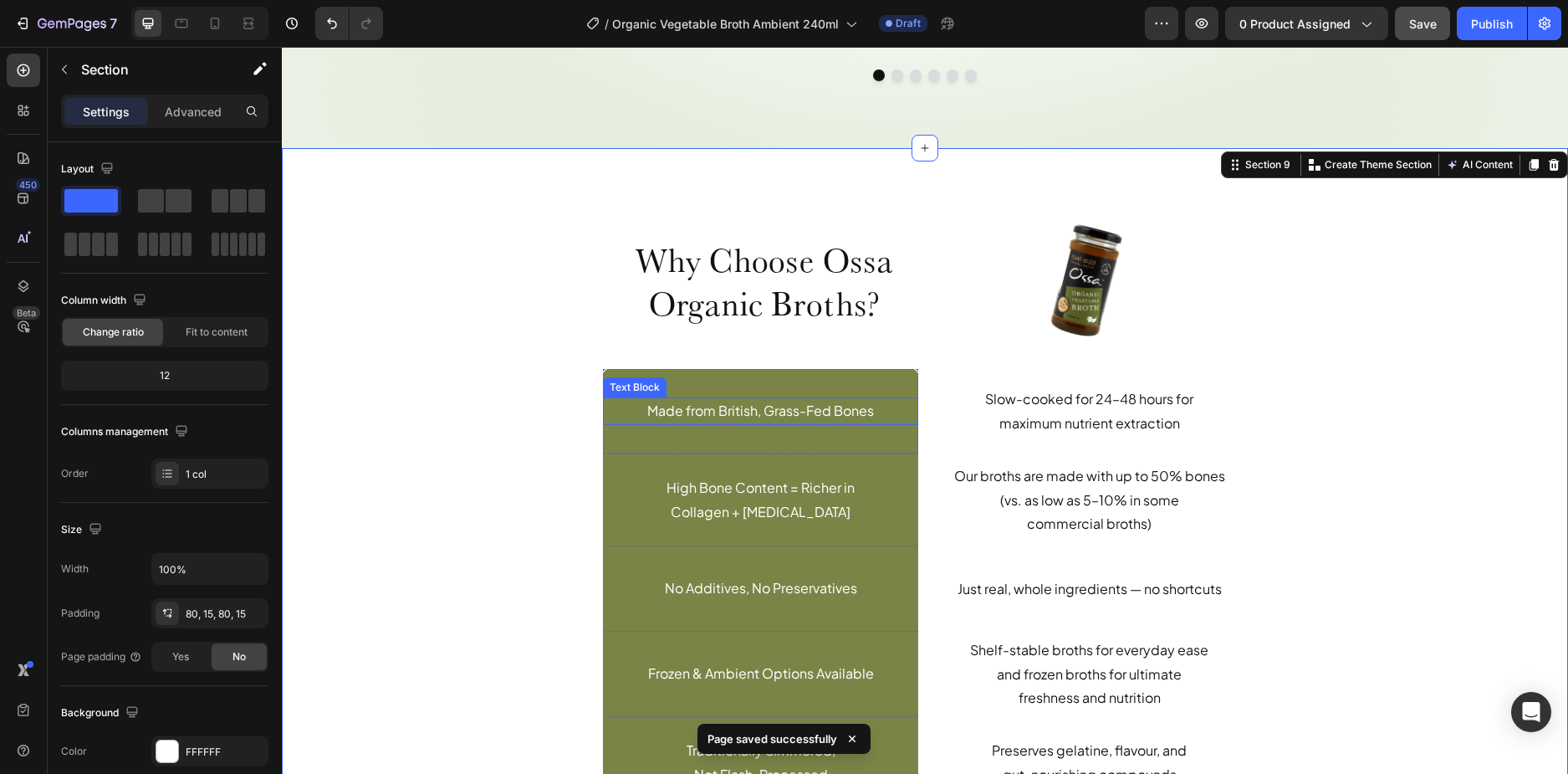
scroll to position [4014, 0]
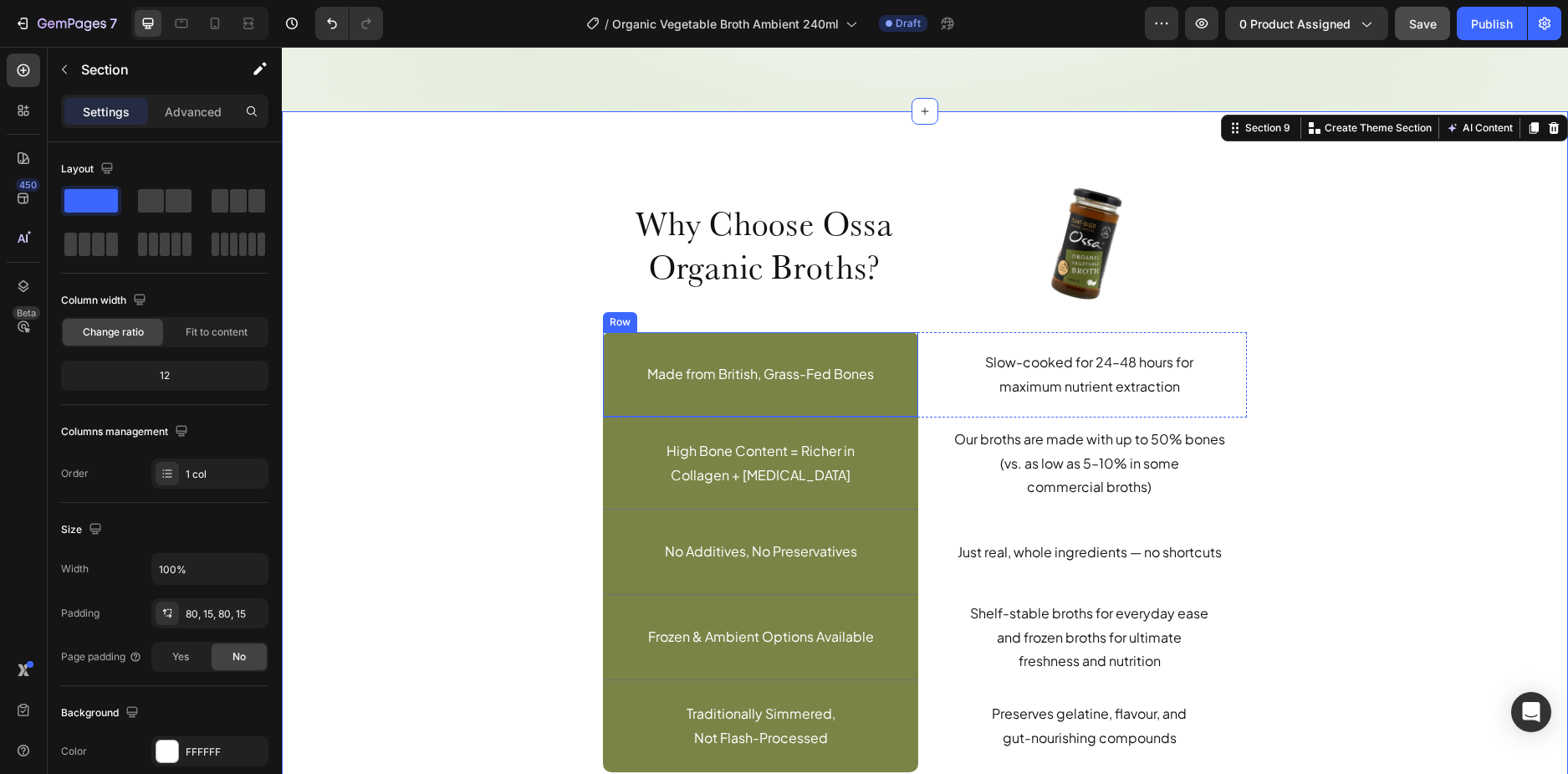
click at [618, 406] on div "Made from British, Grass-Fed Bones Text Block Row" at bounding box center [760, 375] width 315 height 86
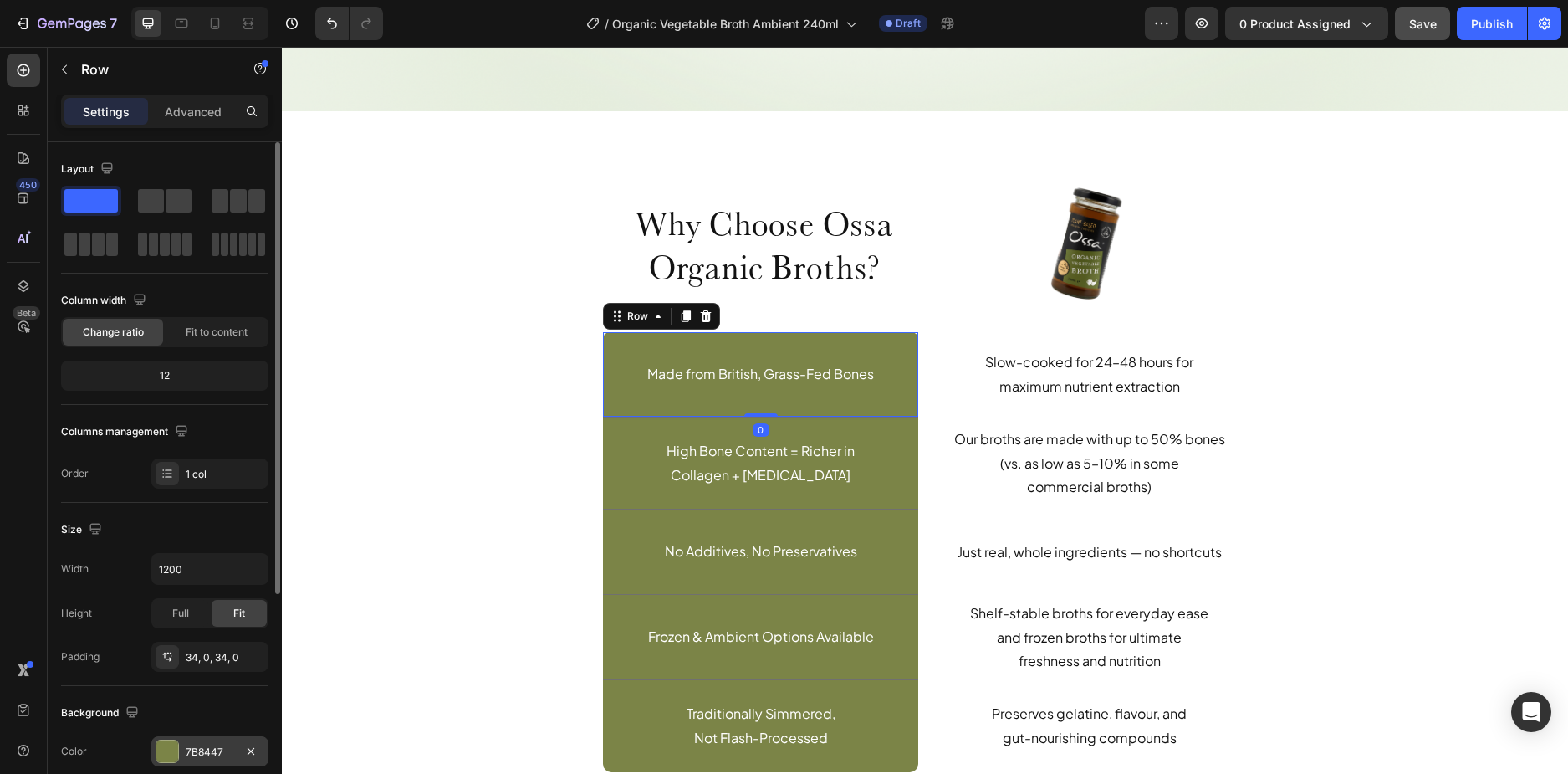
click at [193, 750] on div "7B8447" at bounding box center [211, 751] width 49 height 15
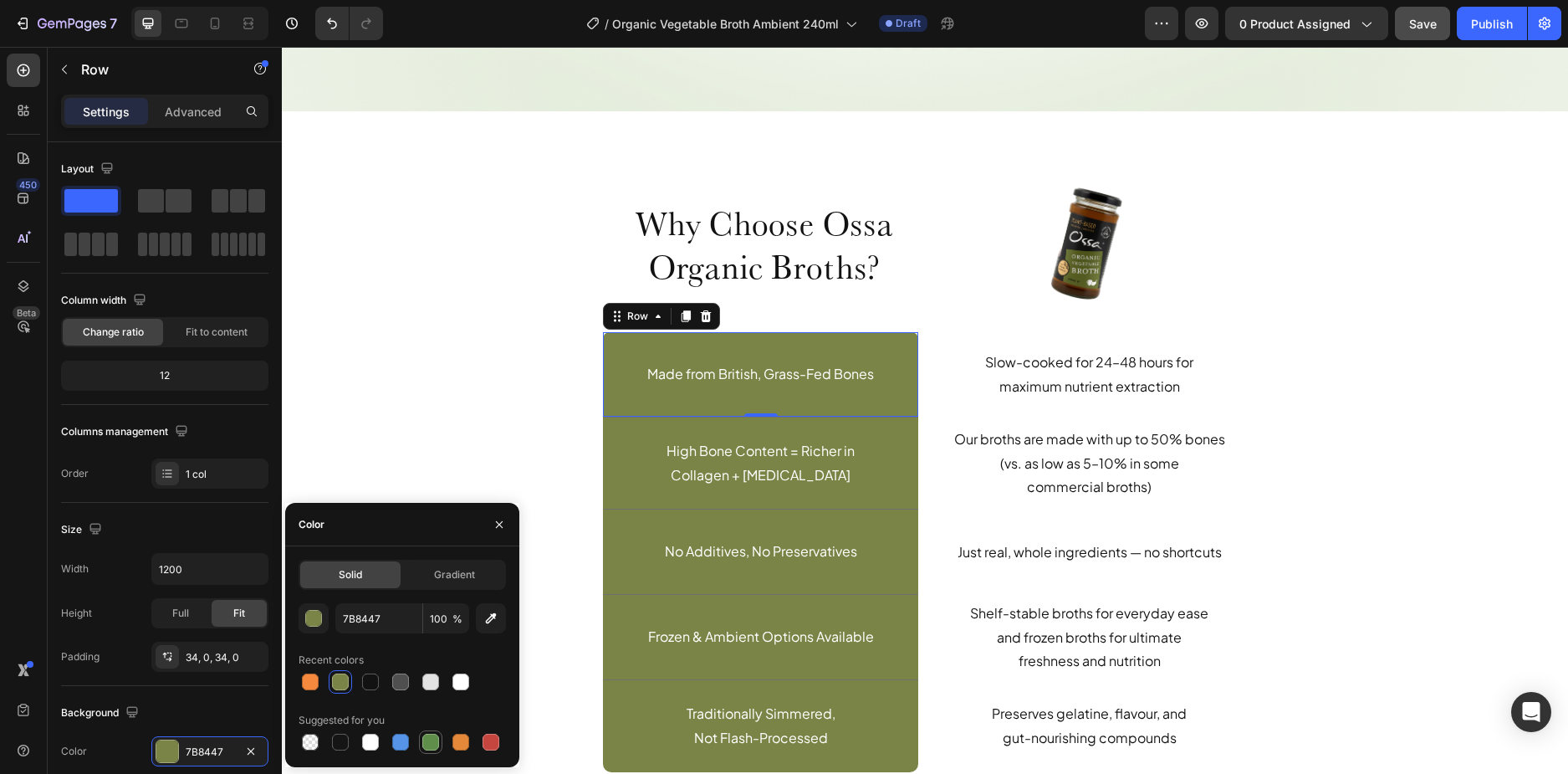
click at [422, 745] on div at bounding box center [431, 742] width 20 height 20
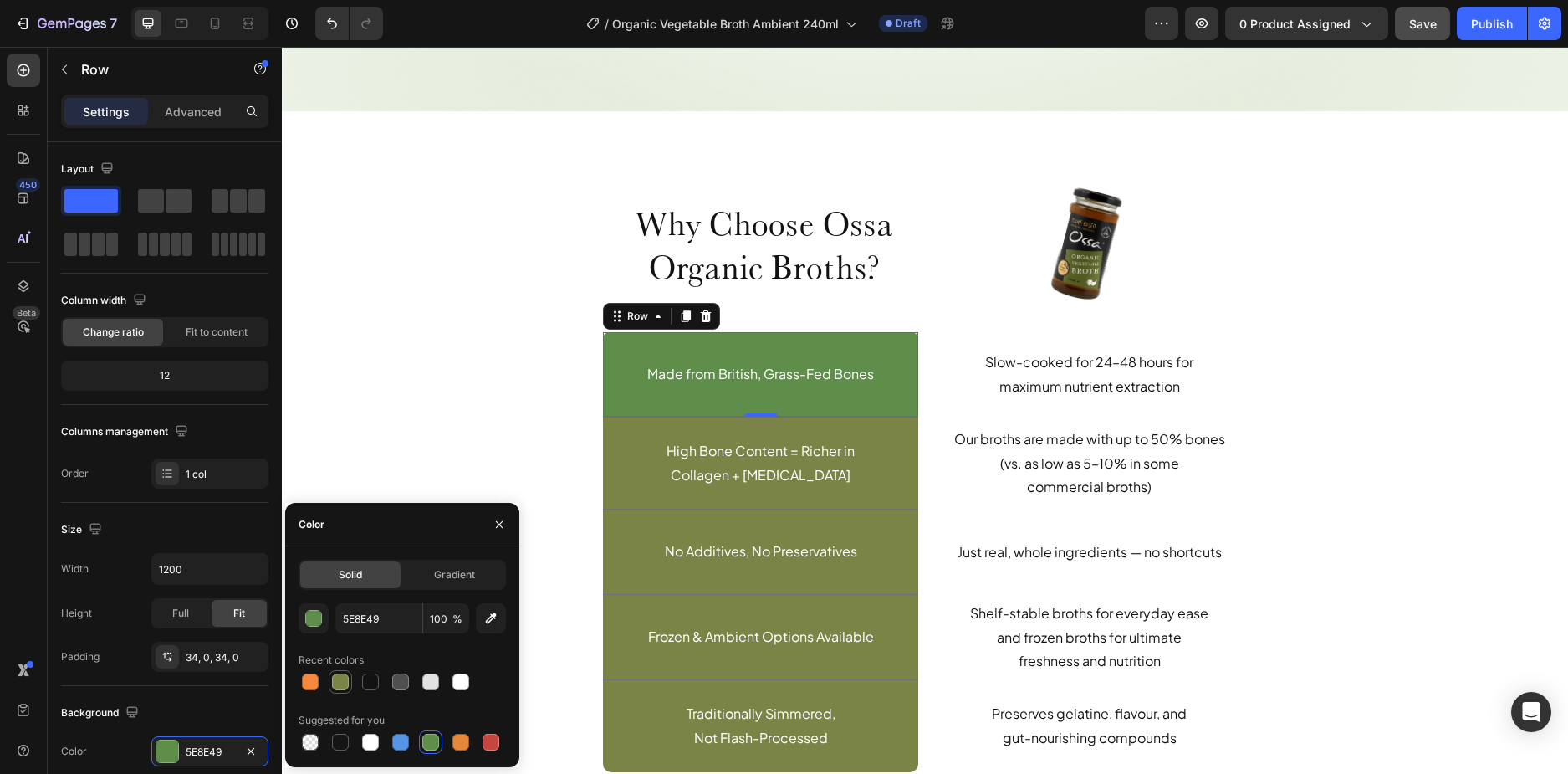
click at [333, 685] on div at bounding box center [340, 681] width 17 height 17
type input "7B8447"
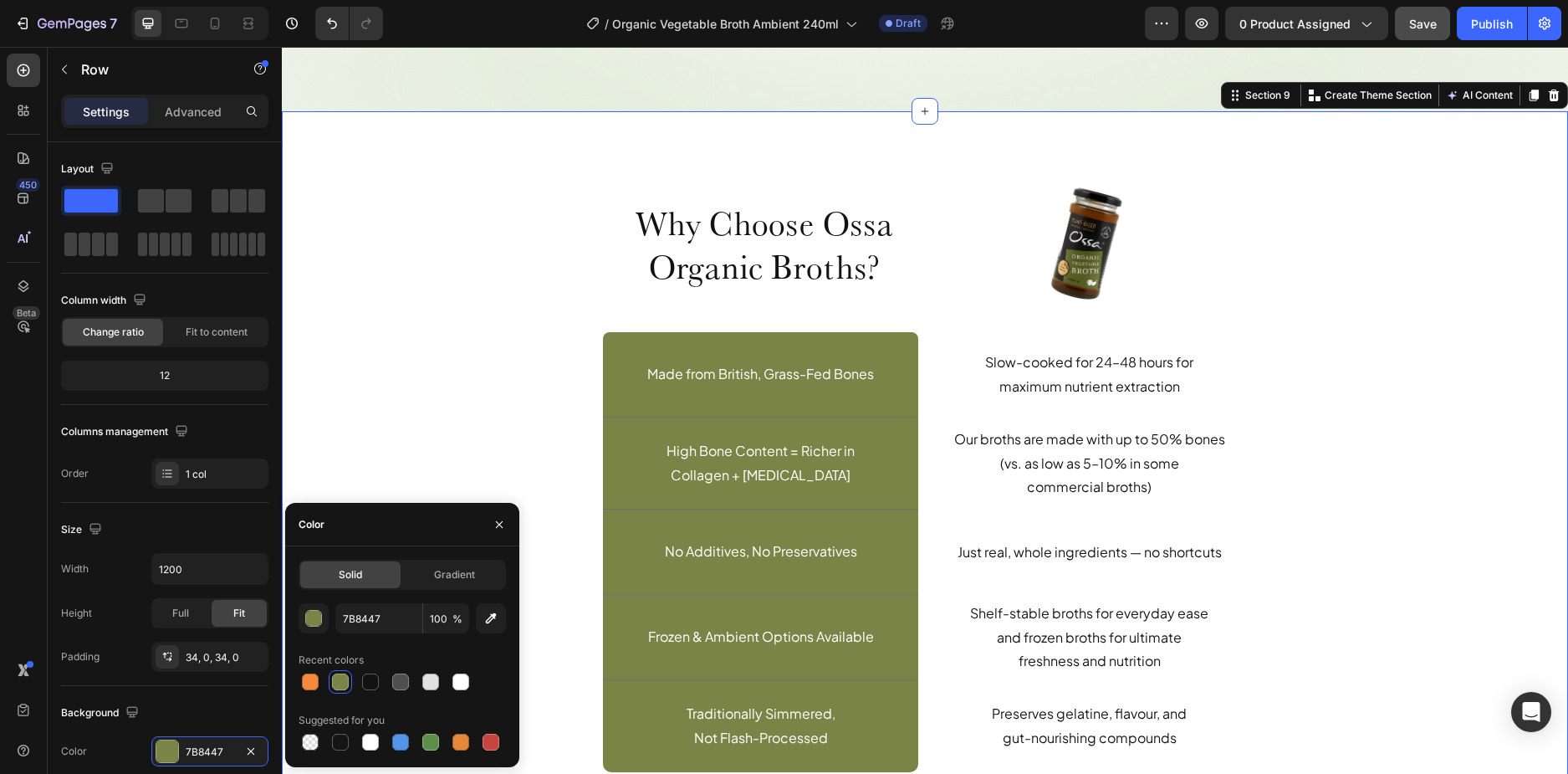
click at [371, 391] on div "Why Choose Ossa Organic Broths? Heading Row Image Row Made from British, Grass-…" at bounding box center [925, 488] width 1261 height 620
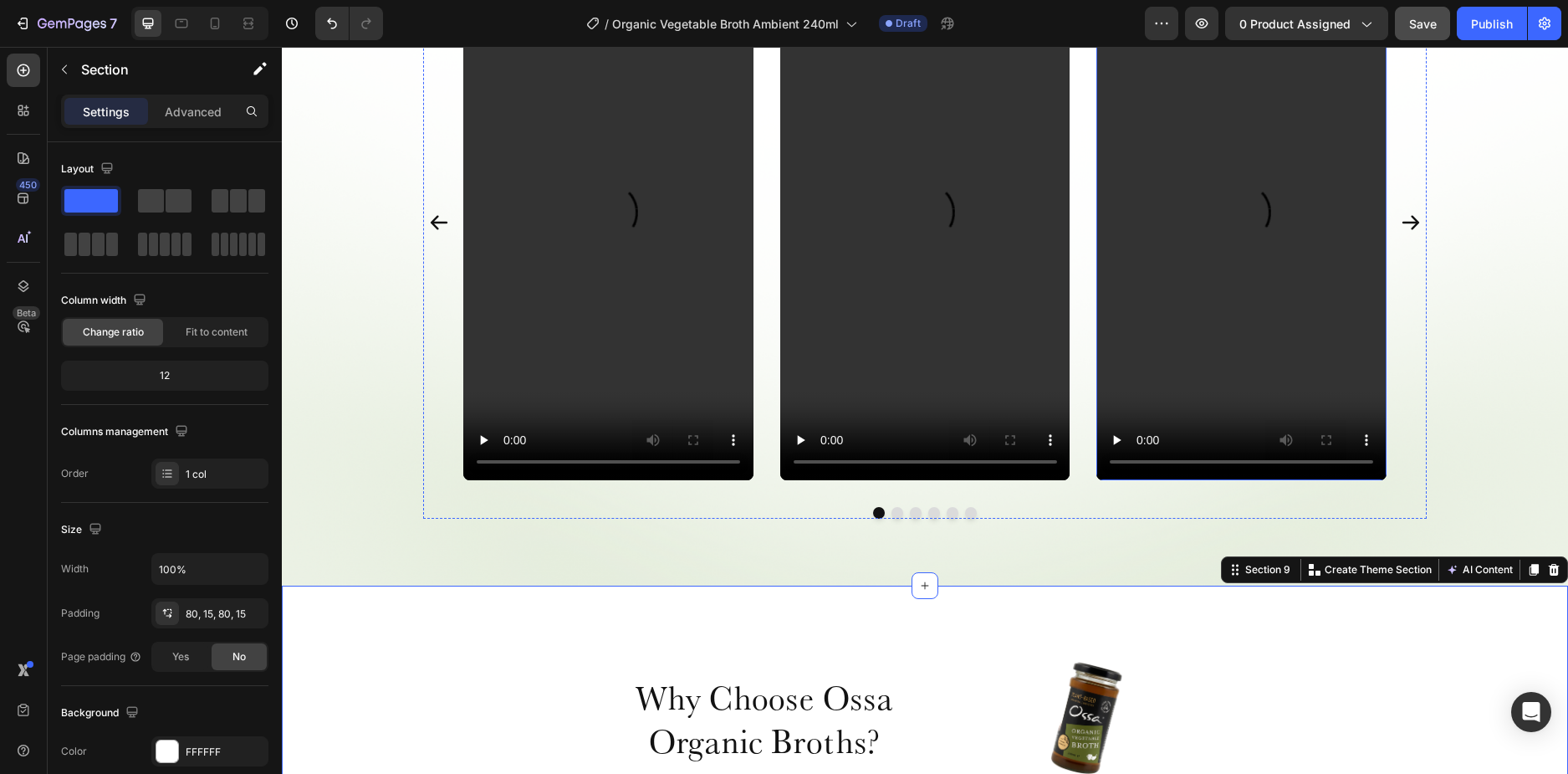
scroll to position [3513, 0]
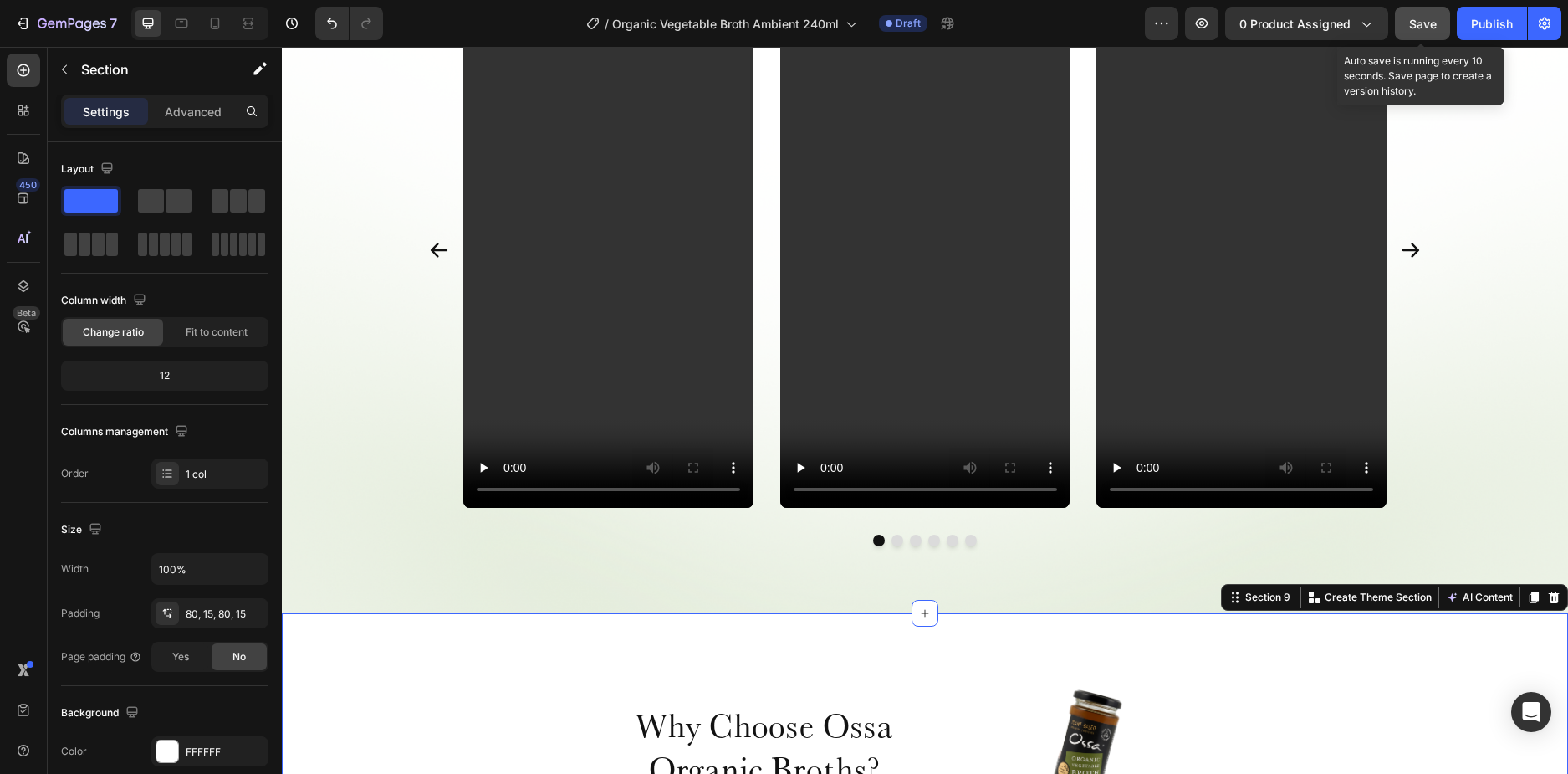
click at [1408, 31] on button "Save" at bounding box center [1422, 24] width 55 height 33
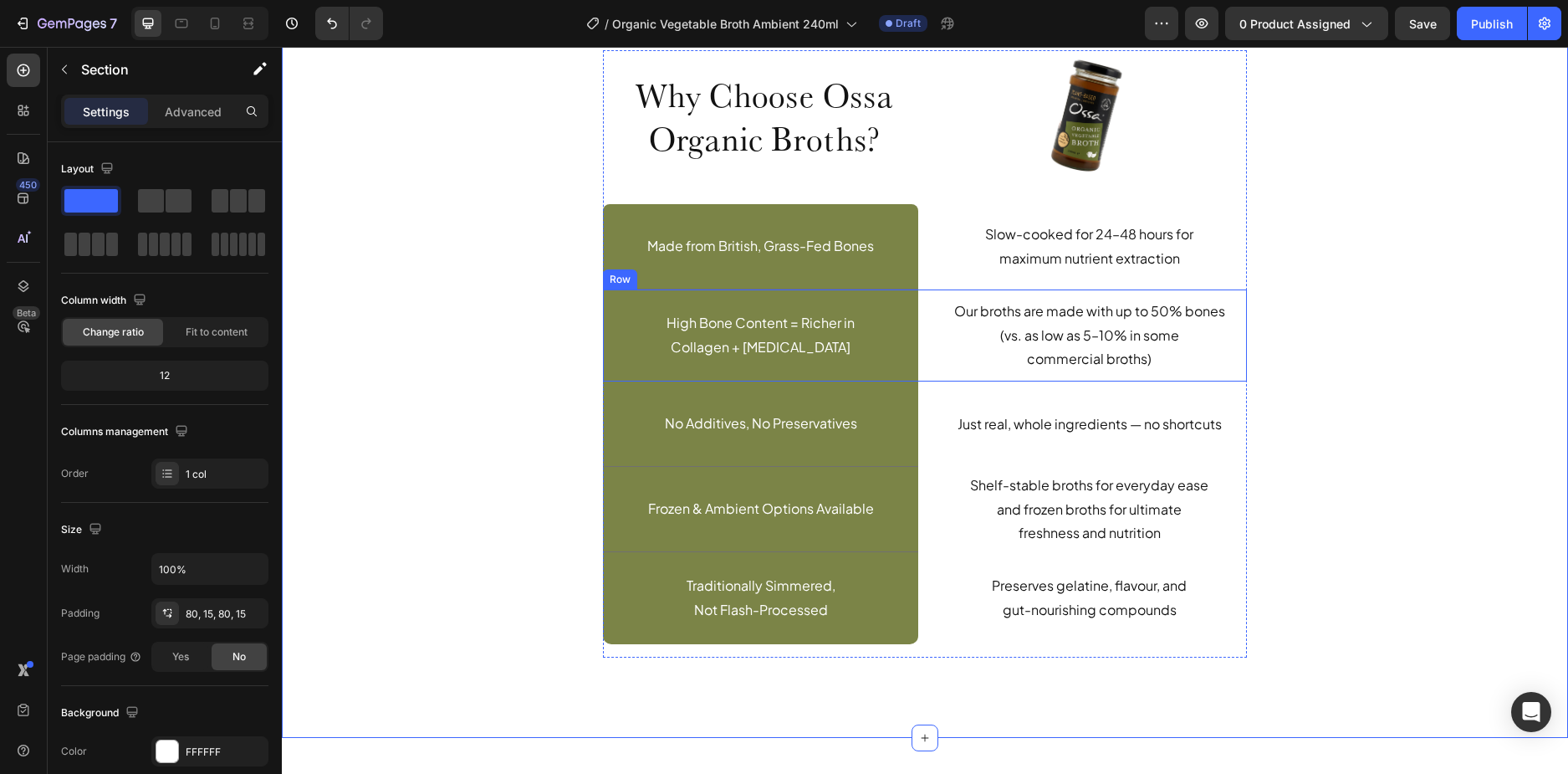
scroll to position [4098, 0]
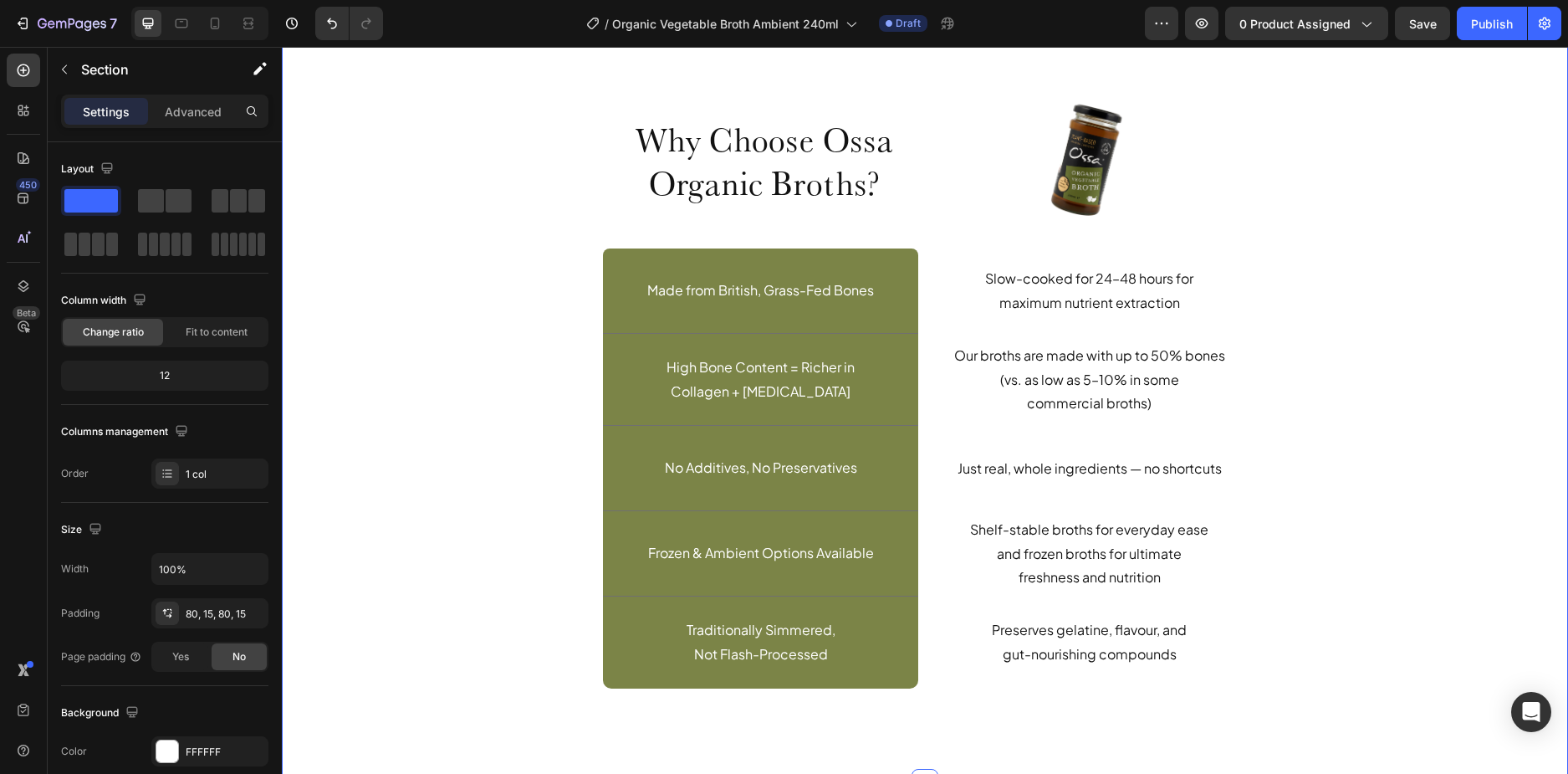
click at [1248, 188] on div "Why Choose Ossa Organic Broths? Heading Row Image Row Made from British, Grass-…" at bounding box center [925, 404] width 1261 height 620
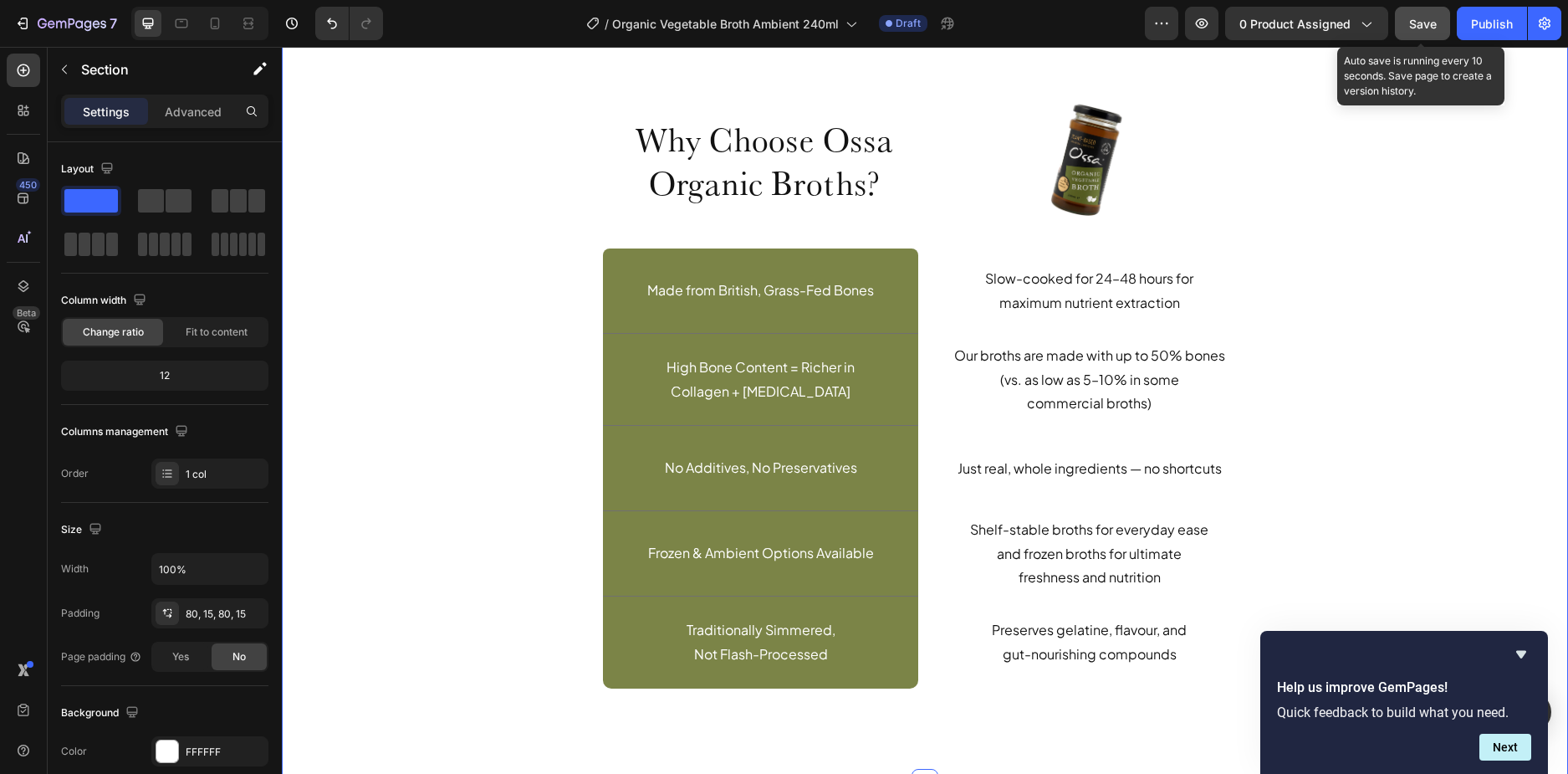
click at [1438, 36] on button "Save" at bounding box center [1422, 24] width 55 height 33
